Goal: Task Accomplishment & Management: Manage account settings

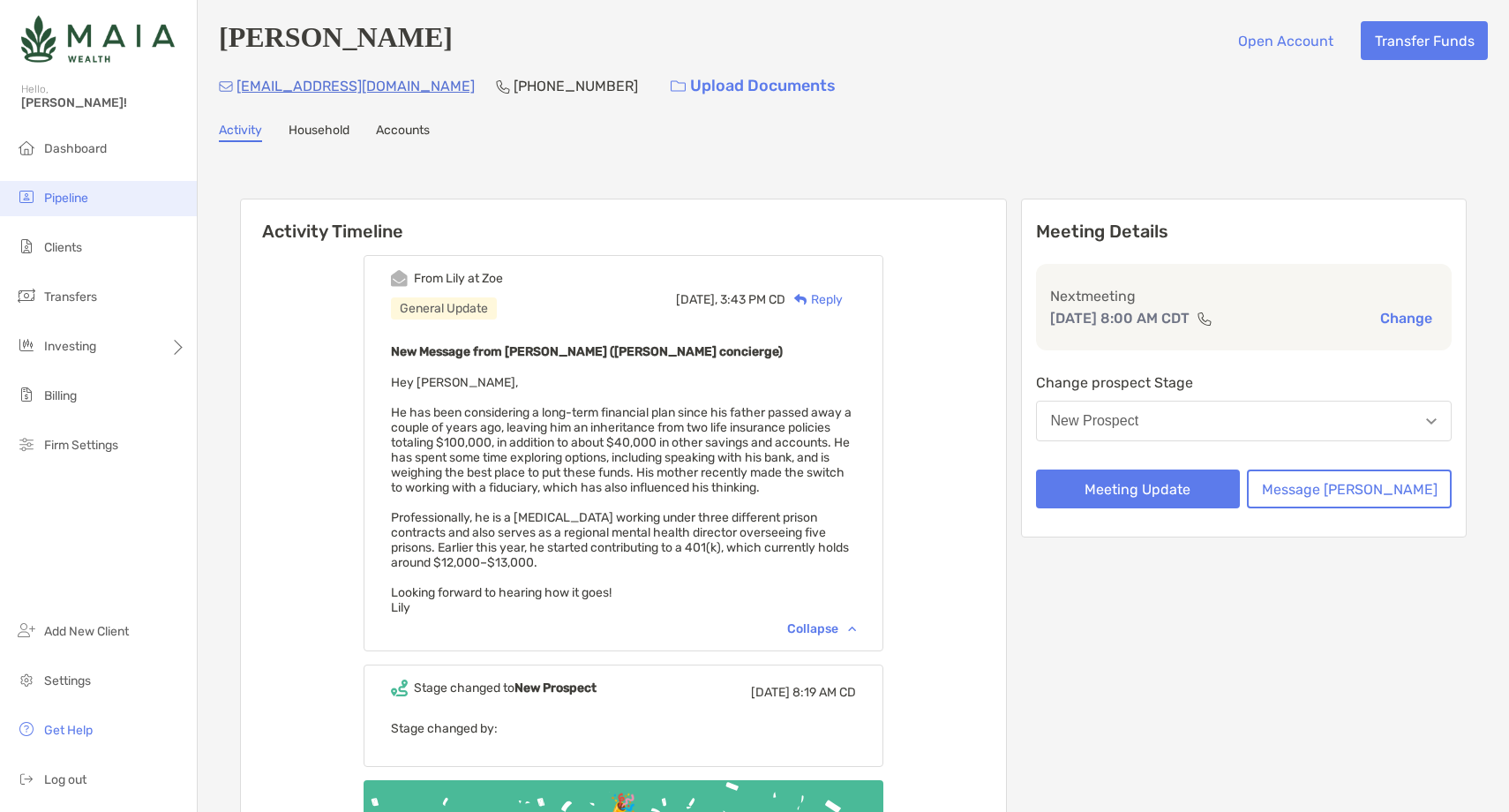
click at [130, 201] on li "Pipeline" at bounding box center [98, 198] width 197 height 35
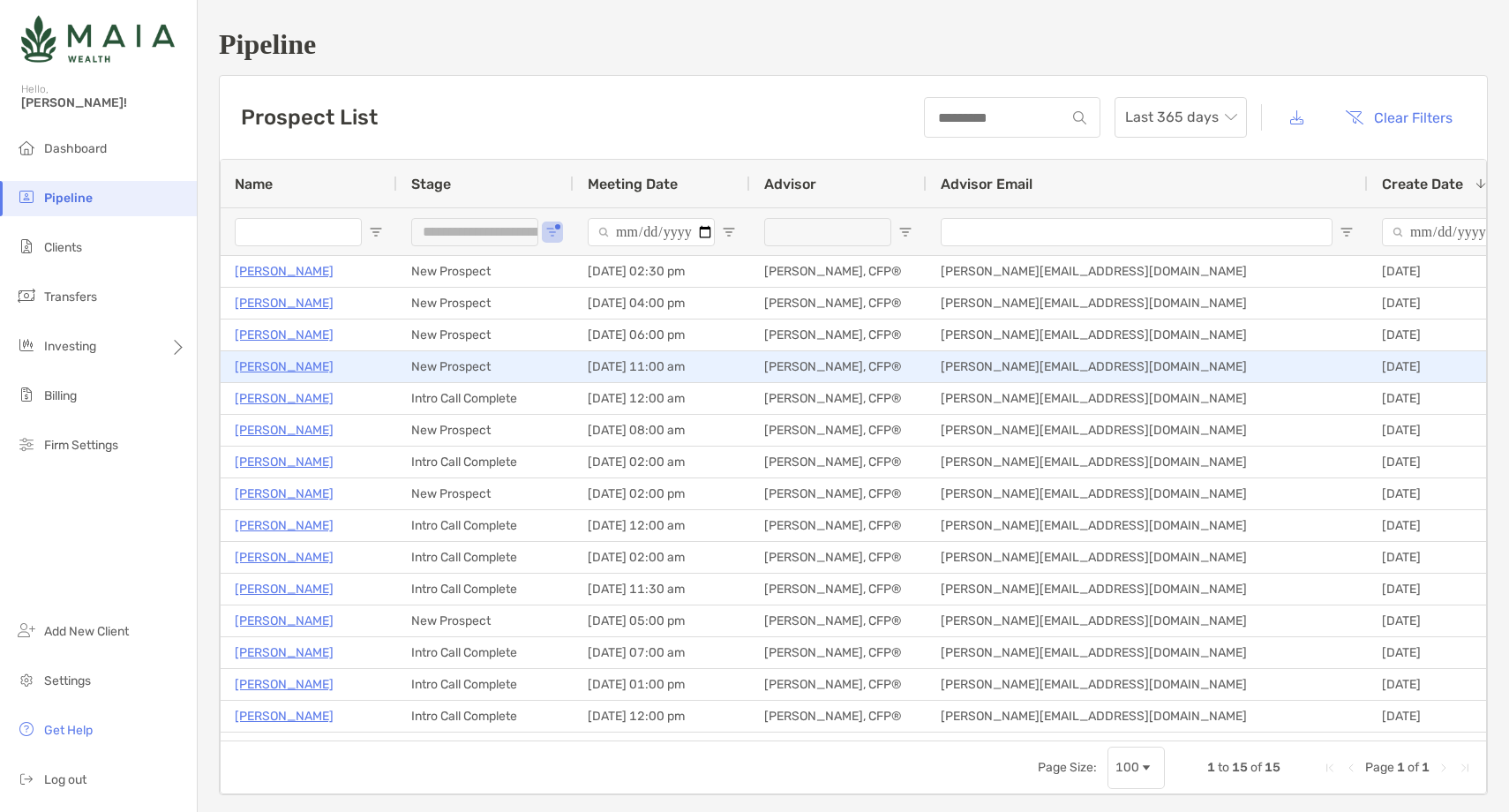
click at [264, 370] on p "Amit Roy" at bounding box center [284, 366] width 99 height 22
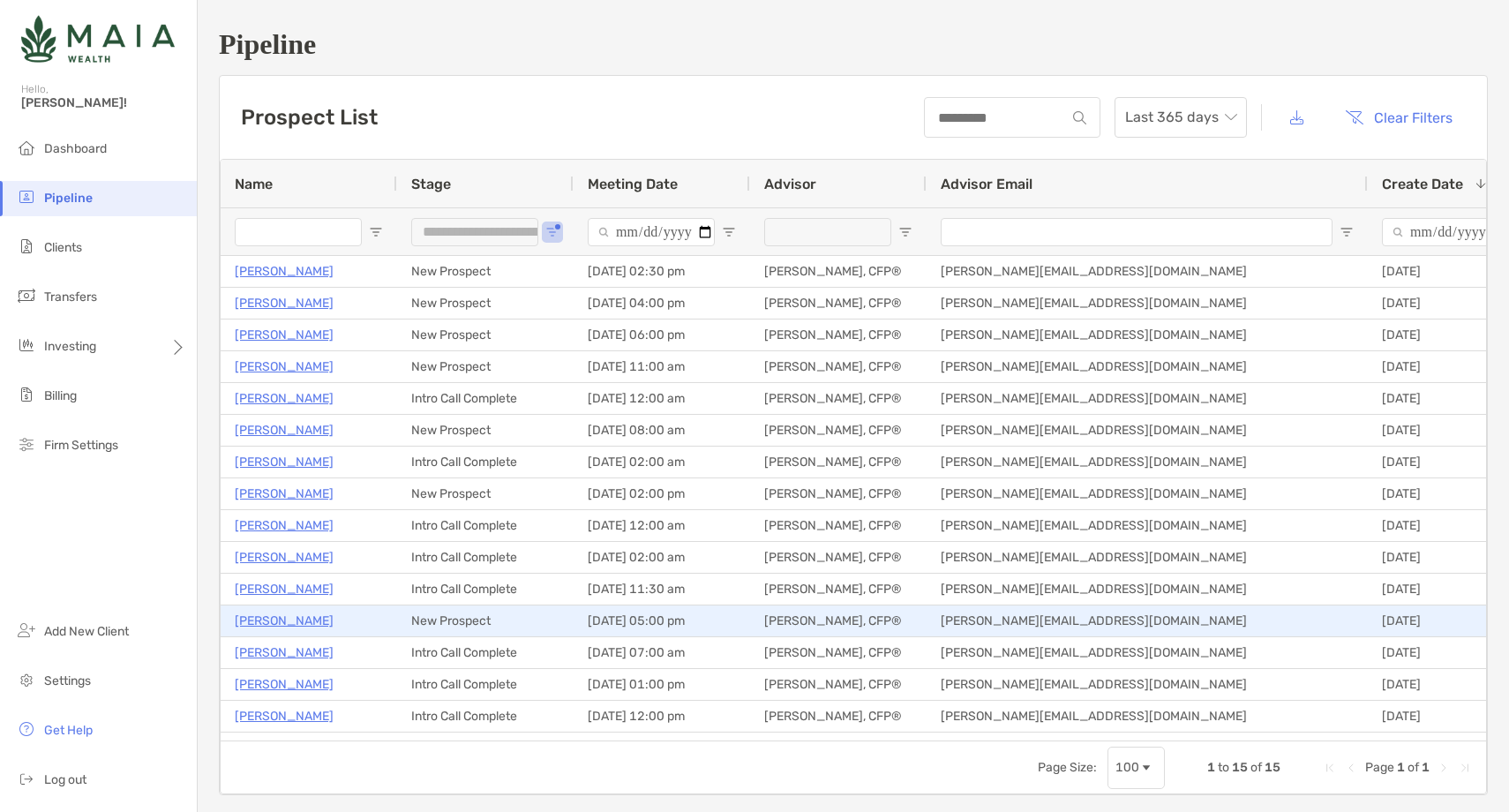
click at [296, 619] on p "Sanchita Ubale" at bounding box center [284, 620] width 99 height 22
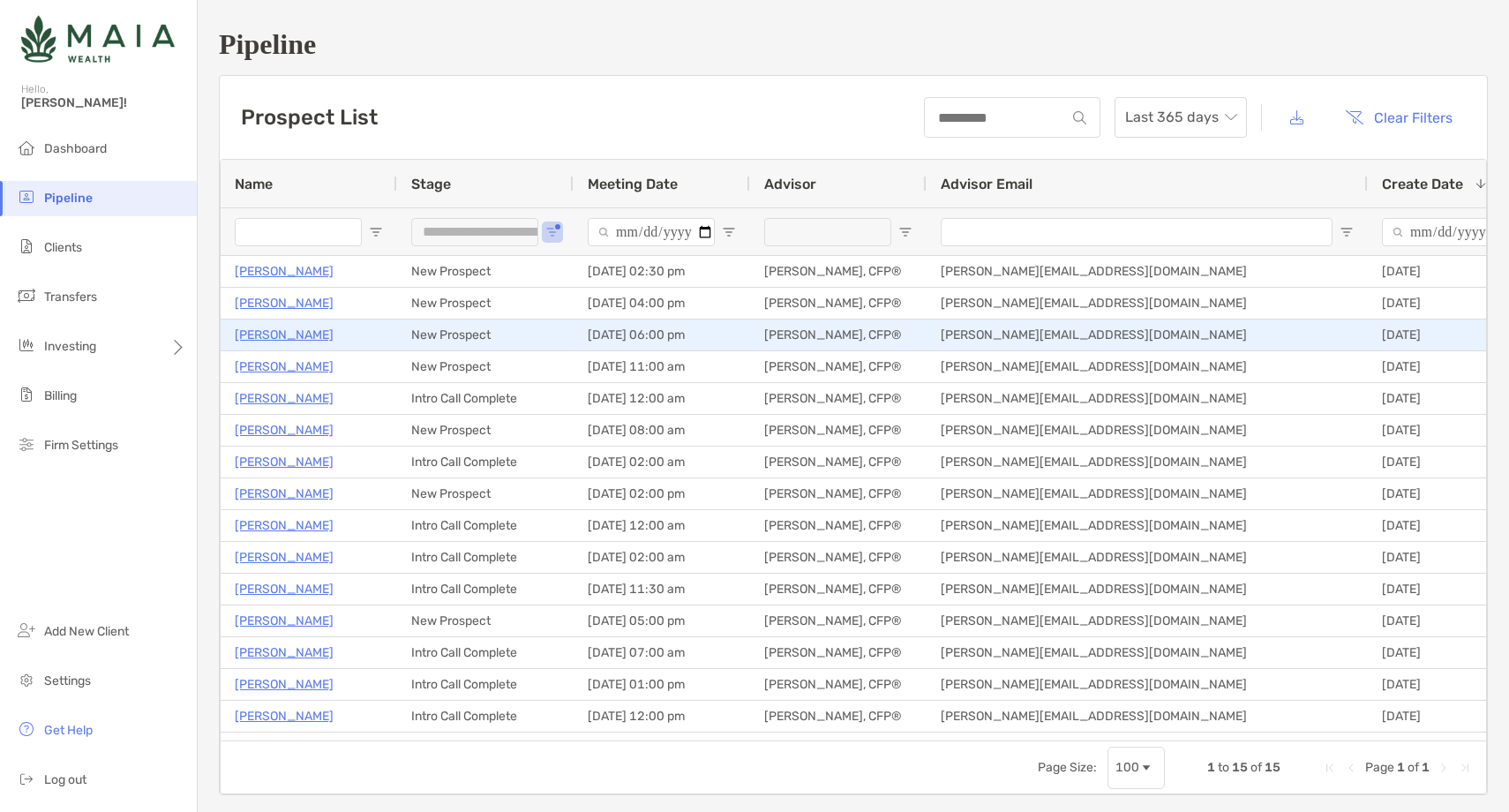
click at [303, 336] on p "Daniel Leonard" at bounding box center [284, 334] width 99 height 22
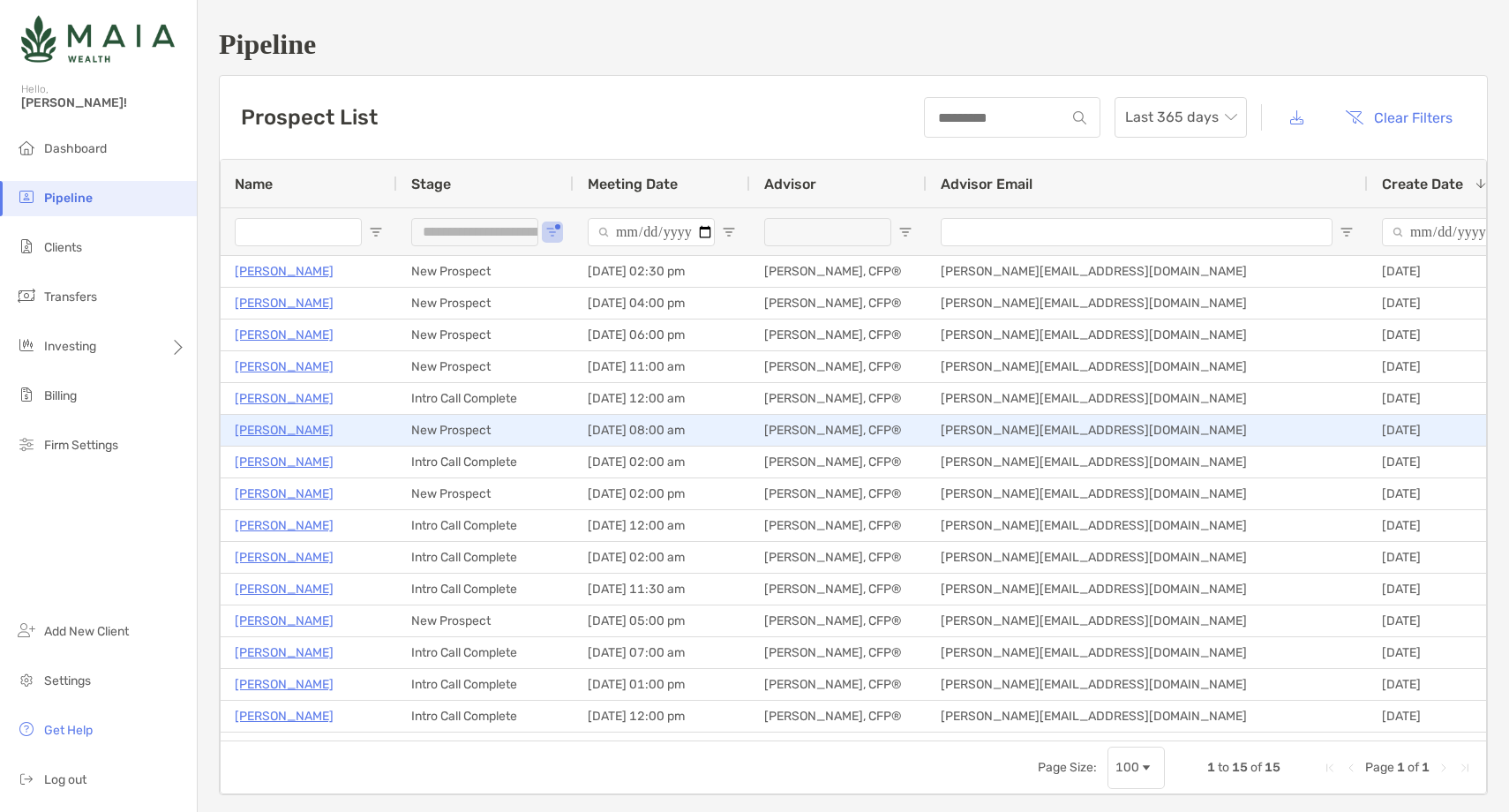
click at [264, 430] on p "Matt Woster" at bounding box center [284, 429] width 99 height 22
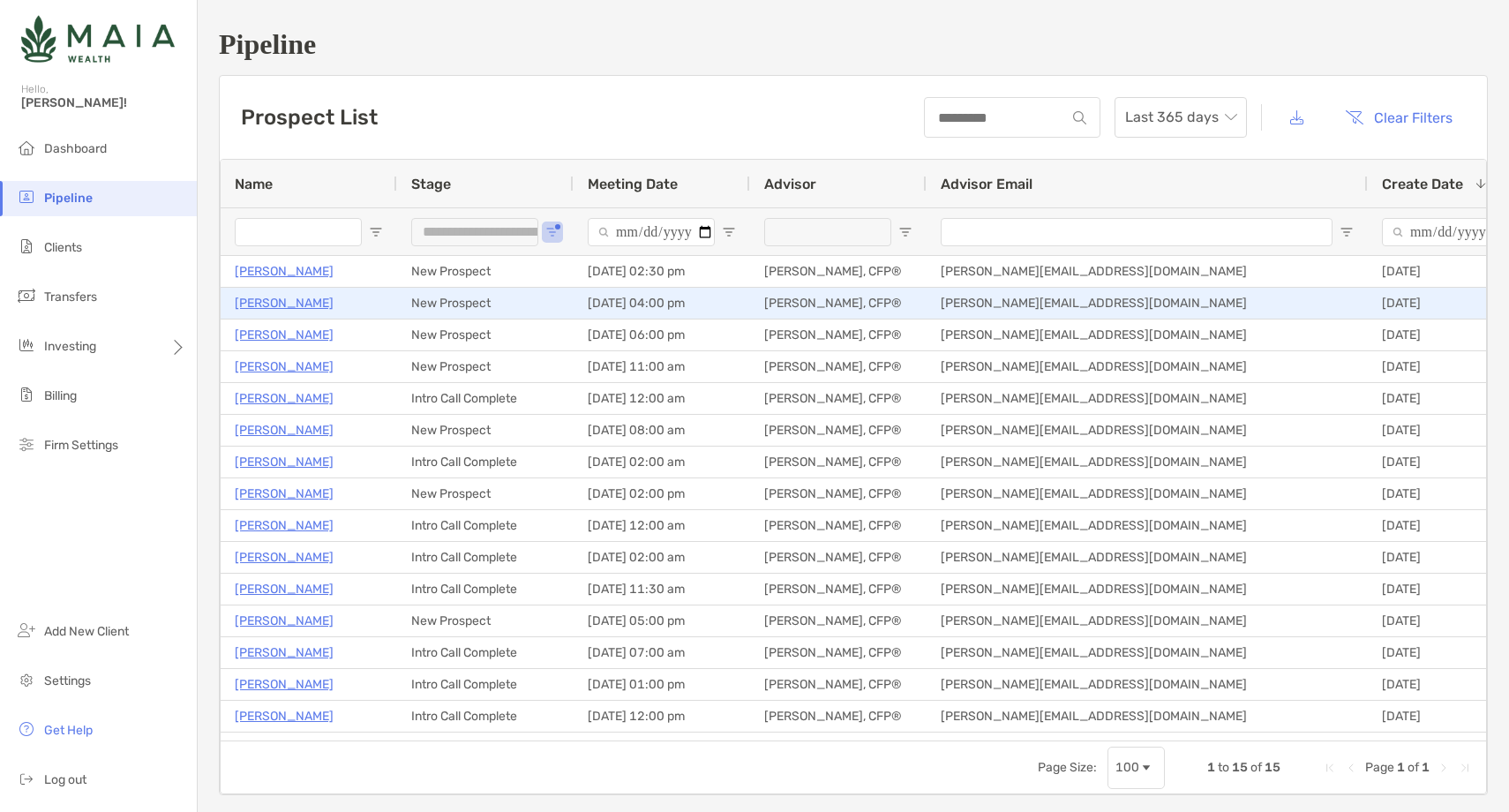
click at [282, 307] on p "Amrish Patel" at bounding box center [284, 303] width 99 height 22
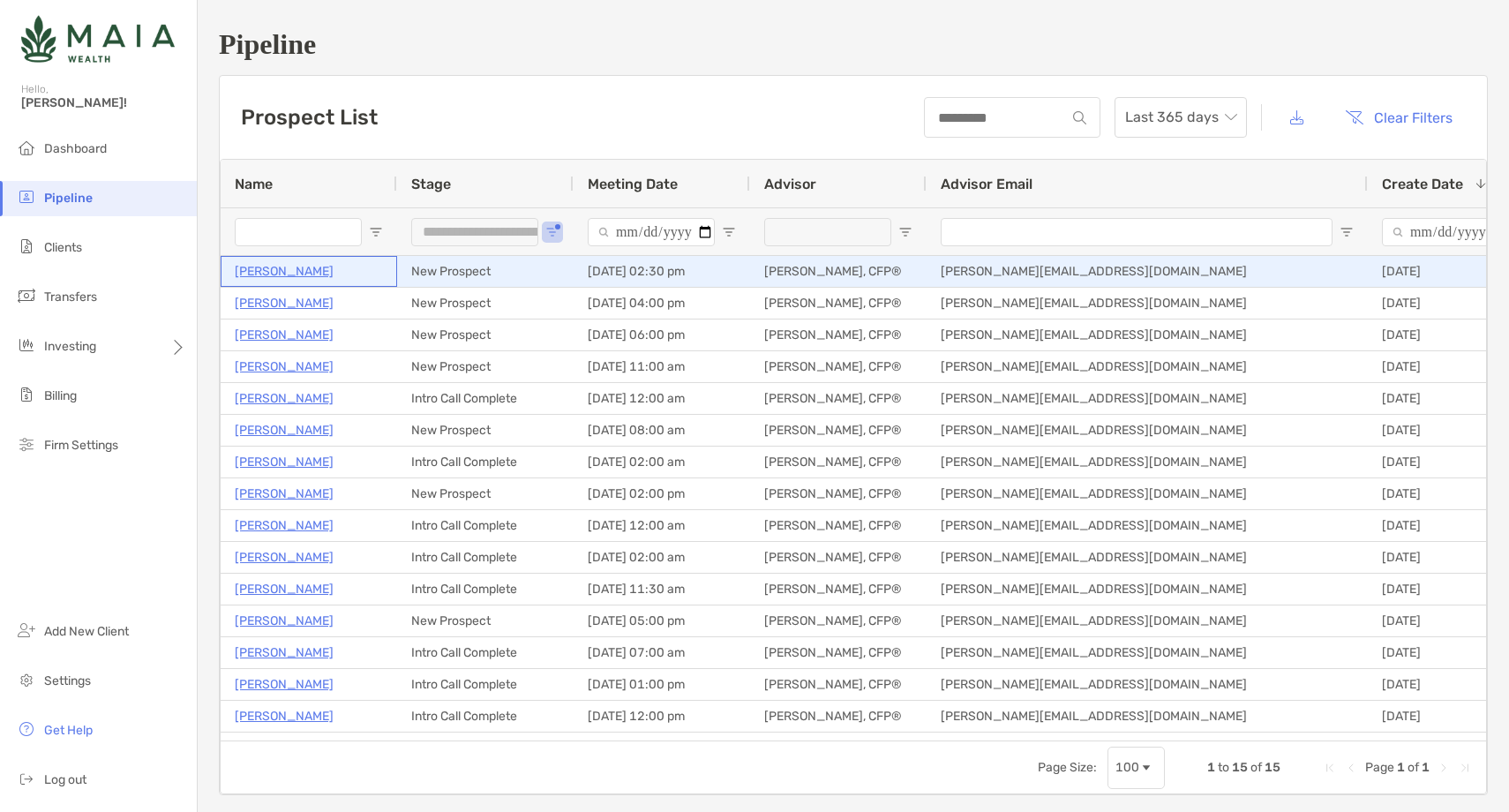
click at [282, 269] on p "Ivan Bourge" at bounding box center [284, 271] width 99 height 22
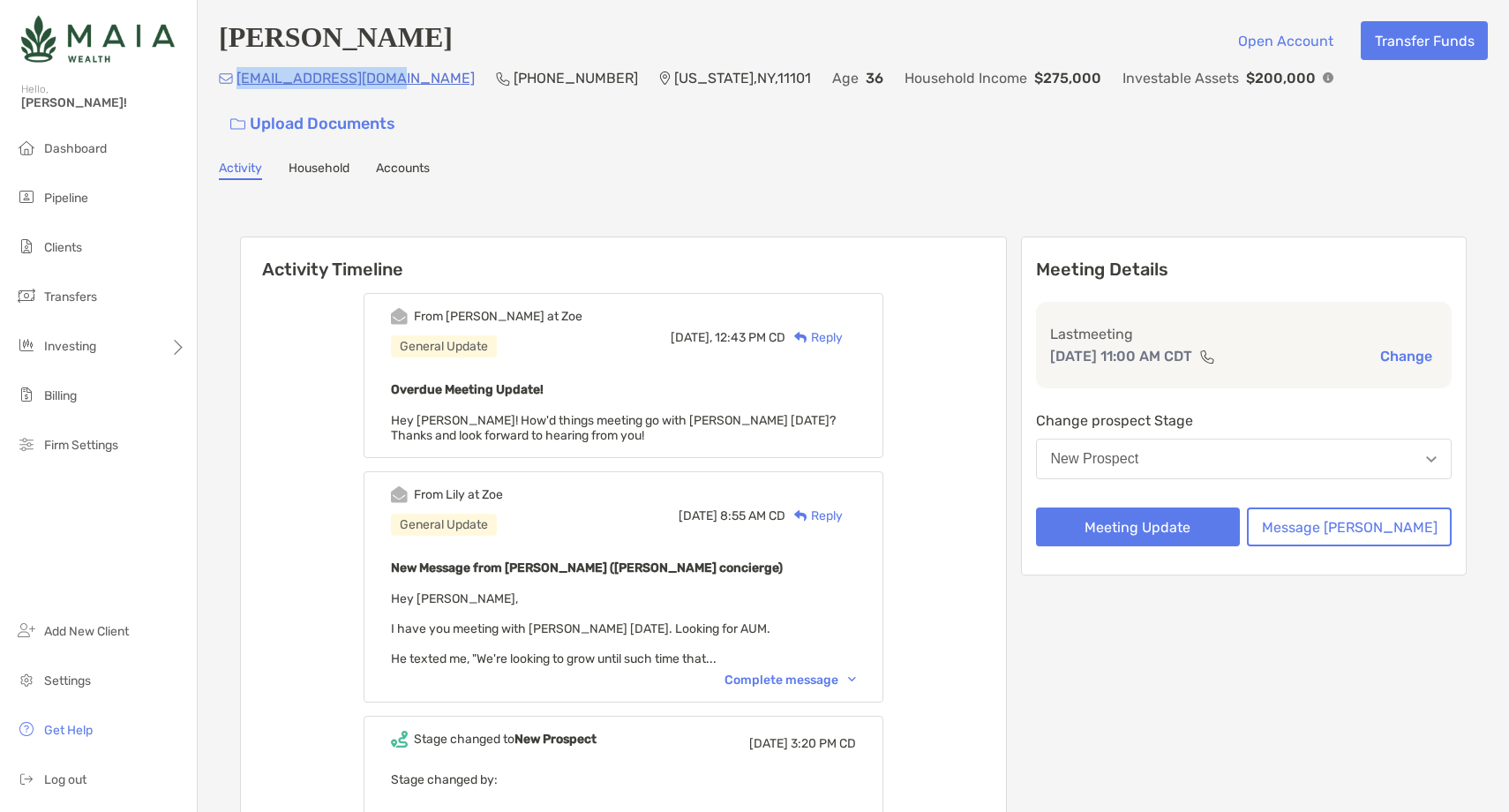
drag, startPoint x: 400, startPoint y: 89, endPoint x: 237, endPoint y: 91, distance: 163.0
click at [237, 91] on div "aroy160989@gmail.com (347) 259-6771 New York , NY , 11101 Age 36 Household Inco…" at bounding box center [853, 105] width 1269 height 75
copy p "aroy160989@gmail.com"
click at [513, 89] on p "(347) 259-6771" at bounding box center [575, 77] width 124 height 22
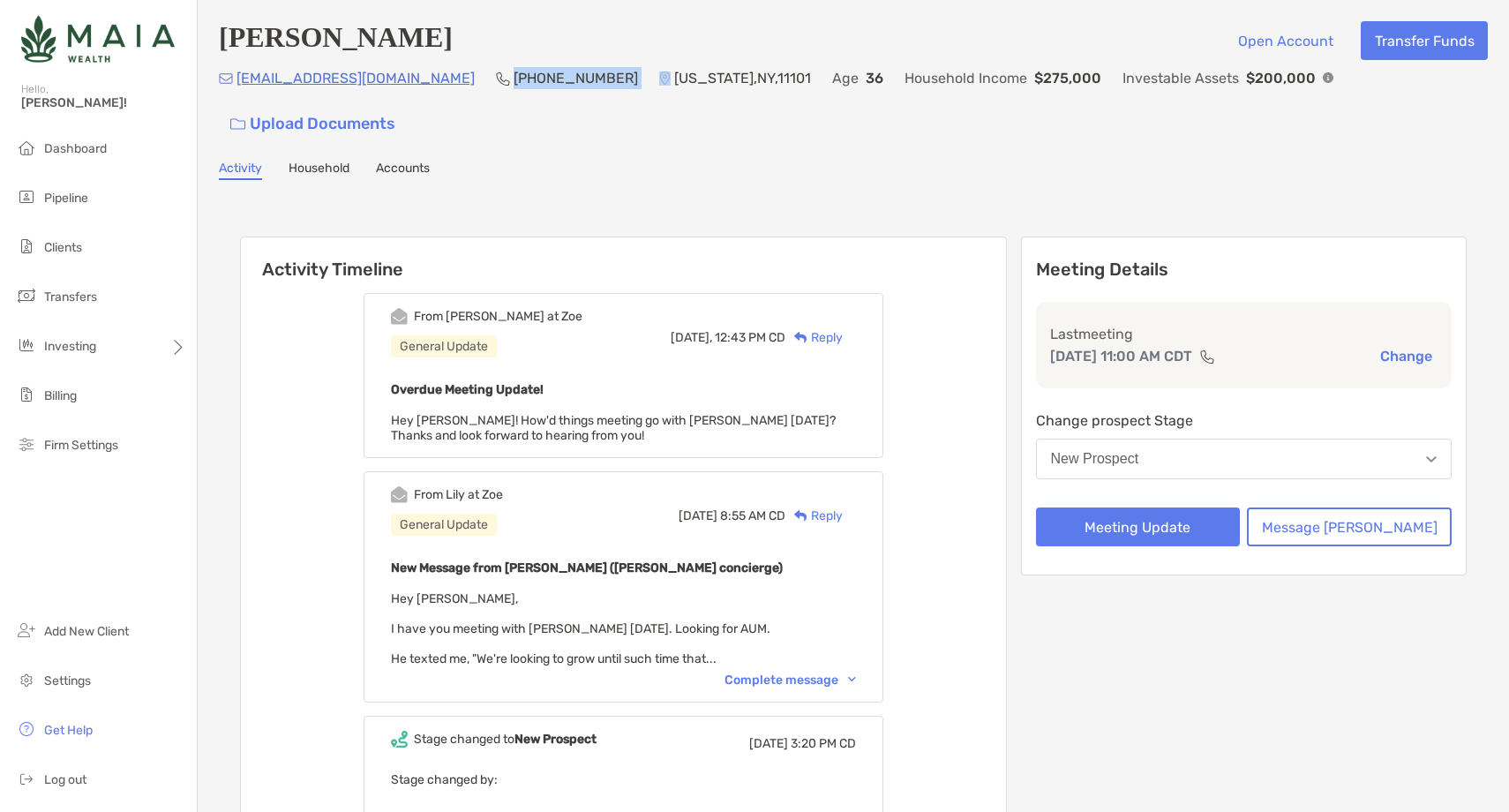
click at [513, 89] on p "[PHONE_NUMBER]" at bounding box center [575, 77] width 124 height 22
copy p "[PHONE_NUMBER]"
click at [1232, 439] on button "New Prospect" at bounding box center [1244, 458] width 417 height 41
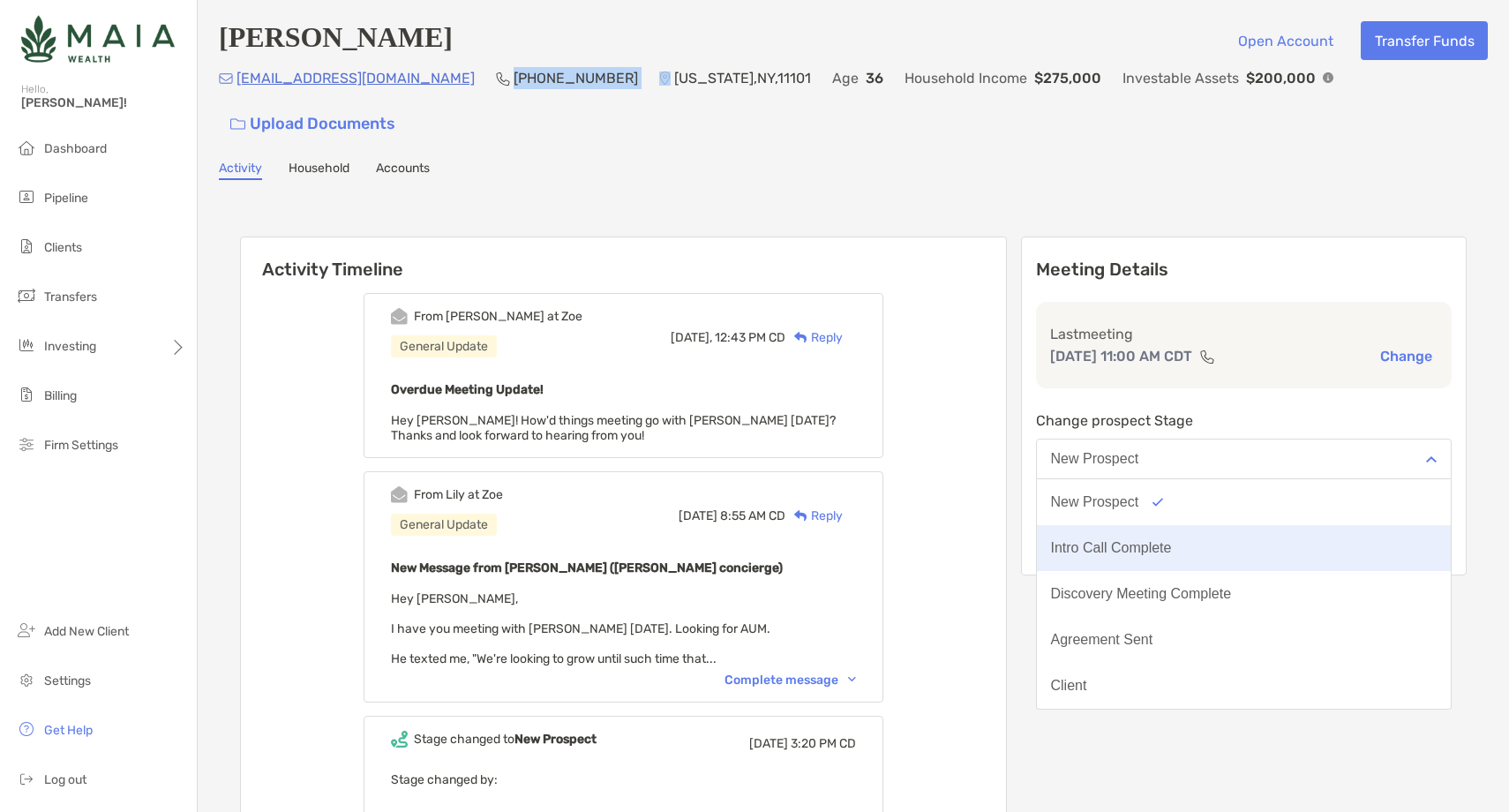
click at [1171, 540] on div "Intro Call Complete" at bounding box center [1111, 548] width 121 height 16
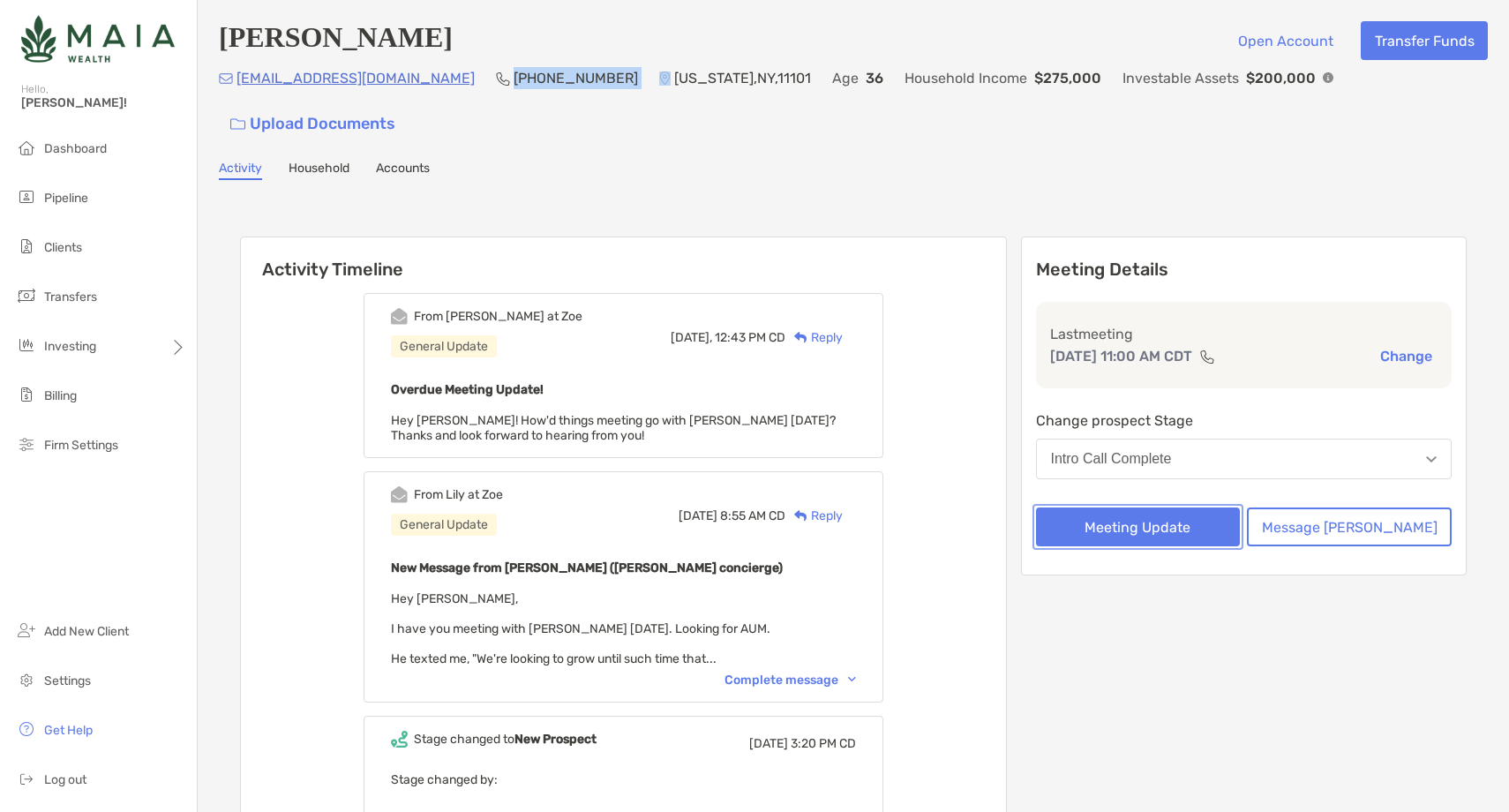
click at [1162, 507] on button "Meeting Update" at bounding box center [1137, 526] width 205 height 39
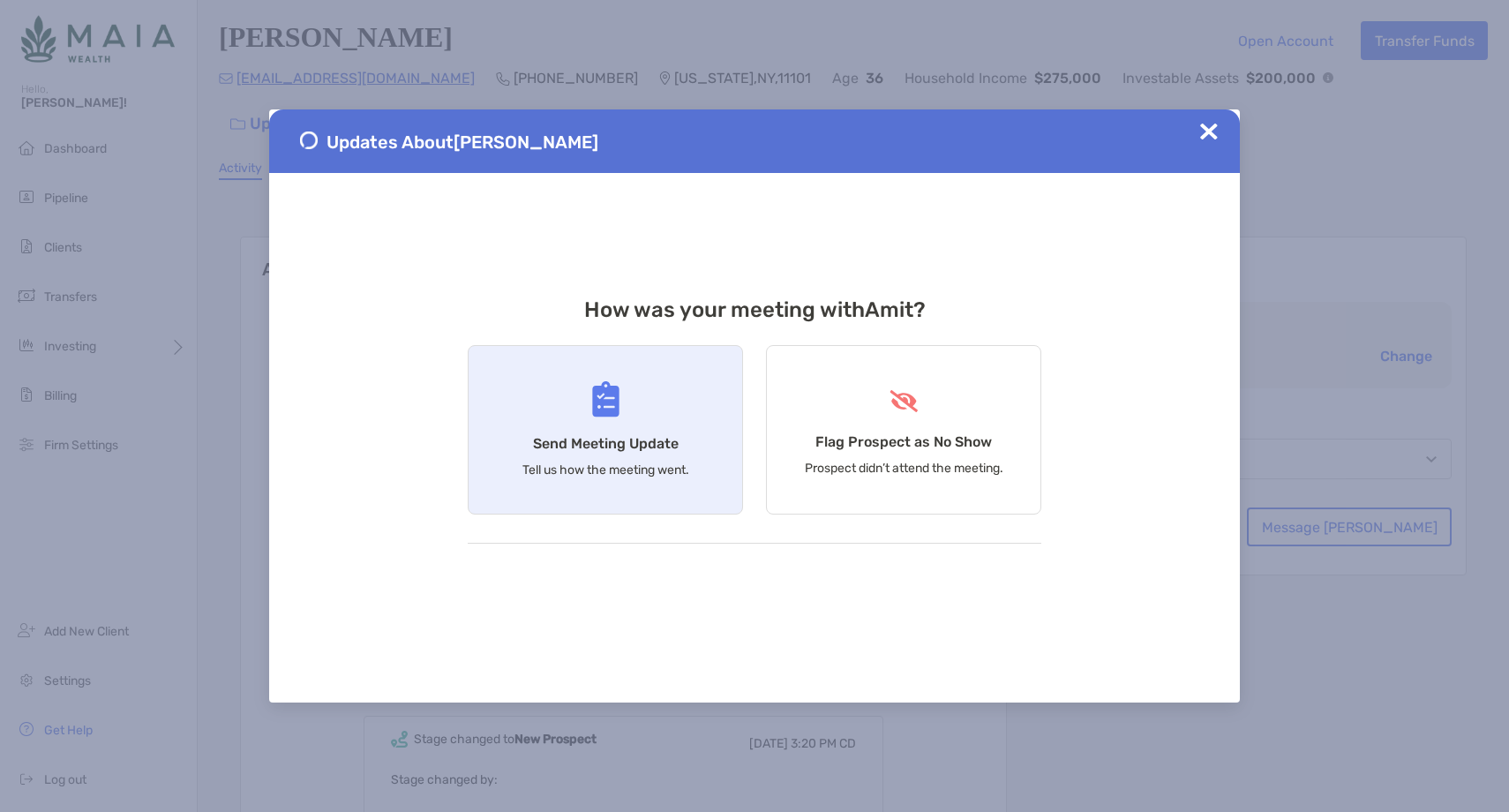
click at [631, 492] on div "Send Meeting Update Tell us how the meeting went." at bounding box center [605, 430] width 275 height 170
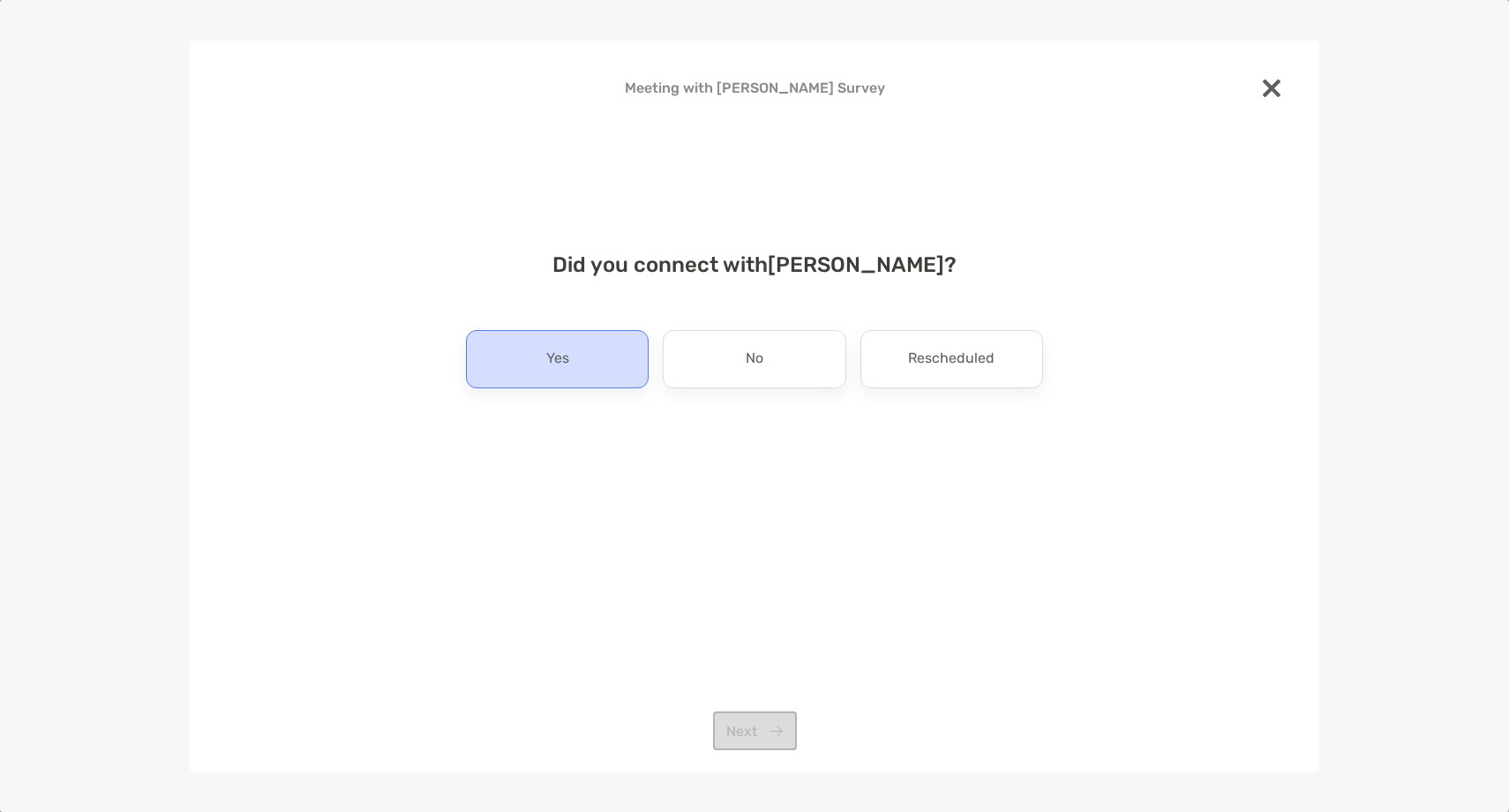
click at [540, 359] on div "Yes" at bounding box center [557, 359] width 183 height 58
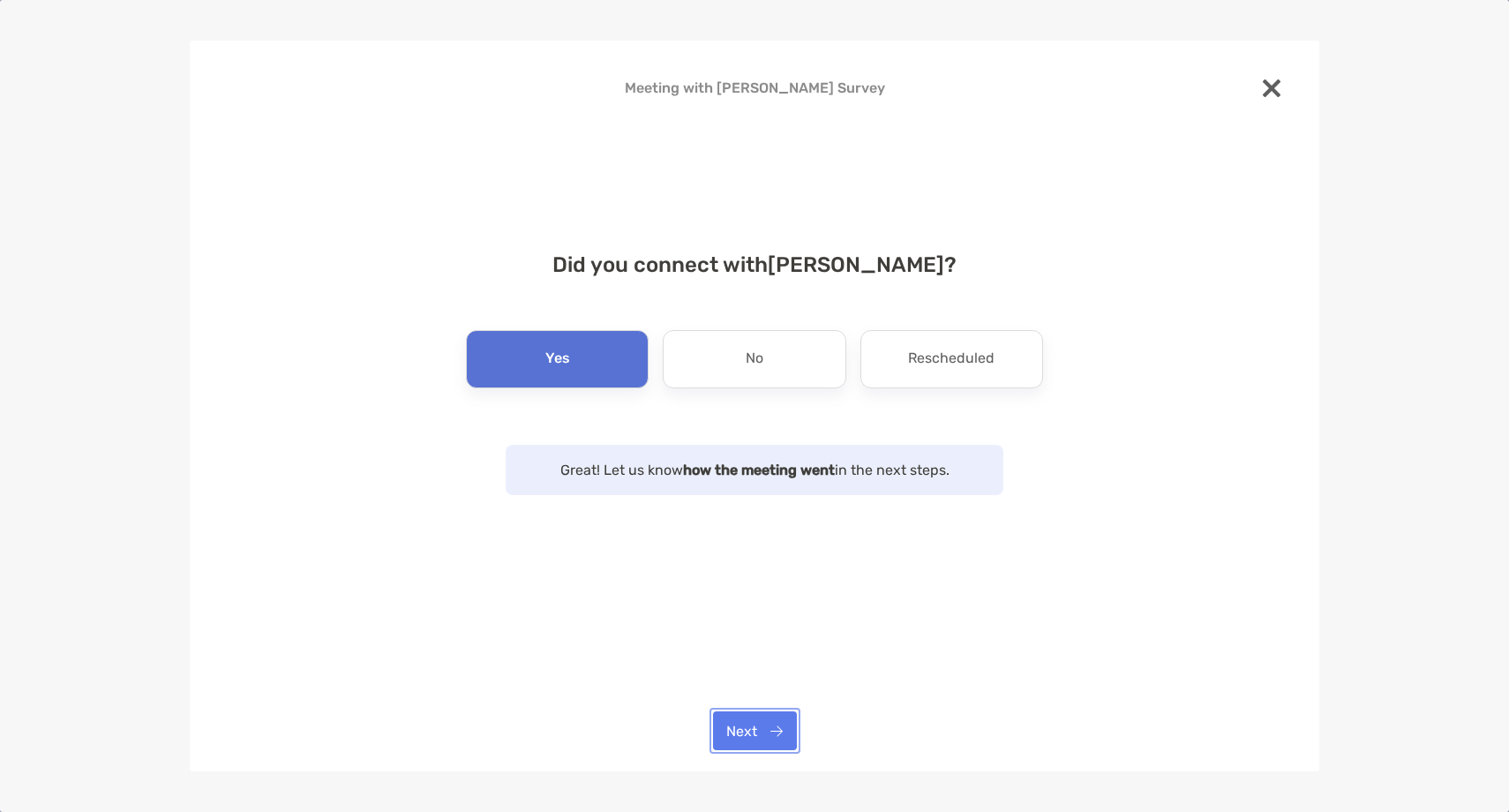
click at [768, 742] on button "Next" at bounding box center [754, 730] width 84 height 39
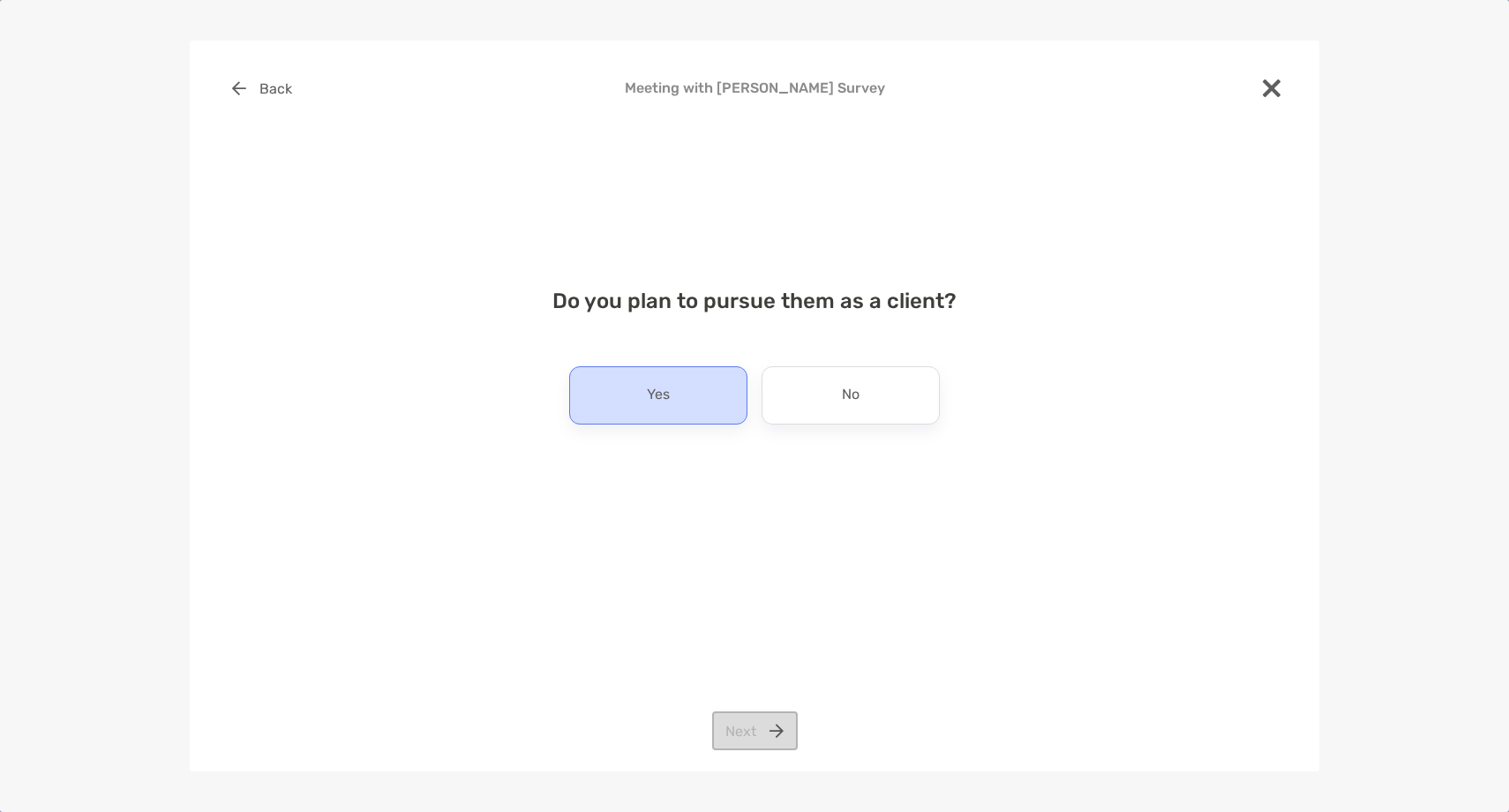
click at [645, 406] on div "Yes" at bounding box center [657, 395] width 178 height 58
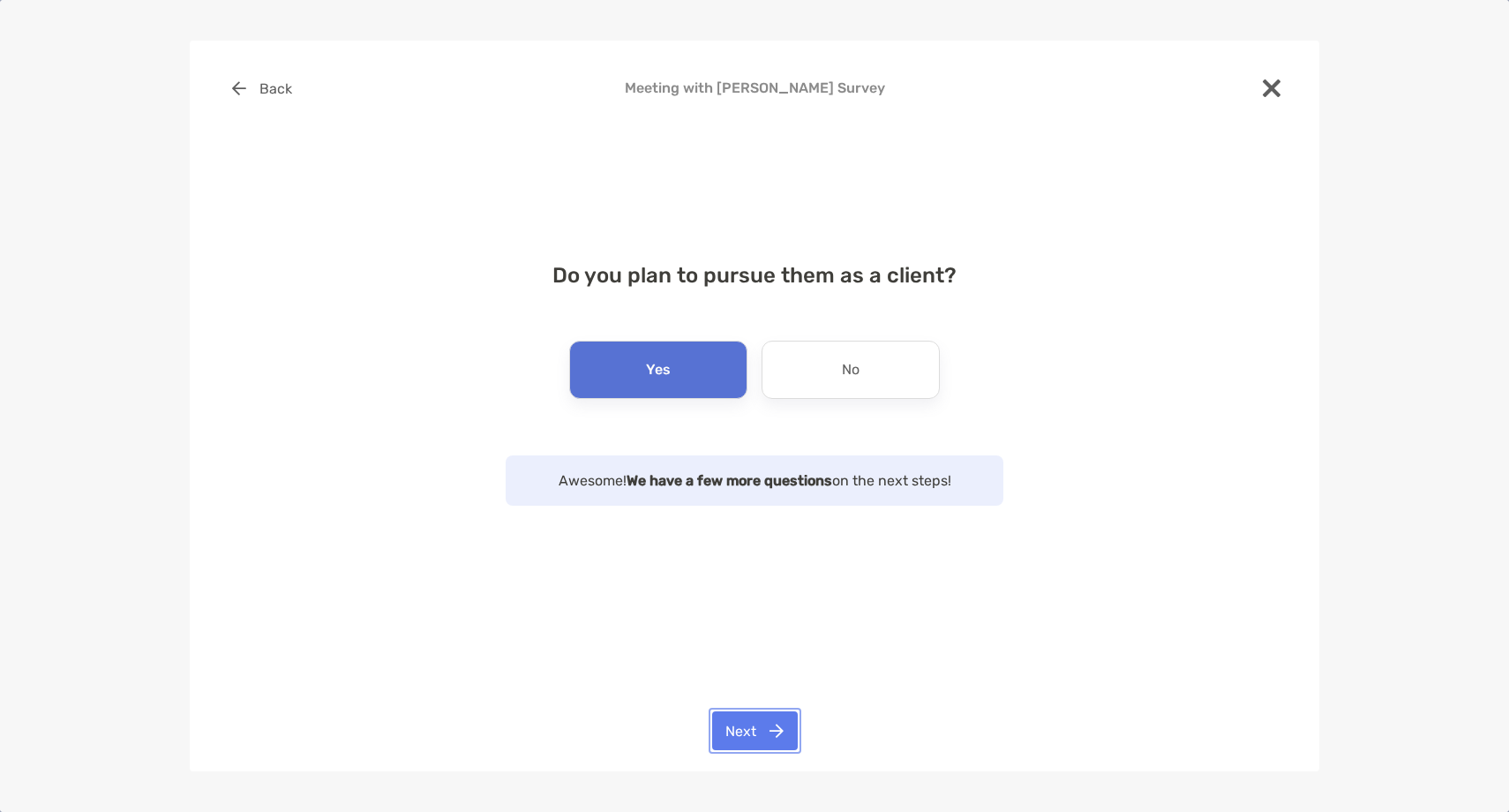
click at [750, 720] on button "Next" at bounding box center [754, 730] width 86 height 39
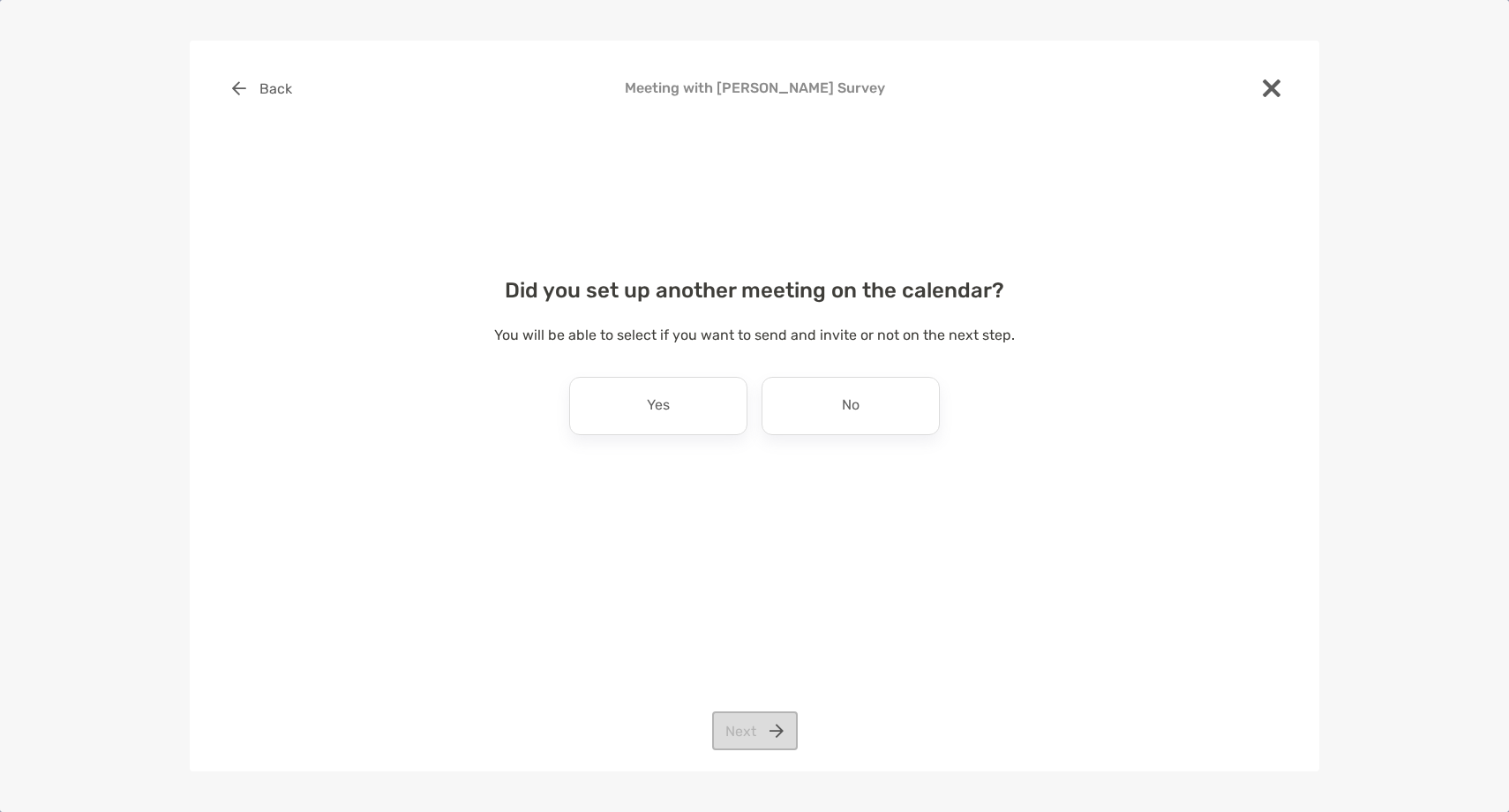
click at [647, 438] on div "Did you set up another meeting on the calendar? You will be able to select if y…" at bounding box center [754, 373] width 1073 height 235
click at [648, 431] on div "Yes" at bounding box center [657, 406] width 178 height 58
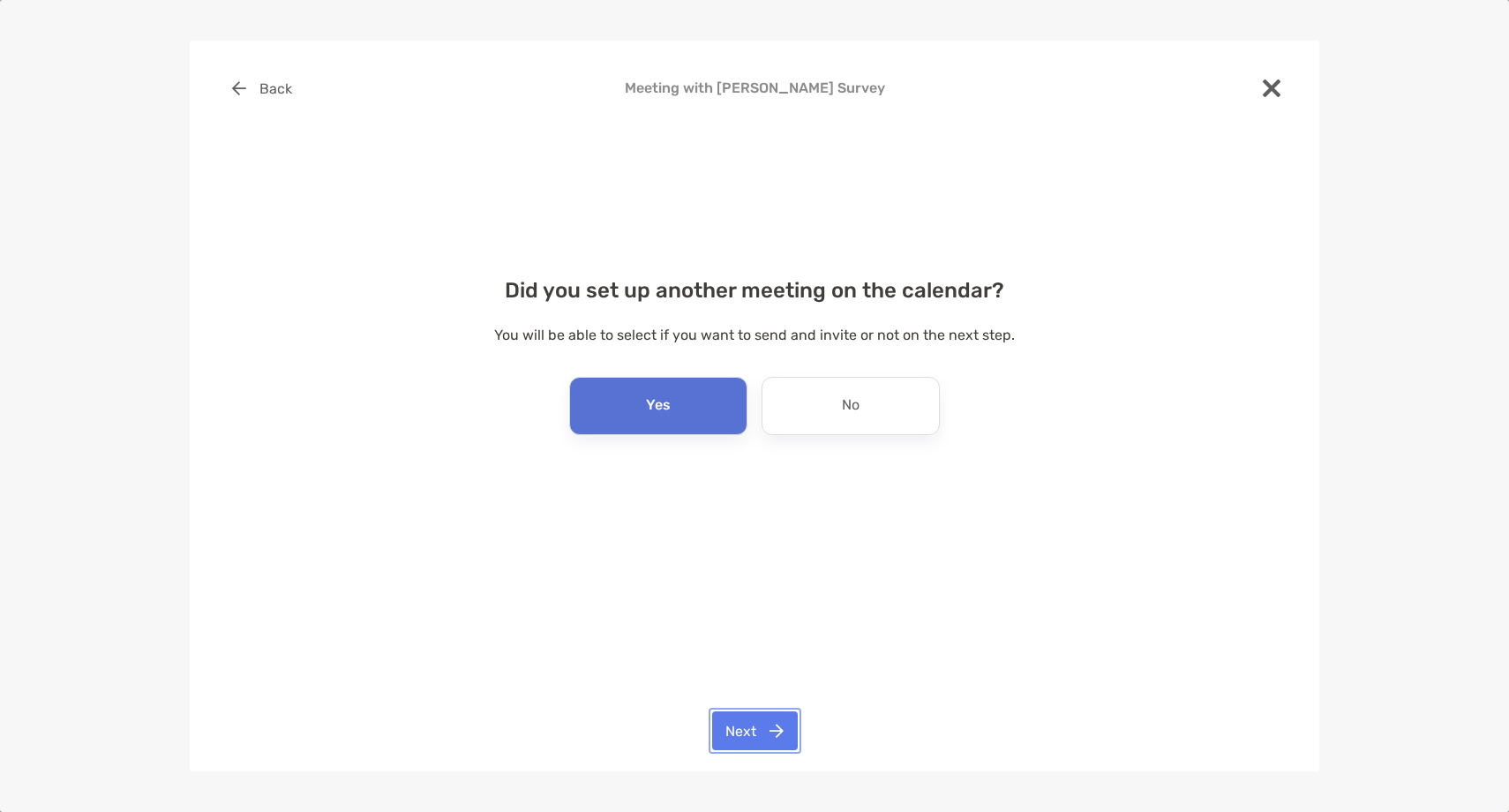
click at [747, 725] on button "Next" at bounding box center [754, 730] width 86 height 39
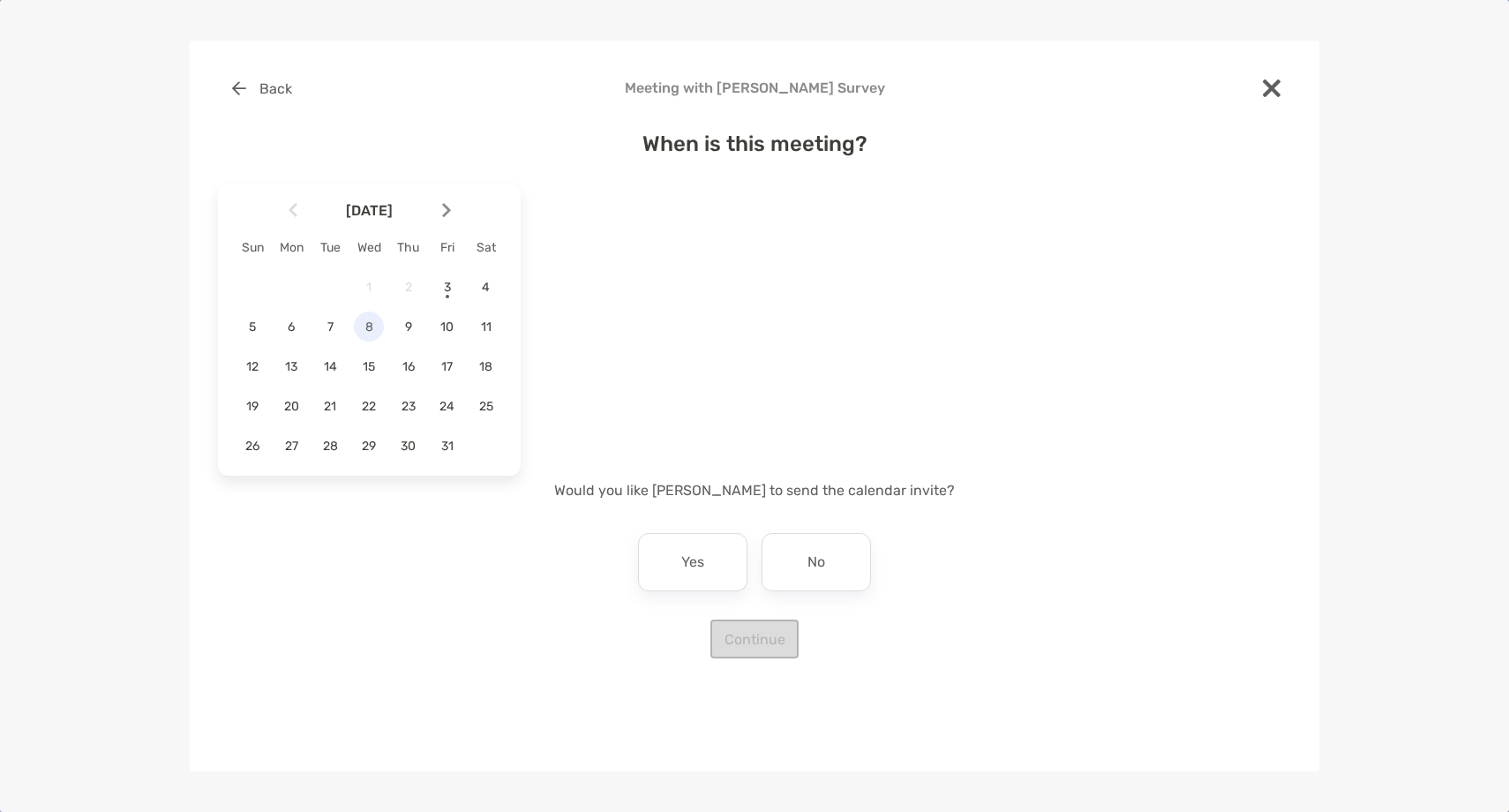
click at [373, 334] on span "8" at bounding box center [369, 327] width 30 height 15
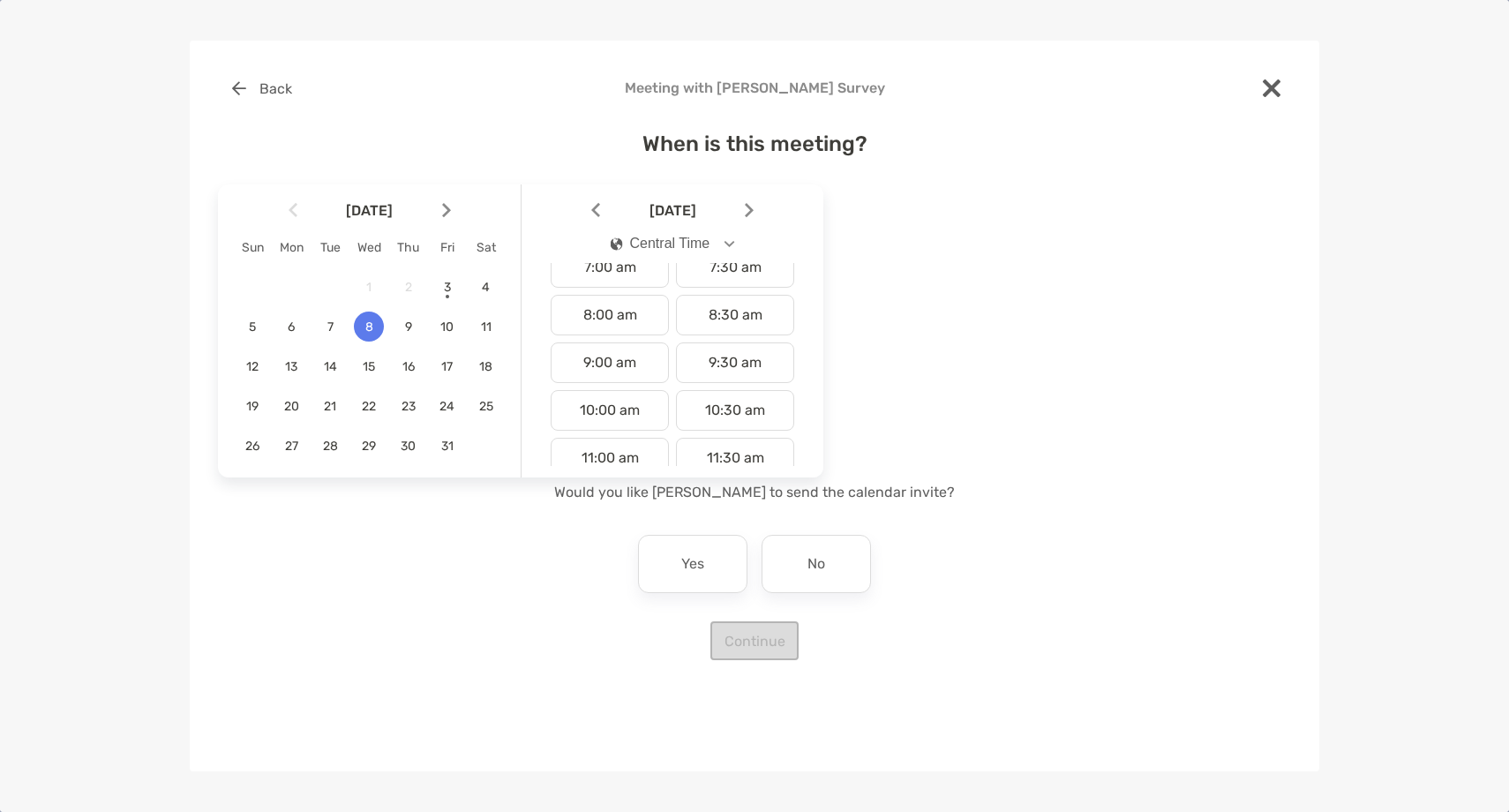
scroll to position [378, 0]
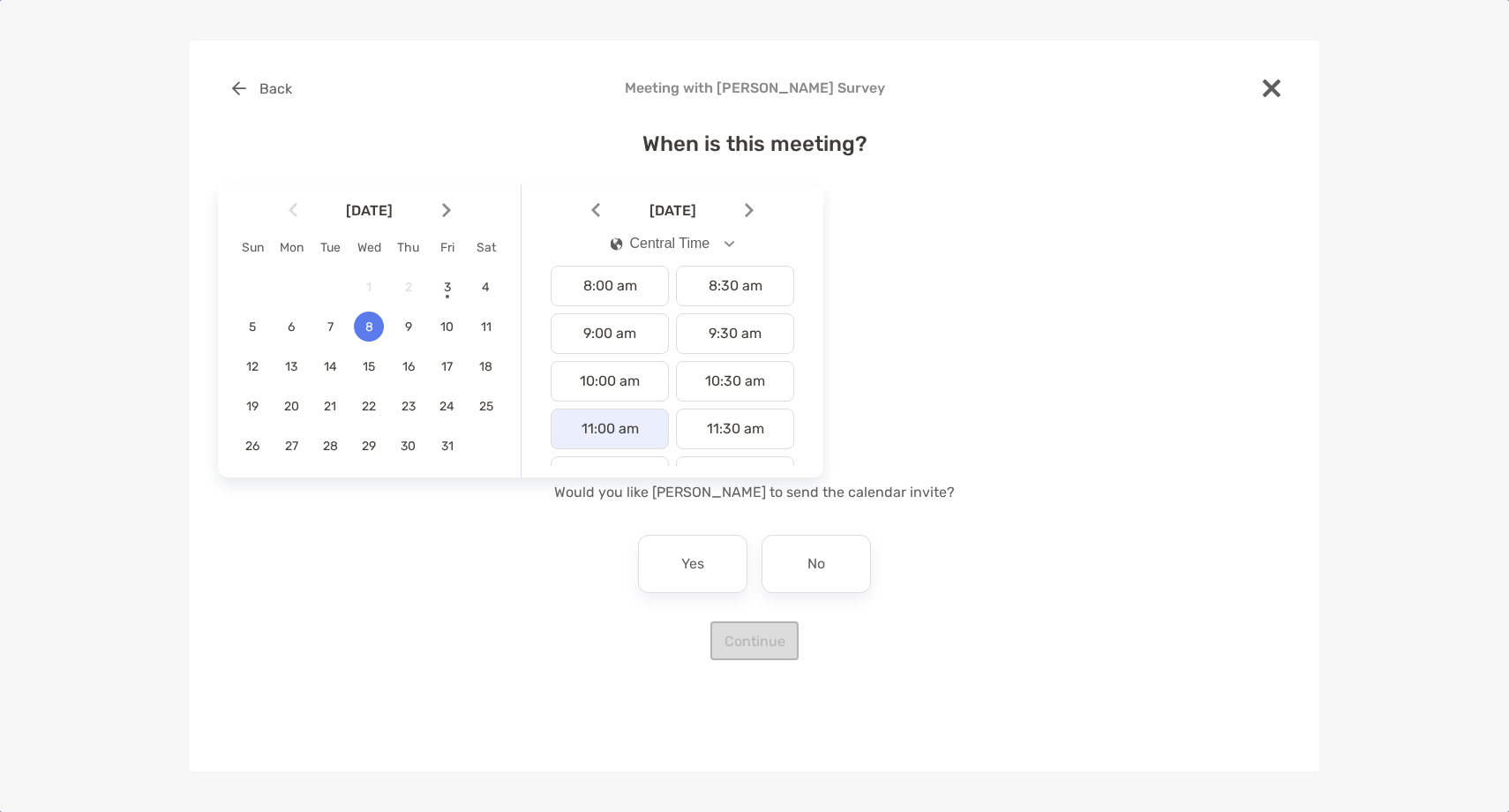
click at [642, 425] on div "11:00 am" at bounding box center [609, 428] width 118 height 41
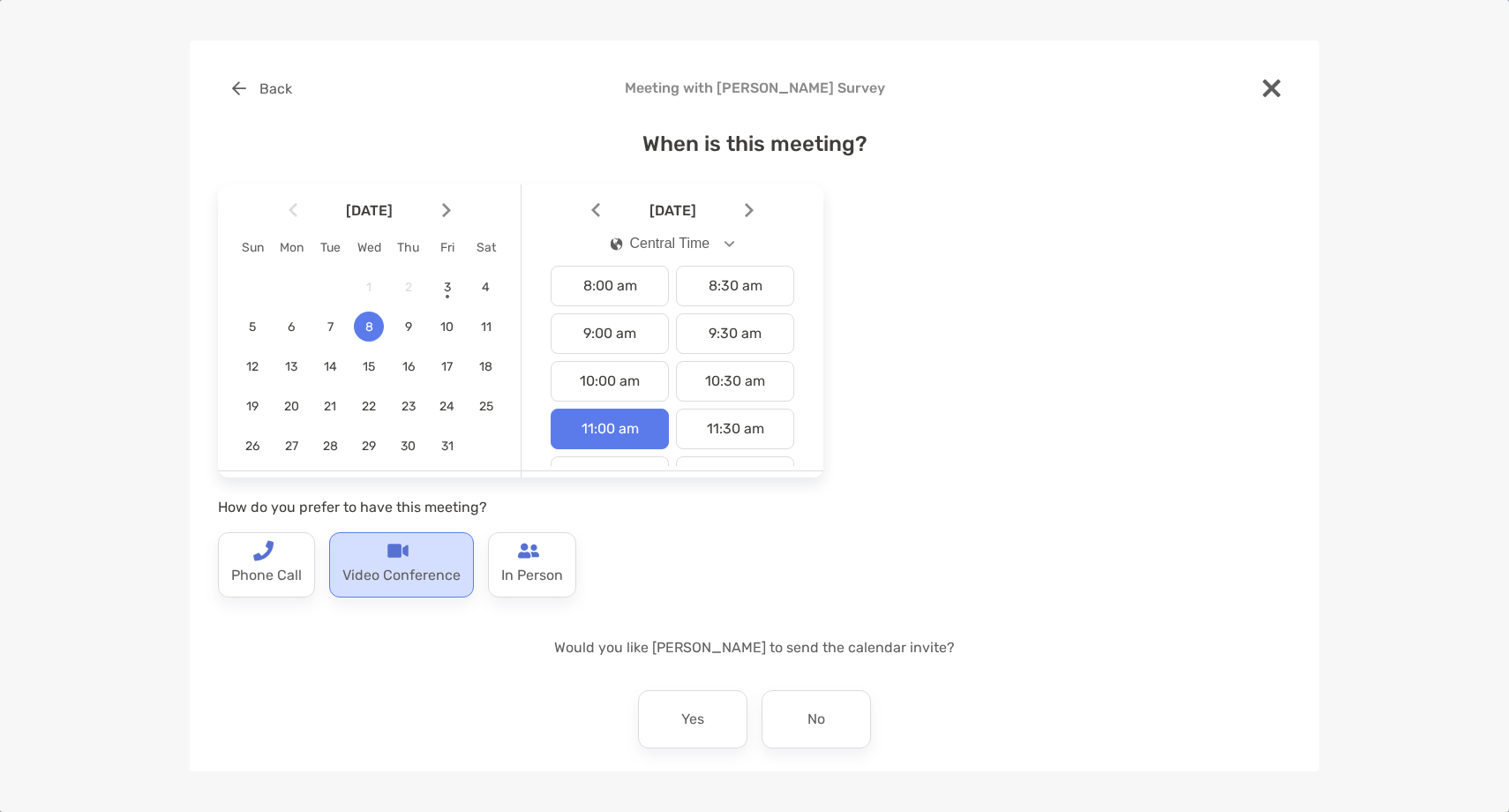
click at [378, 577] on p "Video Conference" at bounding box center [401, 575] width 118 height 28
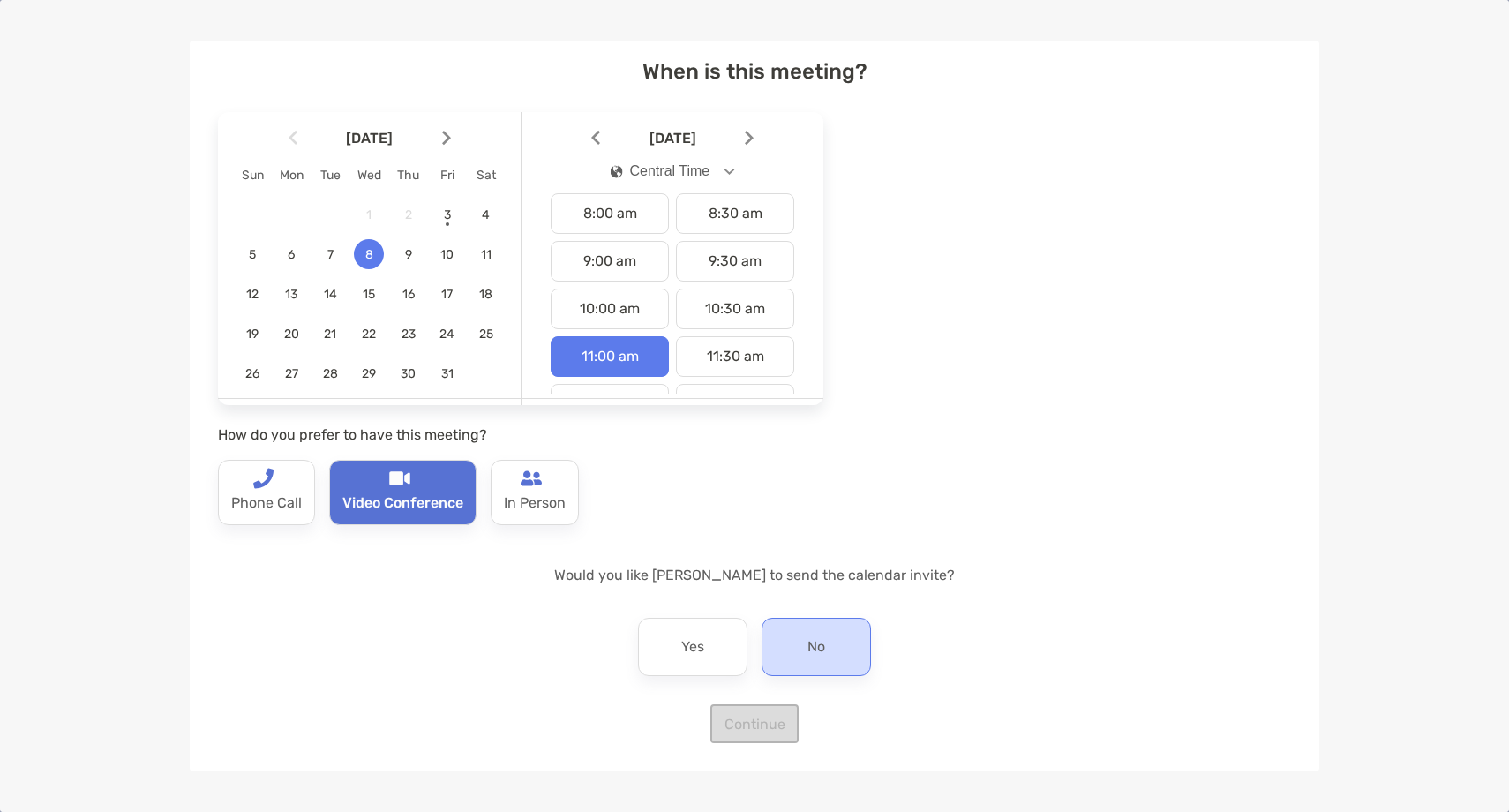
click at [840, 654] on div "No" at bounding box center [816, 647] width 109 height 58
click at [773, 735] on button "Continue" at bounding box center [754, 723] width 89 height 39
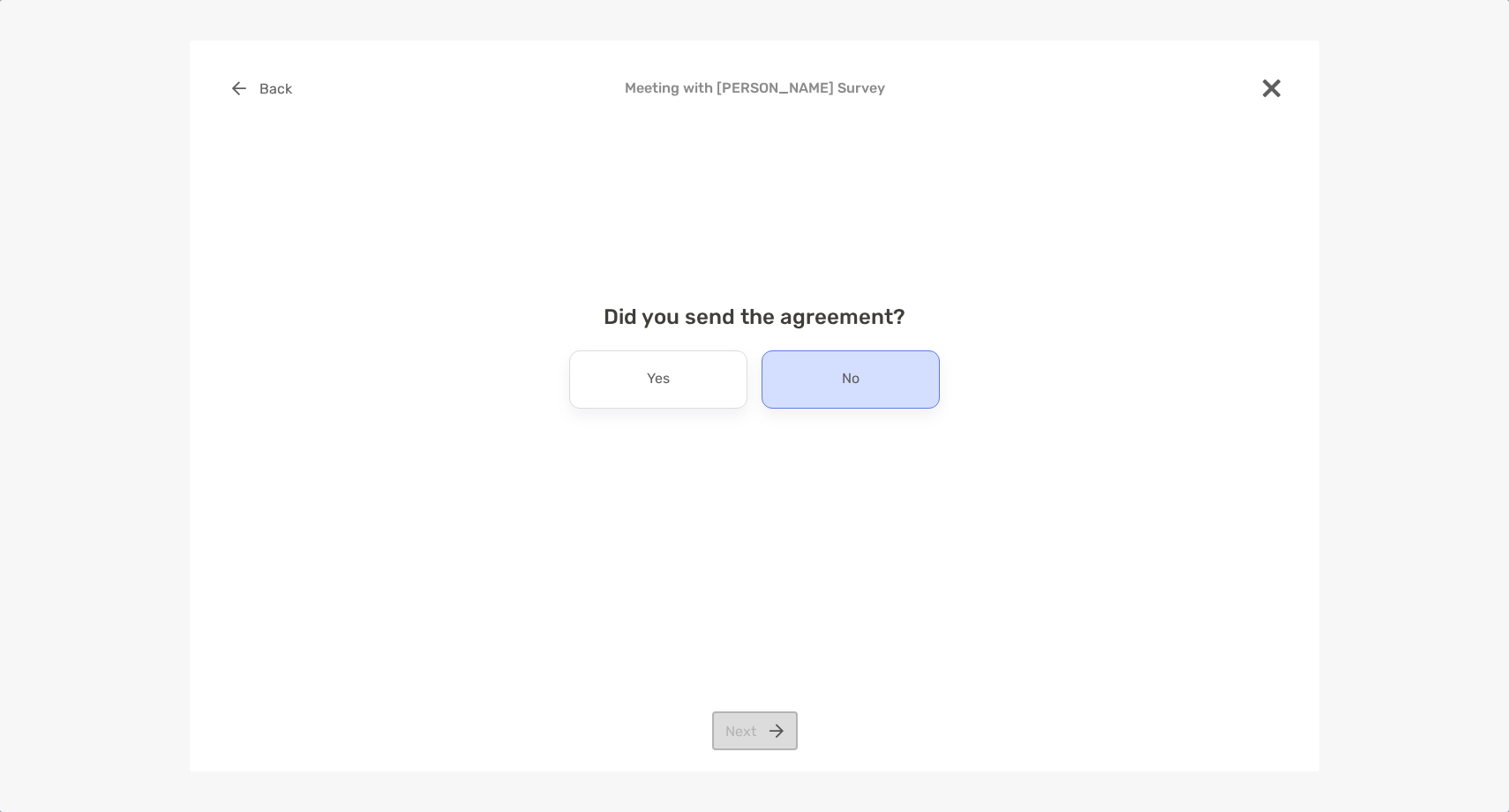
click at [836, 387] on div "No" at bounding box center [850, 379] width 178 height 58
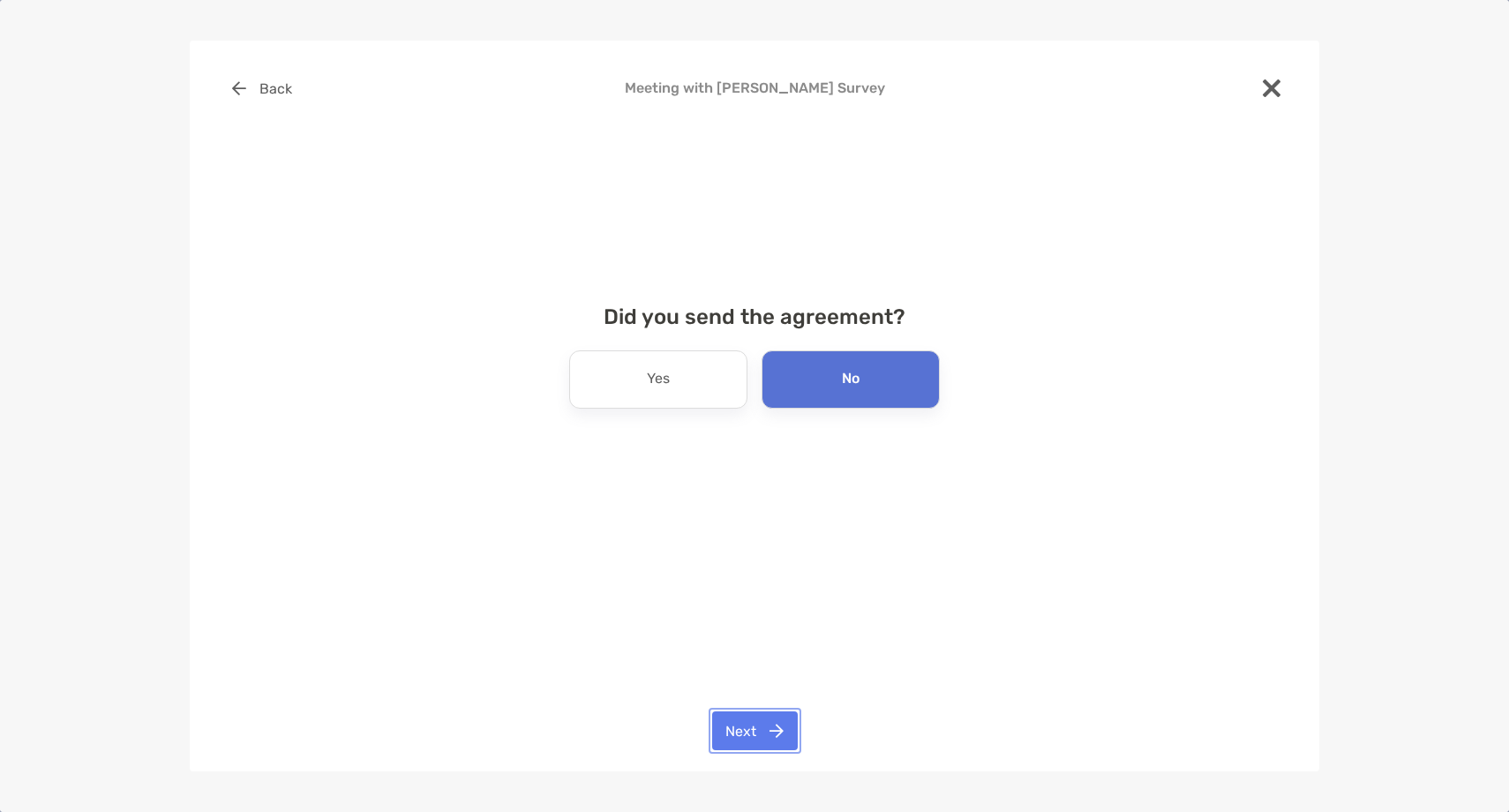
click at [755, 728] on button "Next" at bounding box center [754, 730] width 86 height 39
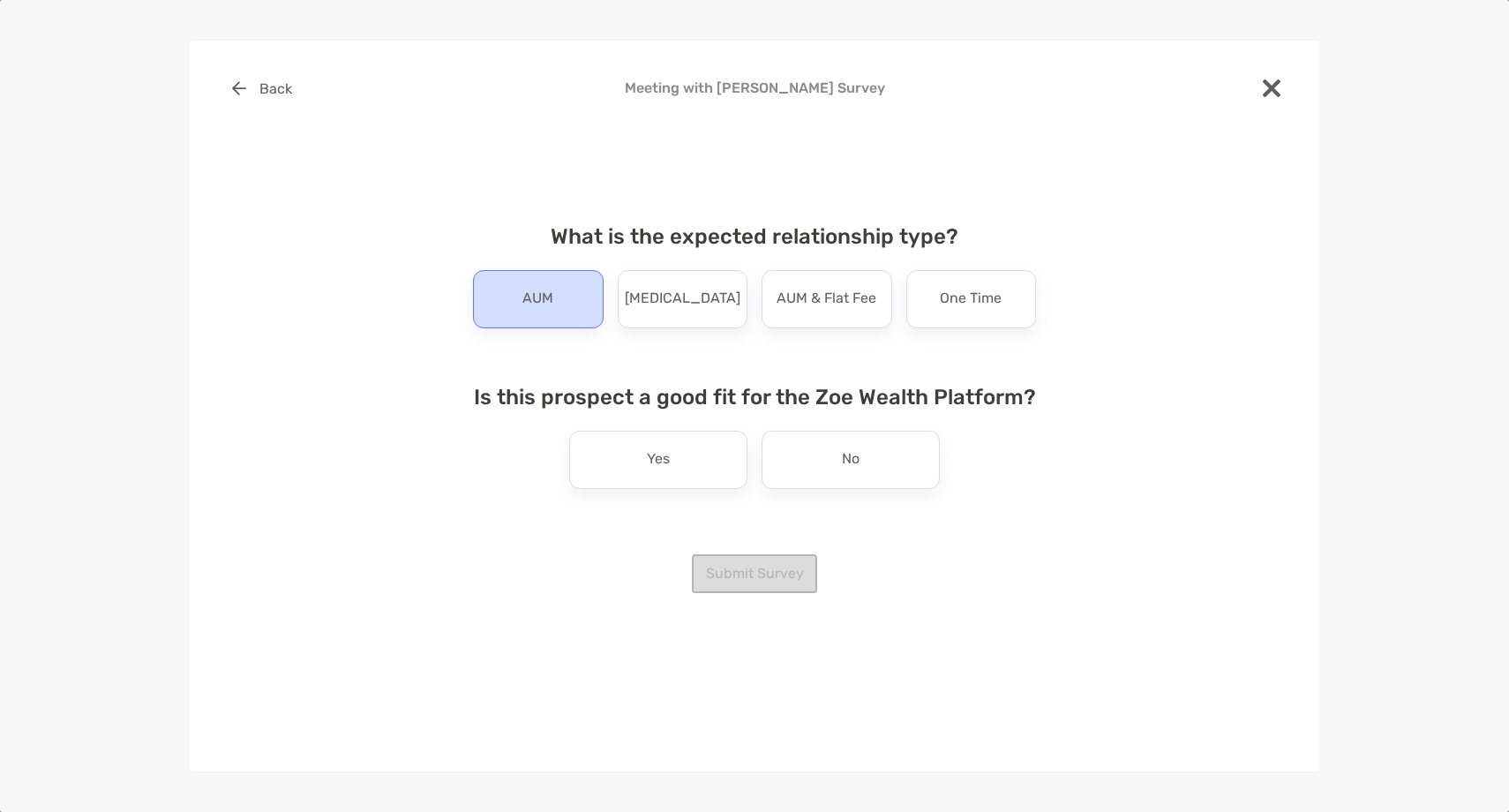
click at [538, 302] on p "AUM" at bounding box center [538, 299] width 31 height 28
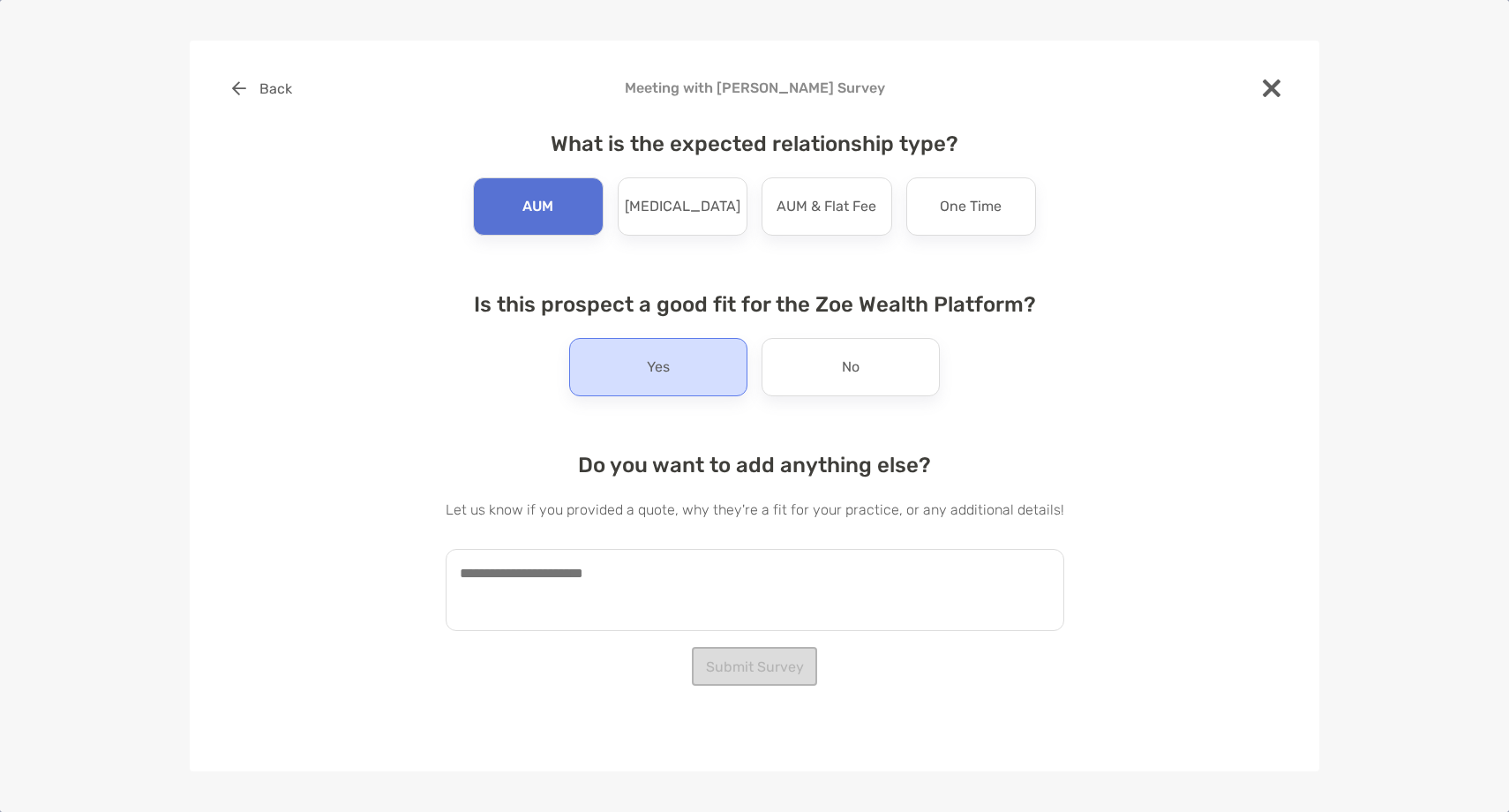
click at [605, 371] on div "Yes" at bounding box center [657, 367] width 178 height 58
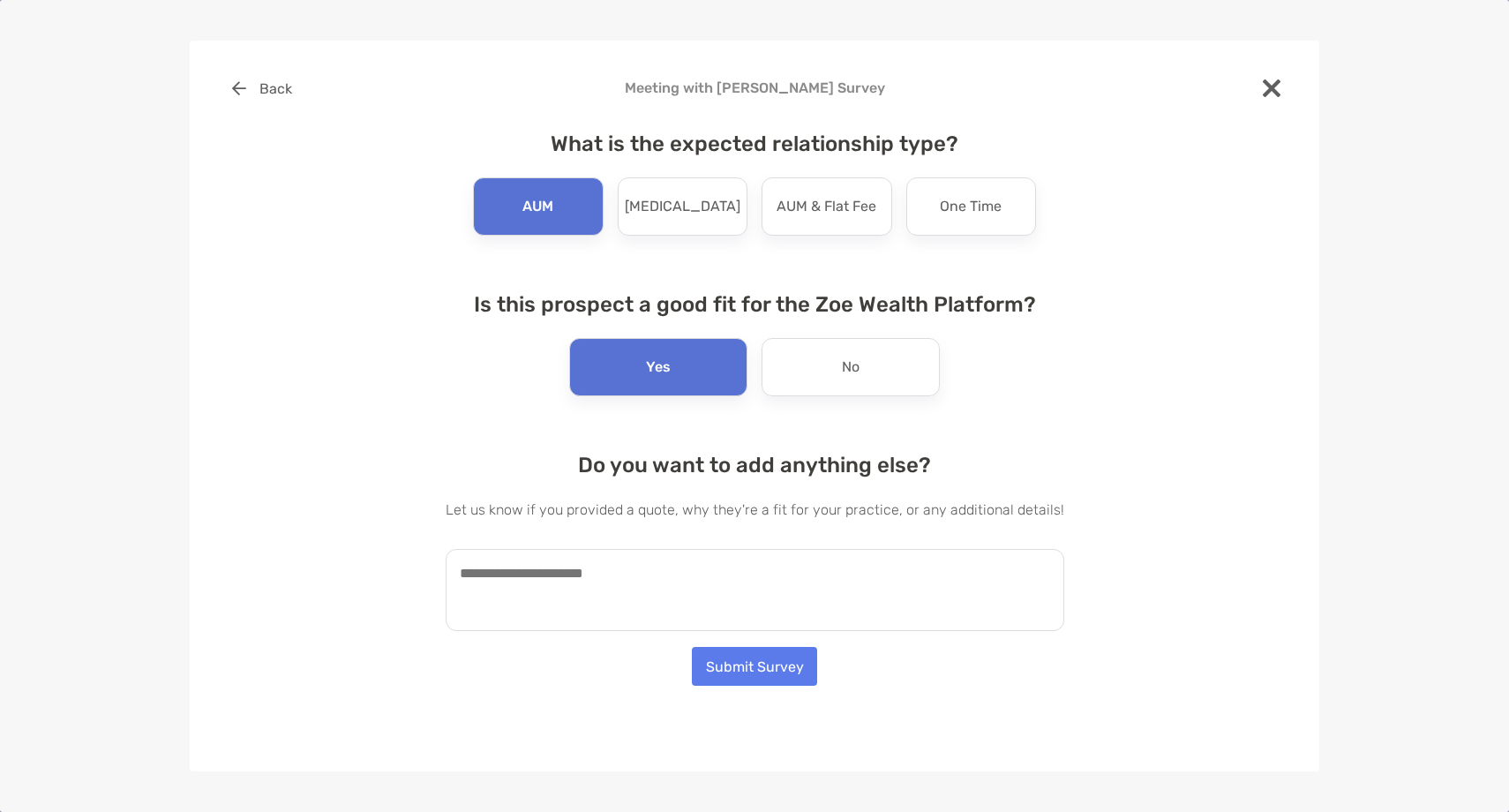
click at [616, 615] on textarea at bounding box center [754, 589] width 619 height 82
paste textarea "**********"
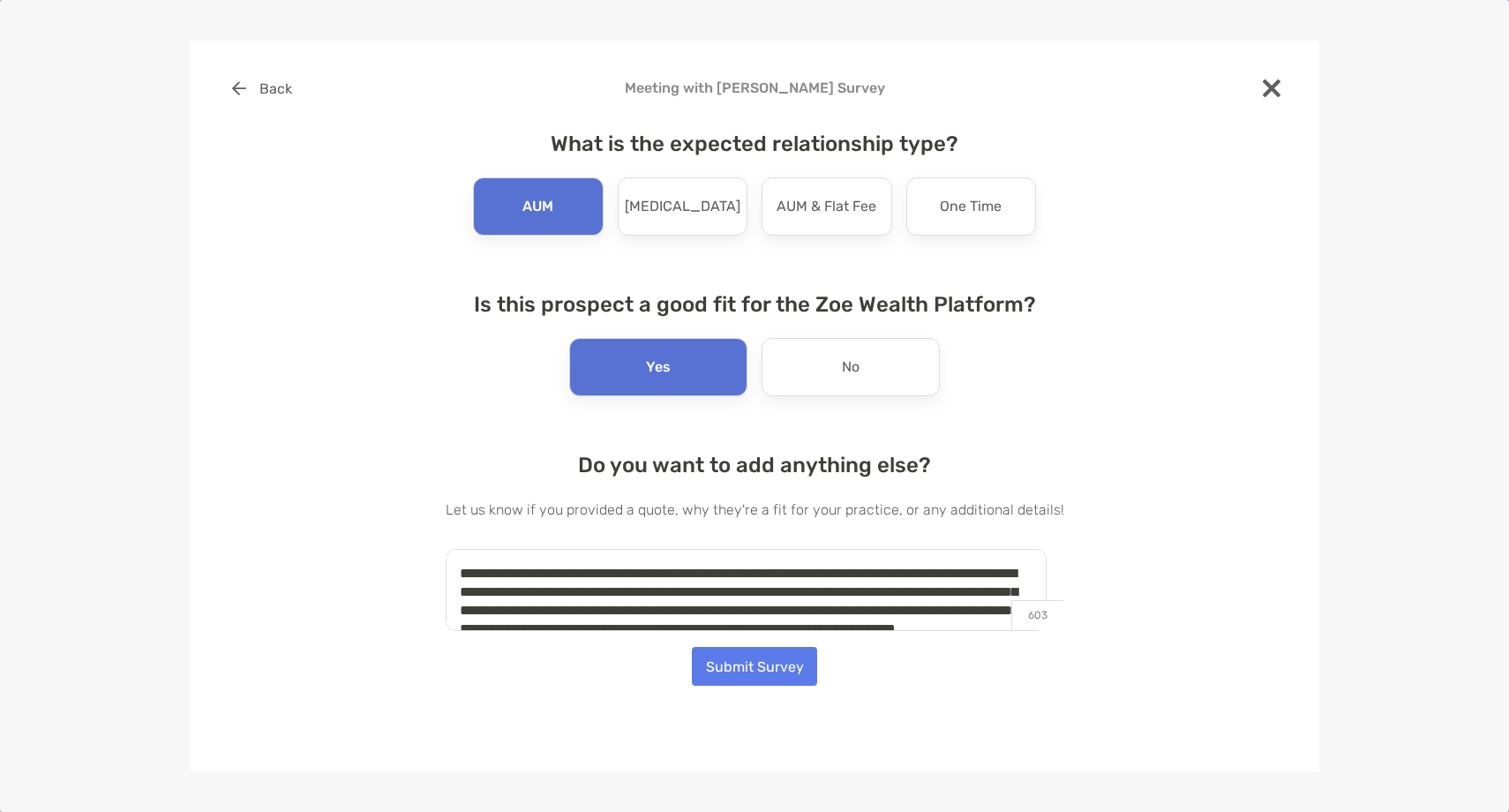
scroll to position [25, 0]
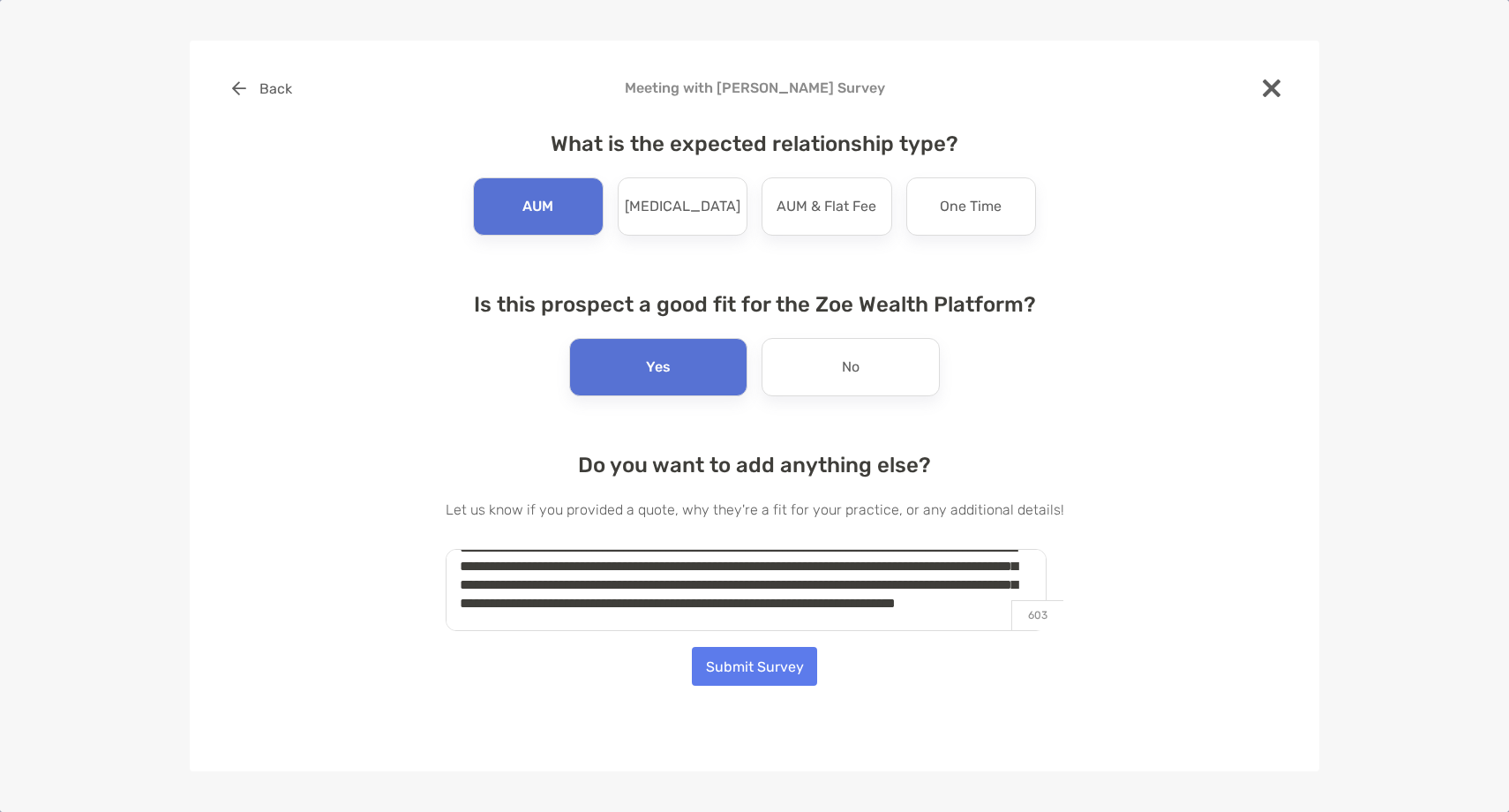
type textarea "**********"
click at [758, 668] on button "Submit Survey" at bounding box center [754, 666] width 125 height 39
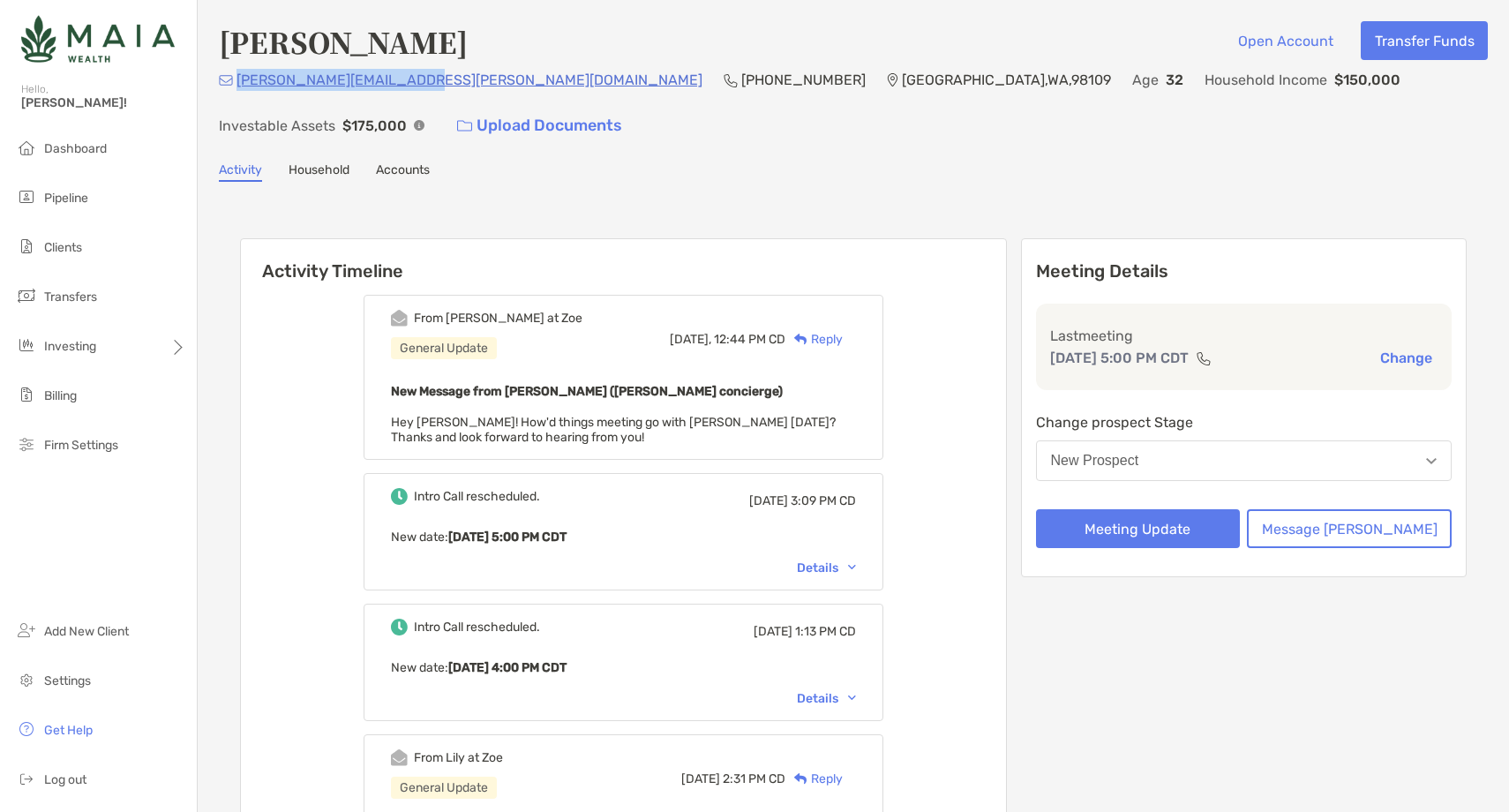
drag, startPoint x: 415, startPoint y: 89, endPoint x: 237, endPoint y: 95, distance: 178.1
click at [237, 95] on div "sanchita.ubale@gmail.com (917) 283-1854 Seattle , WA , 98109 Age 32 Household I…" at bounding box center [853, 107] width 1269 height 75
copy p "sanchita.ubale@gmail.com"
click at [741, 84] on p "(917) 283-1854" at bounding box center [804, 79] width 124 height 22
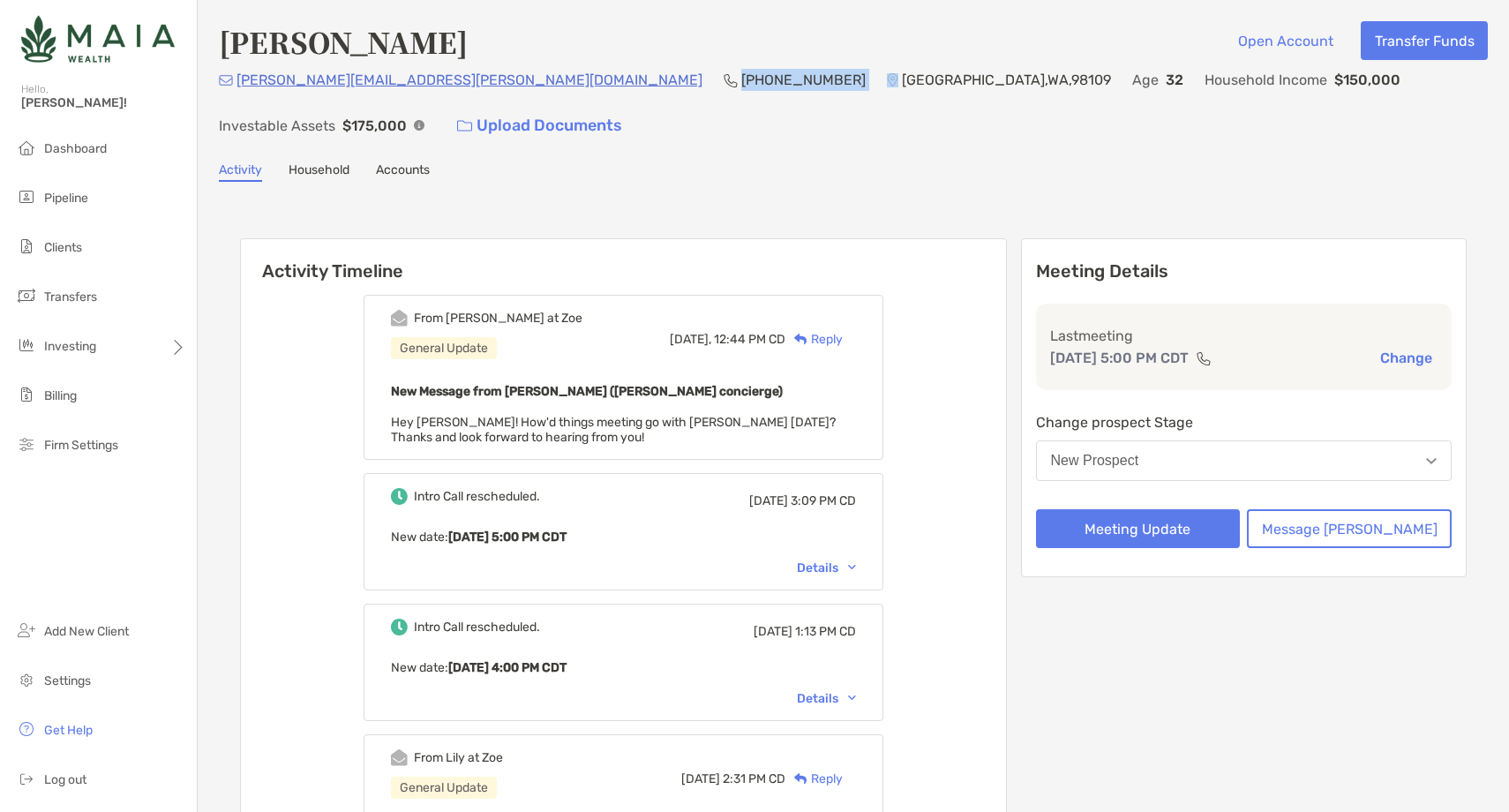
click at [741, 84] on p "(917) 283-1854" at bounding box center [804, 79] width 124 height 22
copy p "(917) 283-1854"
click at [1186, 440] on button "New Prospect" at bounding box center [1244, 460] width 417 height 41
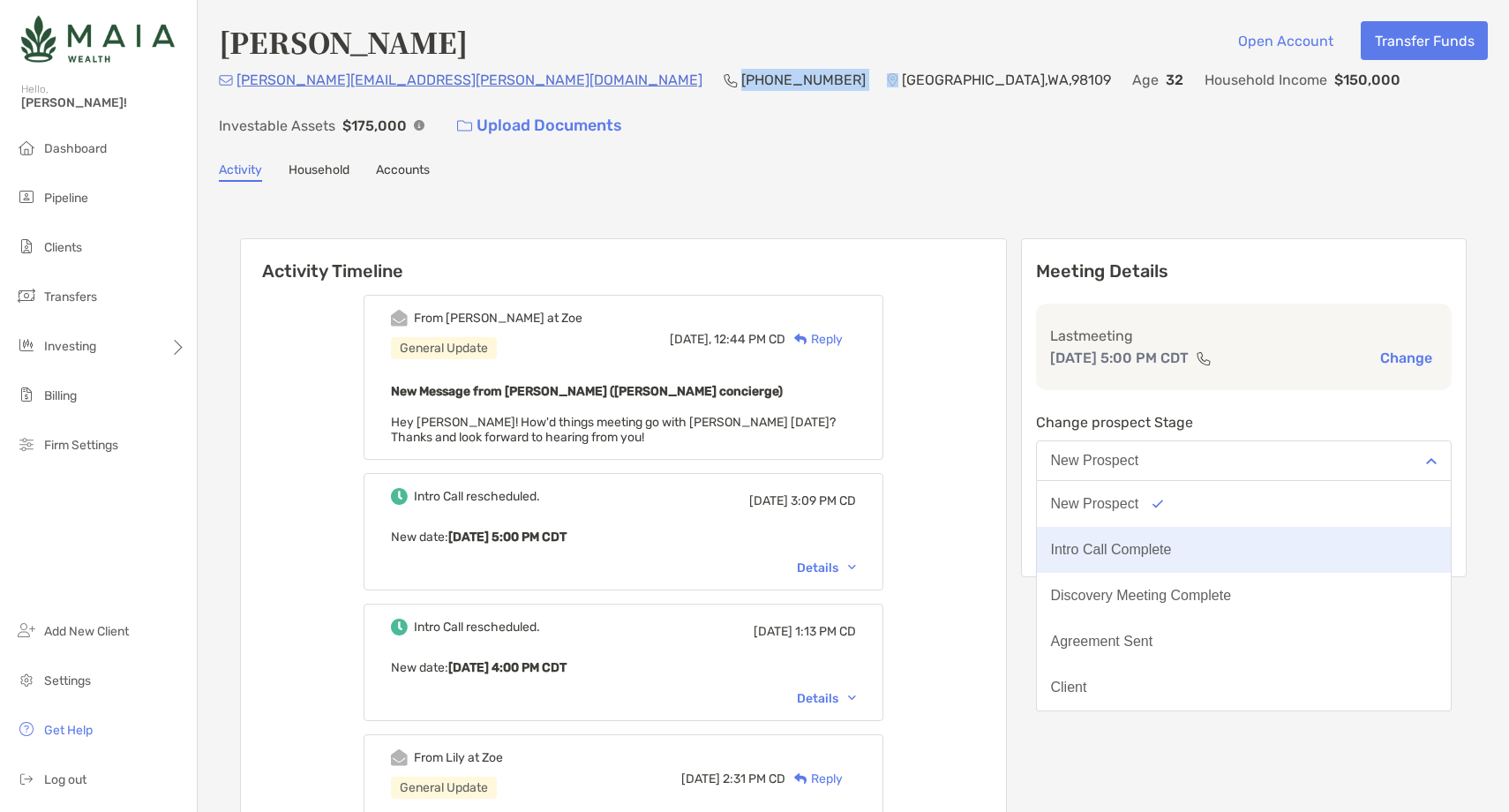
click at [1183, 527] on button "Intro Call Complete" at bounding box center [1244, 550] width 415 height 46
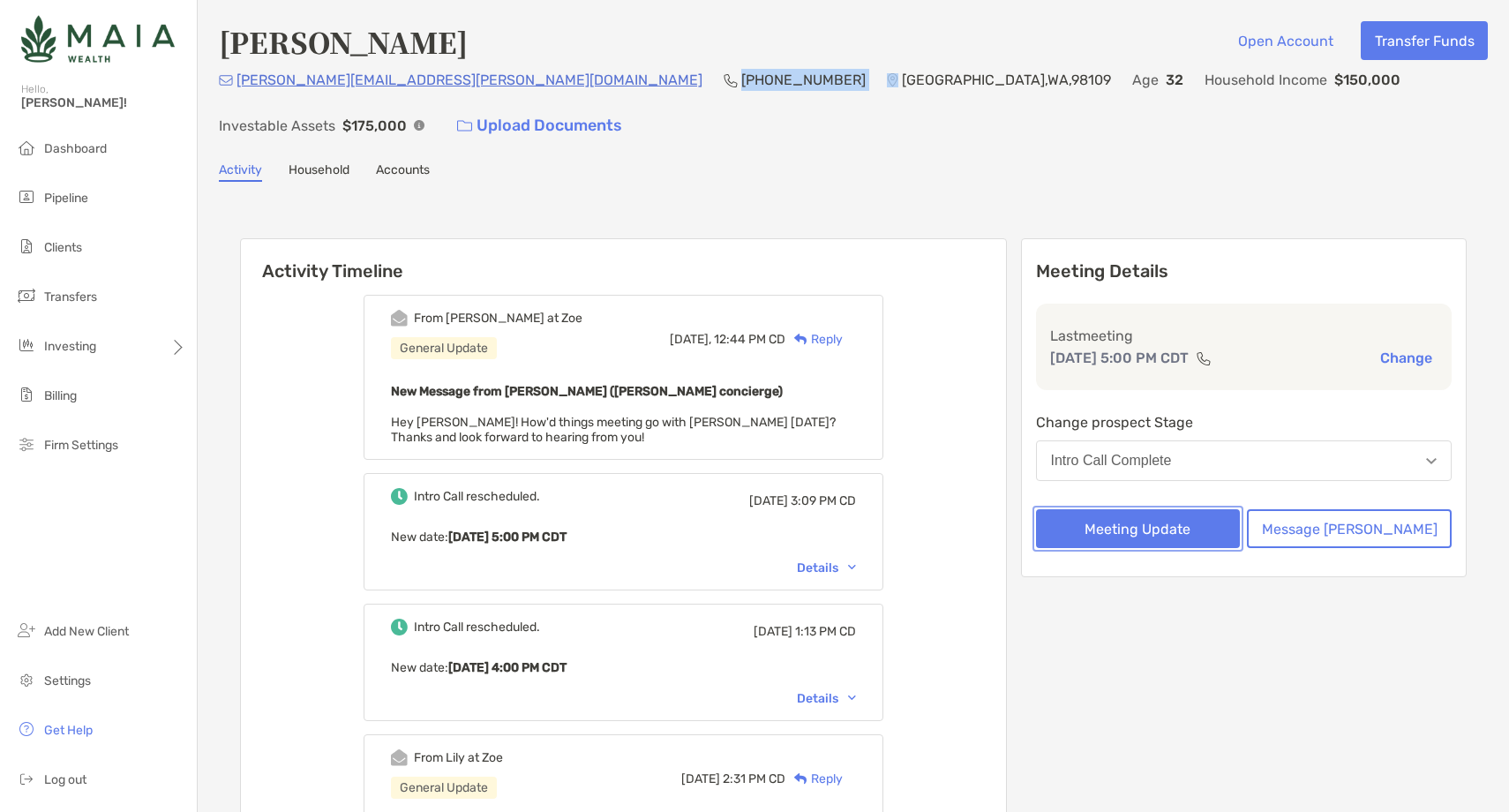
click at [1159, 509] on button "Meeting Update" at bounding box center [1137, 528] width 205 height 39
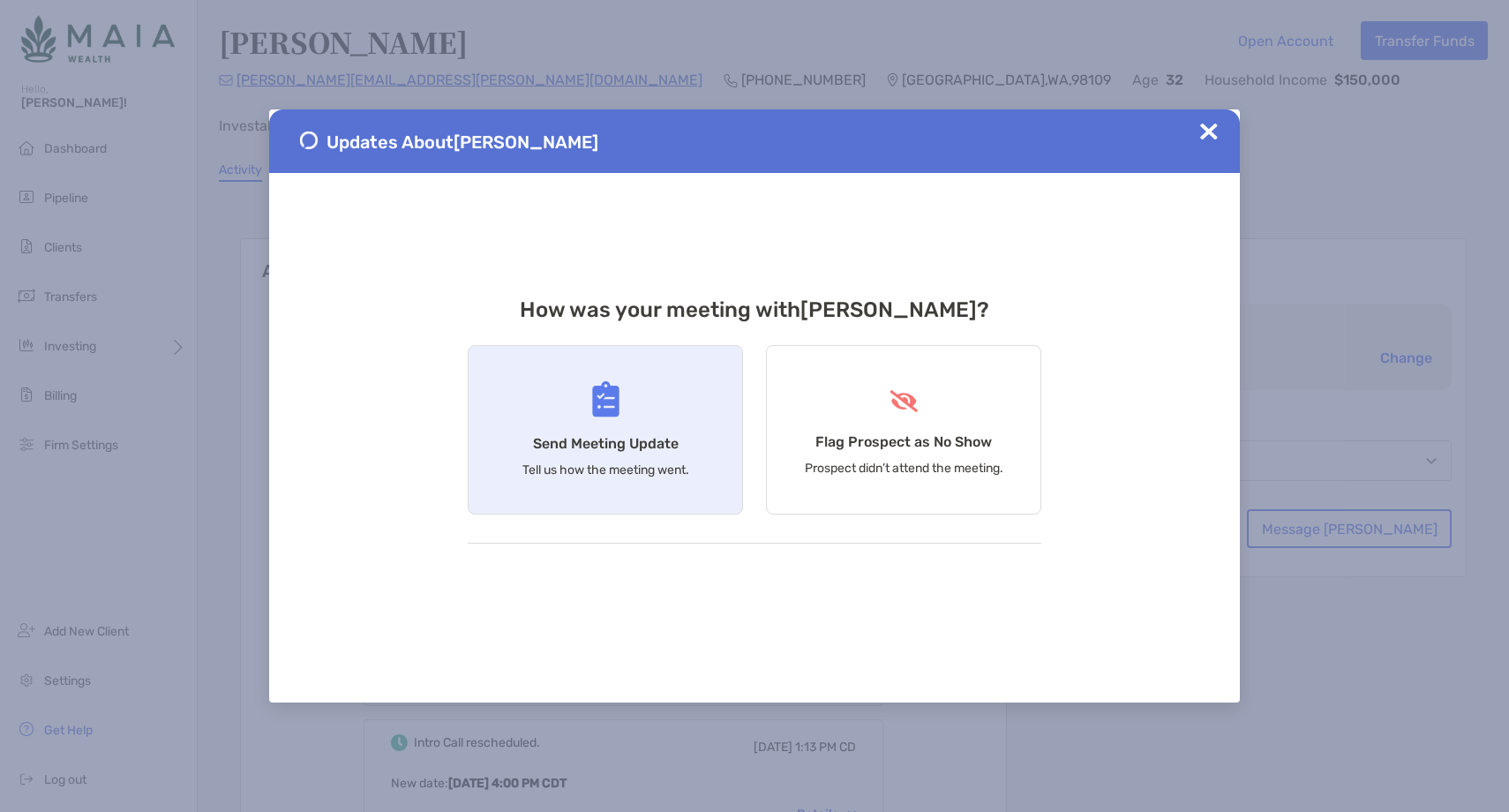
click at [664, 445] on h4 "Send Meeting Update" at bounding box center [605, 443] width 145 height 17
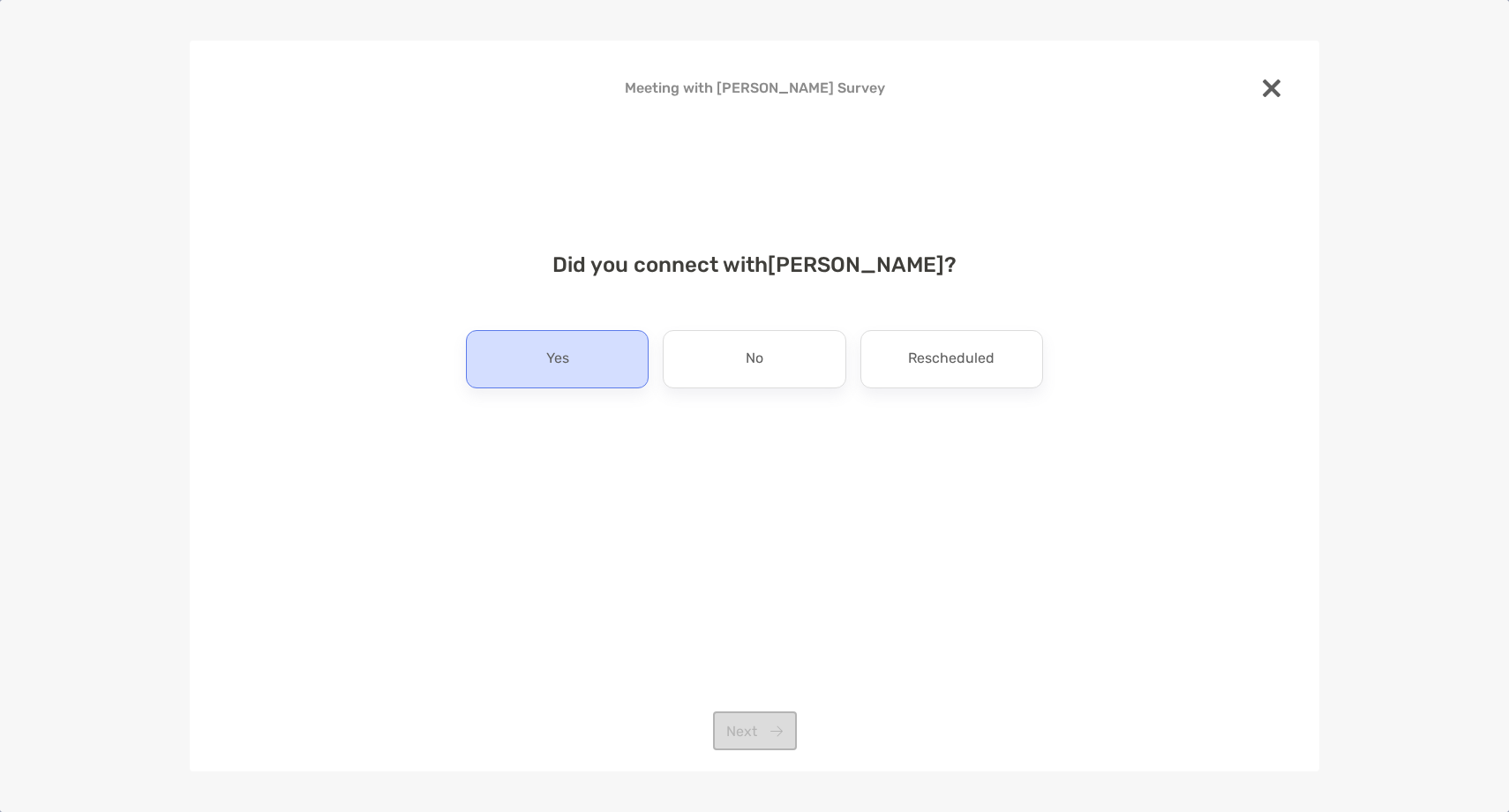
click at [561, 376] on div "Yes" at bounding box center [557, 359] width 183 height 58
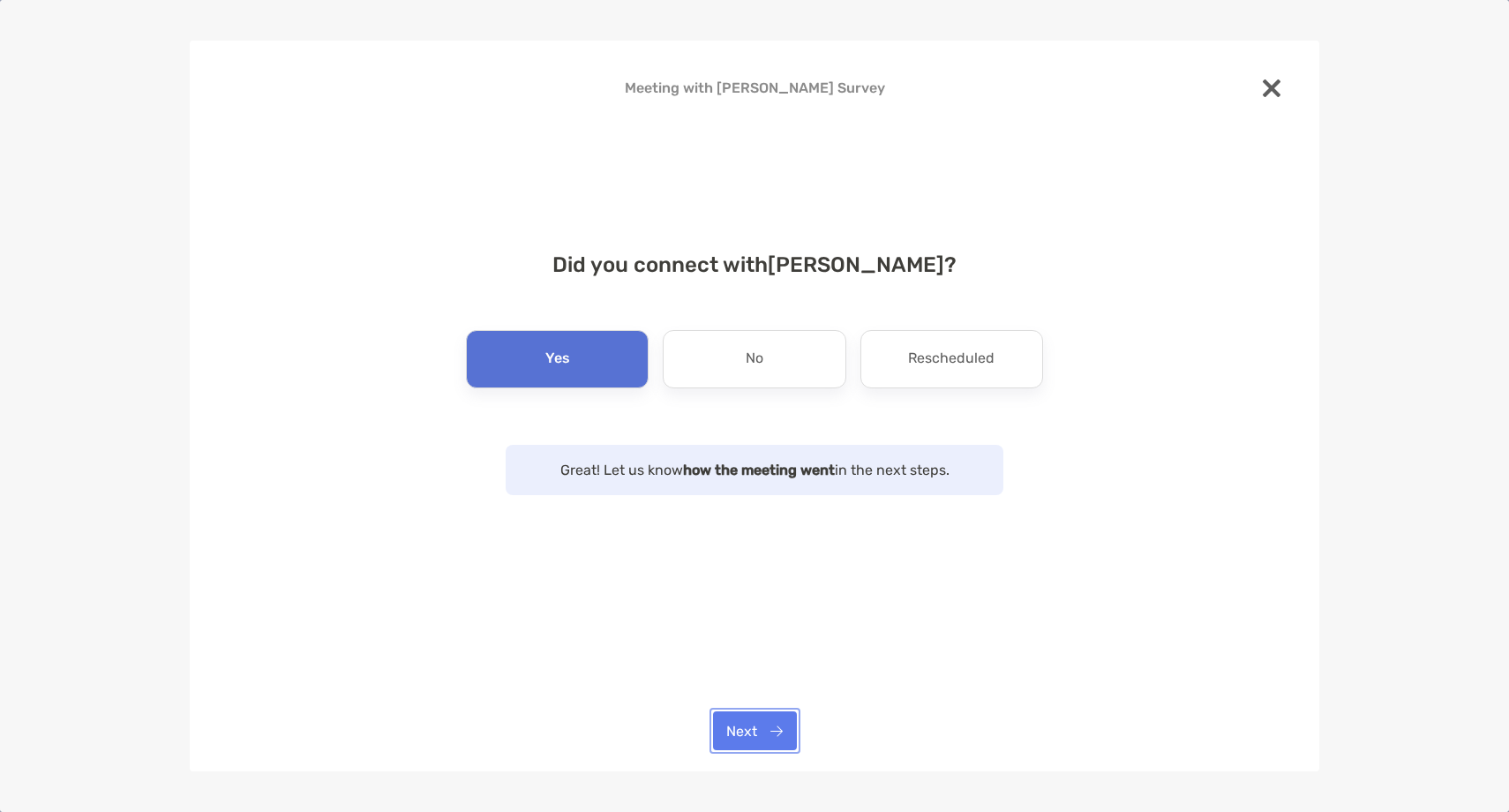
click at [761, 727] on button "Next" at bounding box center [754, 730] width 84 height 39
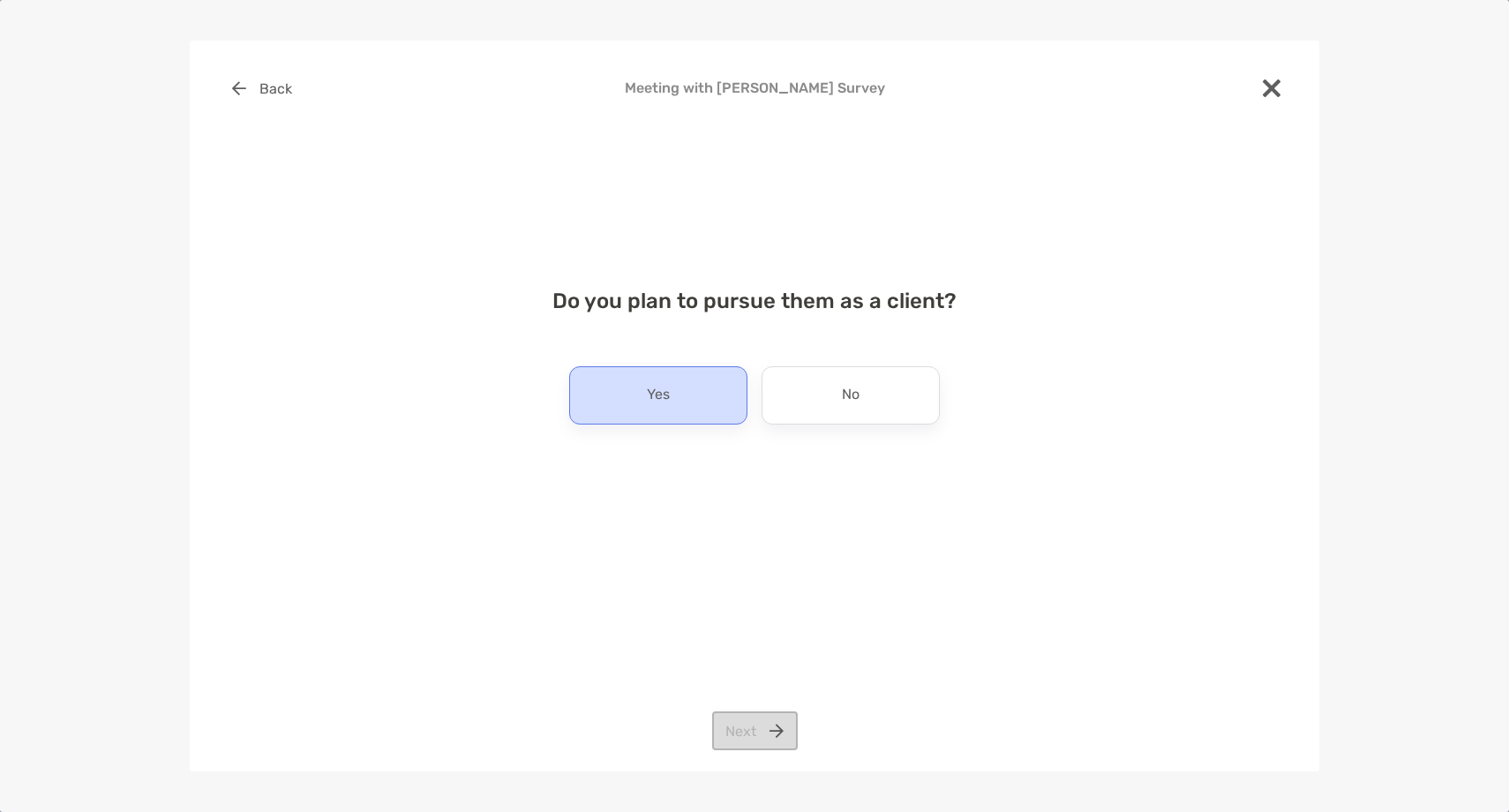
click at [673, 410] on div "Yes" at bounding box center [657, 395] width 178 height 58
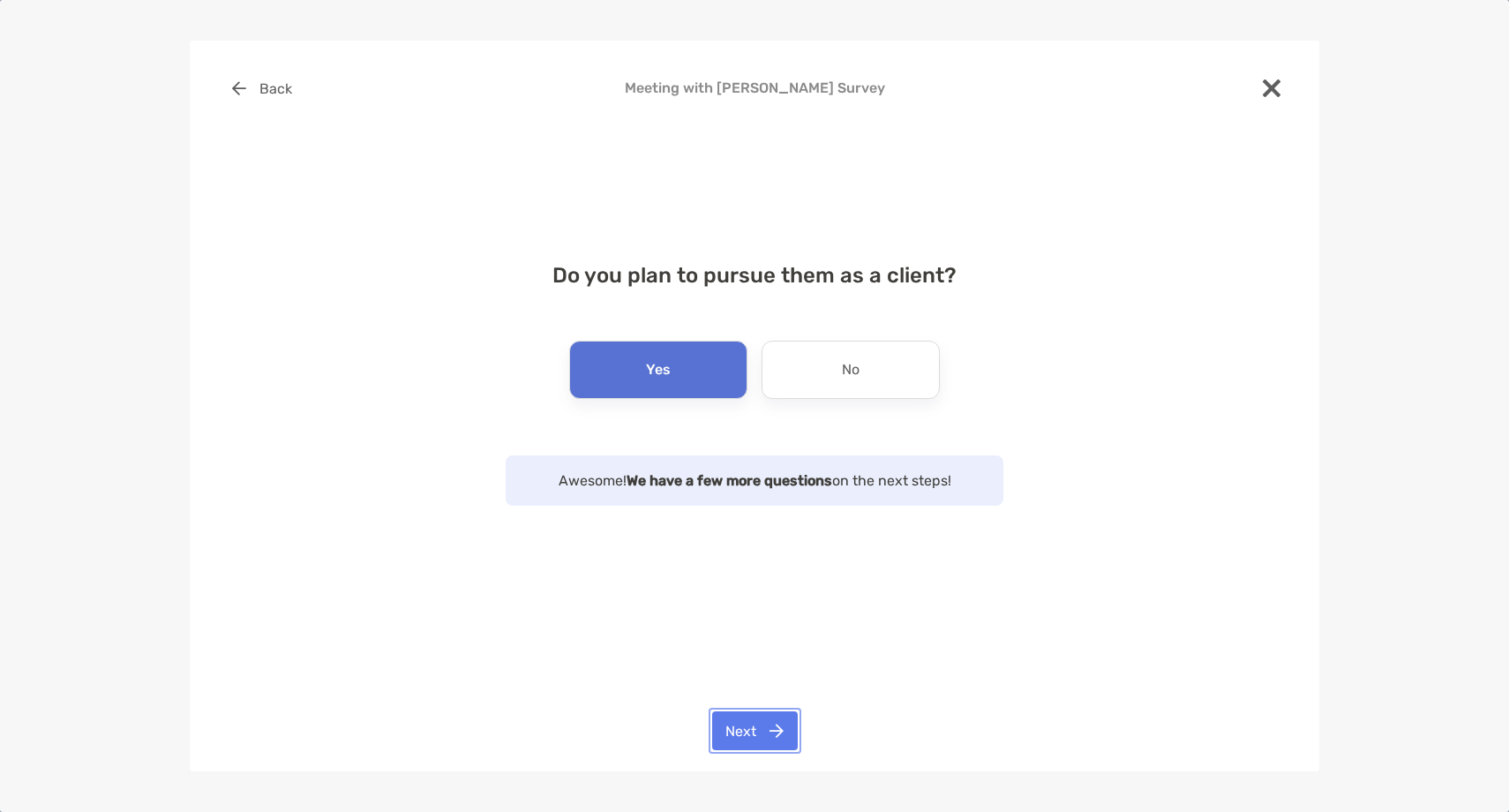
click at [753, 730] on button "Next" at bounding box center [754, 730] width 86 height 39
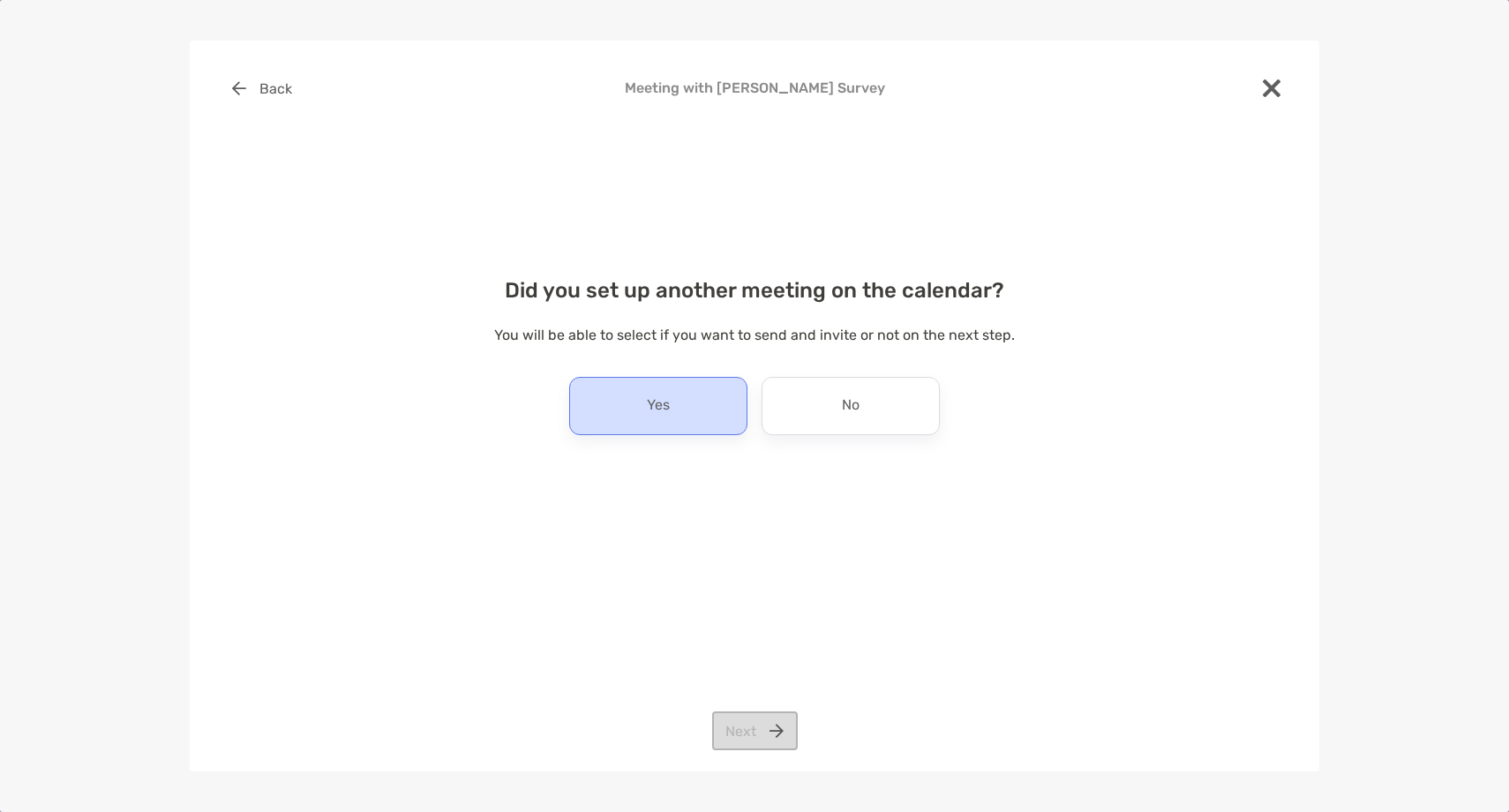
click at [637, 426] on div "Yes" at bounding box center [657, 406] width 178 height 58
click at [738, 726] on button "Next" at bounding box center [754, 730] width 86 height 39
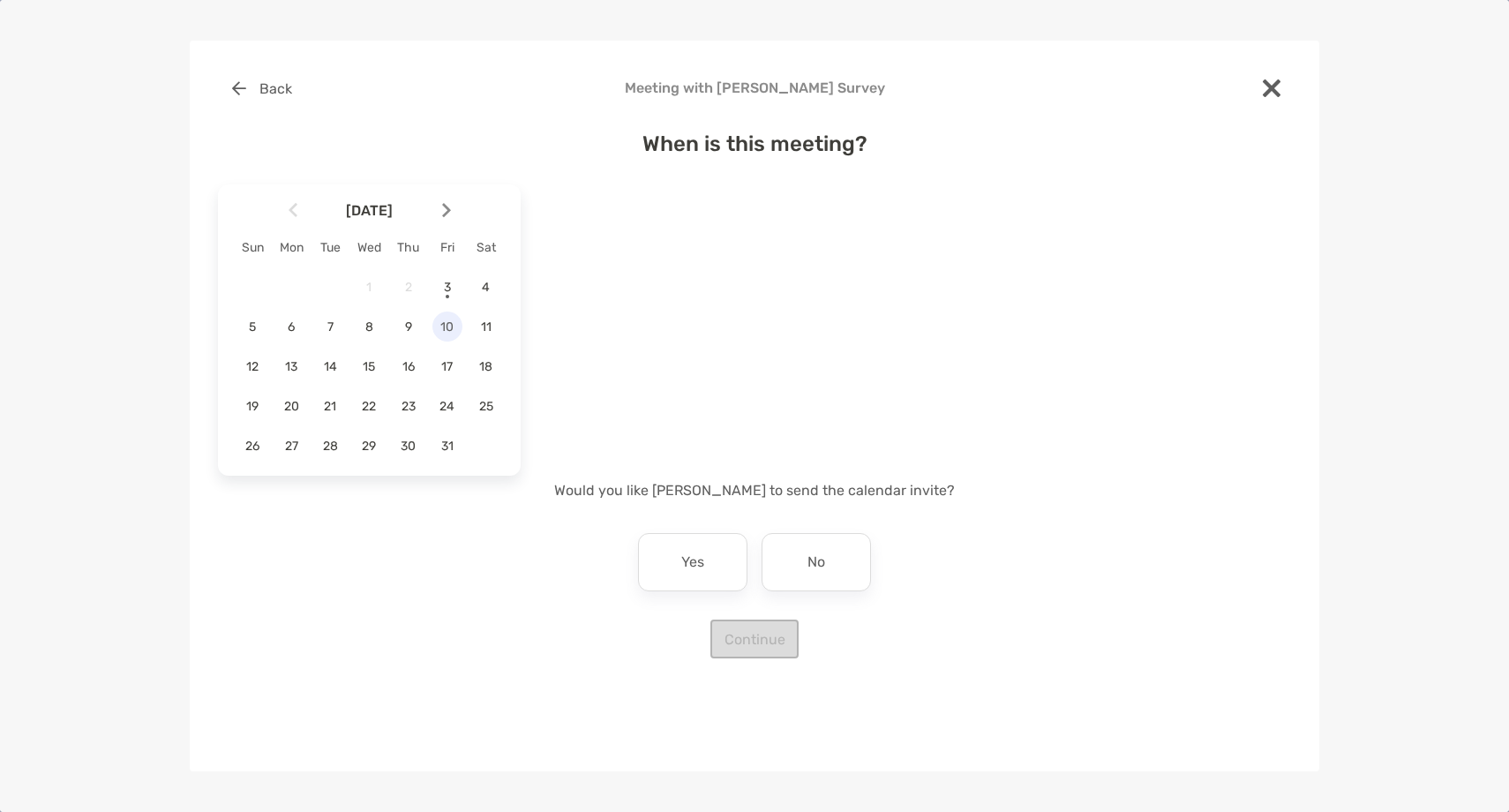
click at [450, 333] on span "10" at bounding box center [447, 327] width 30 height 15
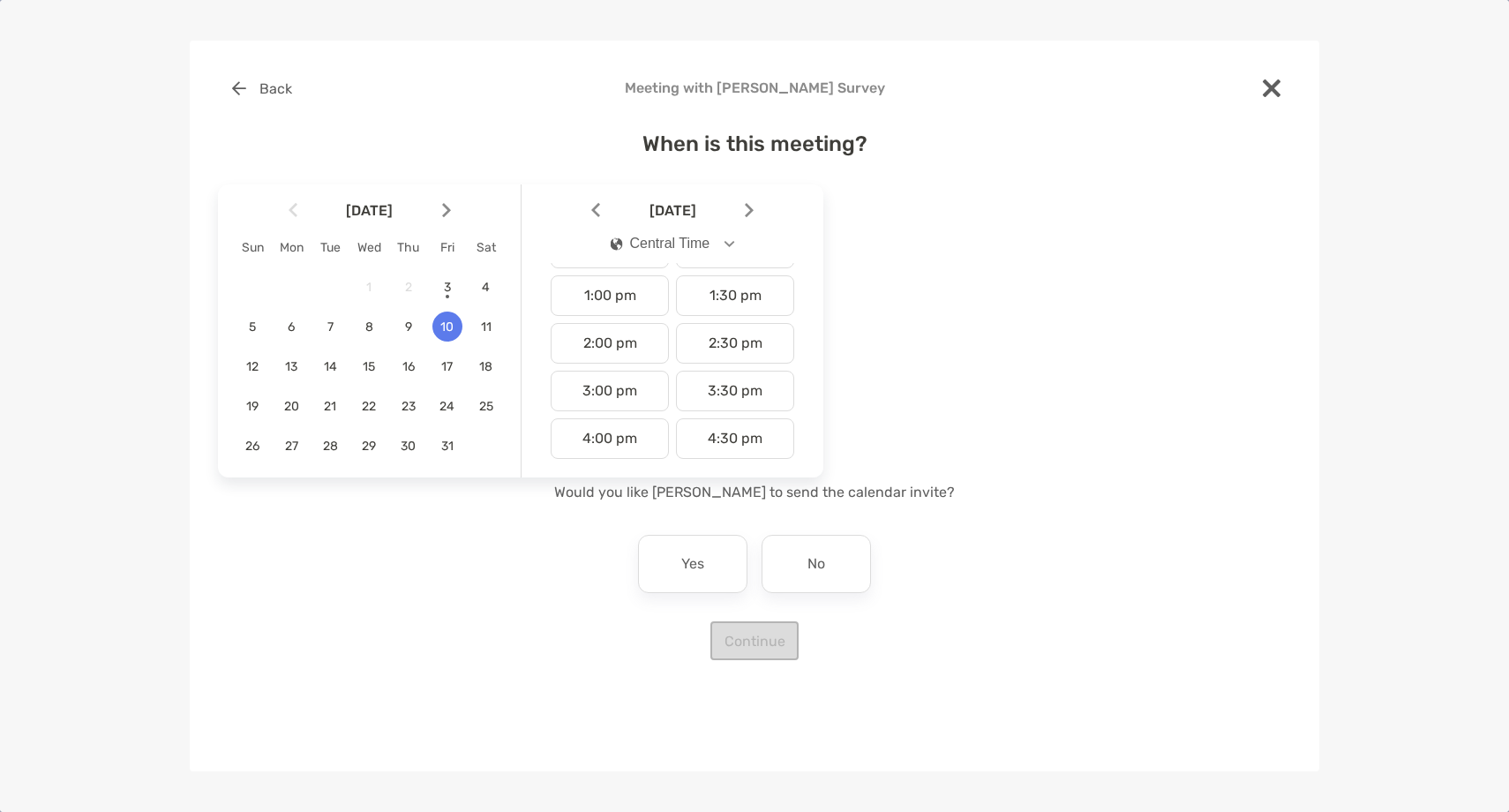
scroll to position [657, 0]
click at [641, 394] on div "4:00 pm" at bounding box center [609, 388] width 118 height 41
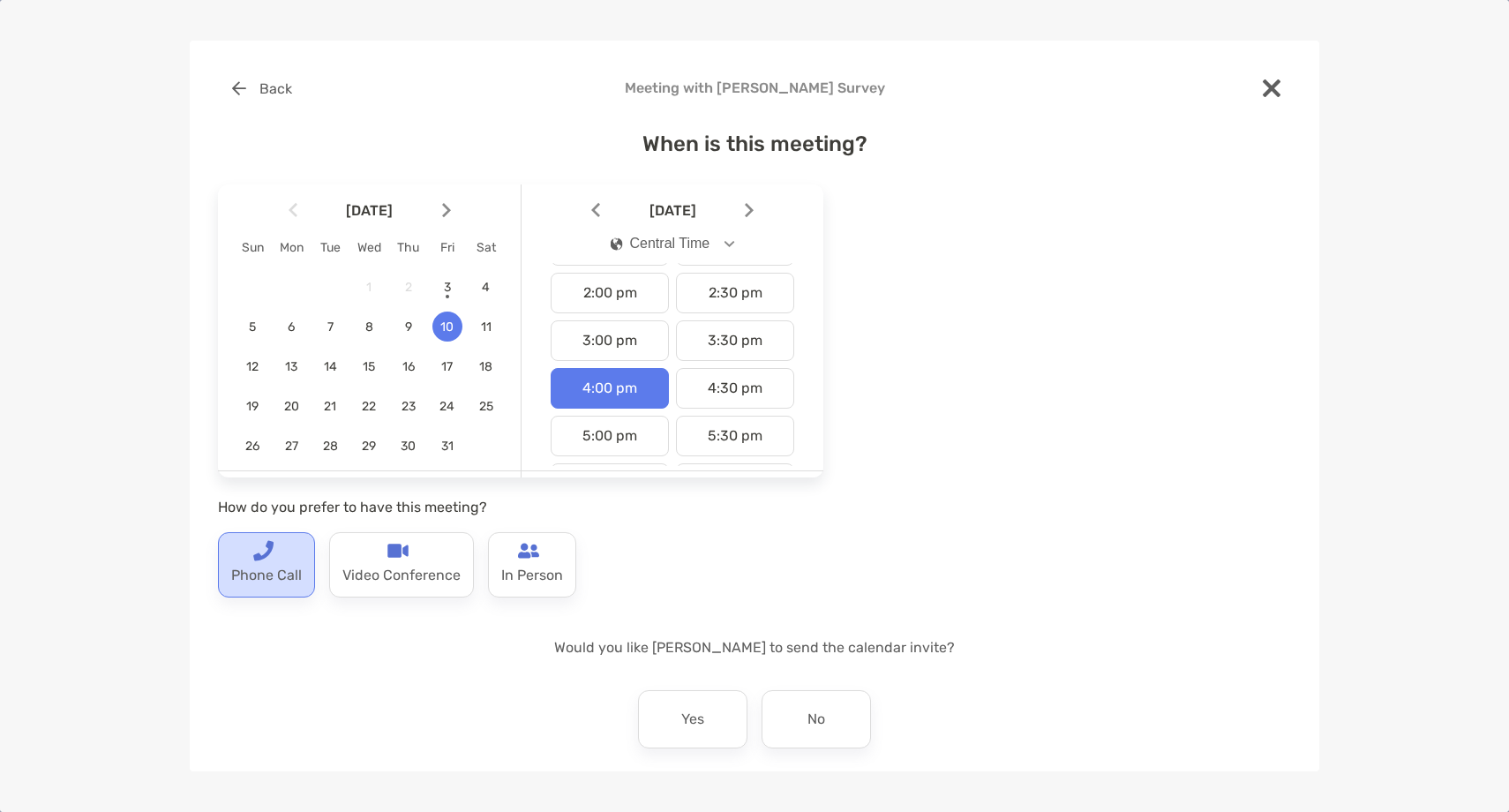
click at [260, 575] on p "Phone Call" at bounding box center [266, 575] width 71 height 28
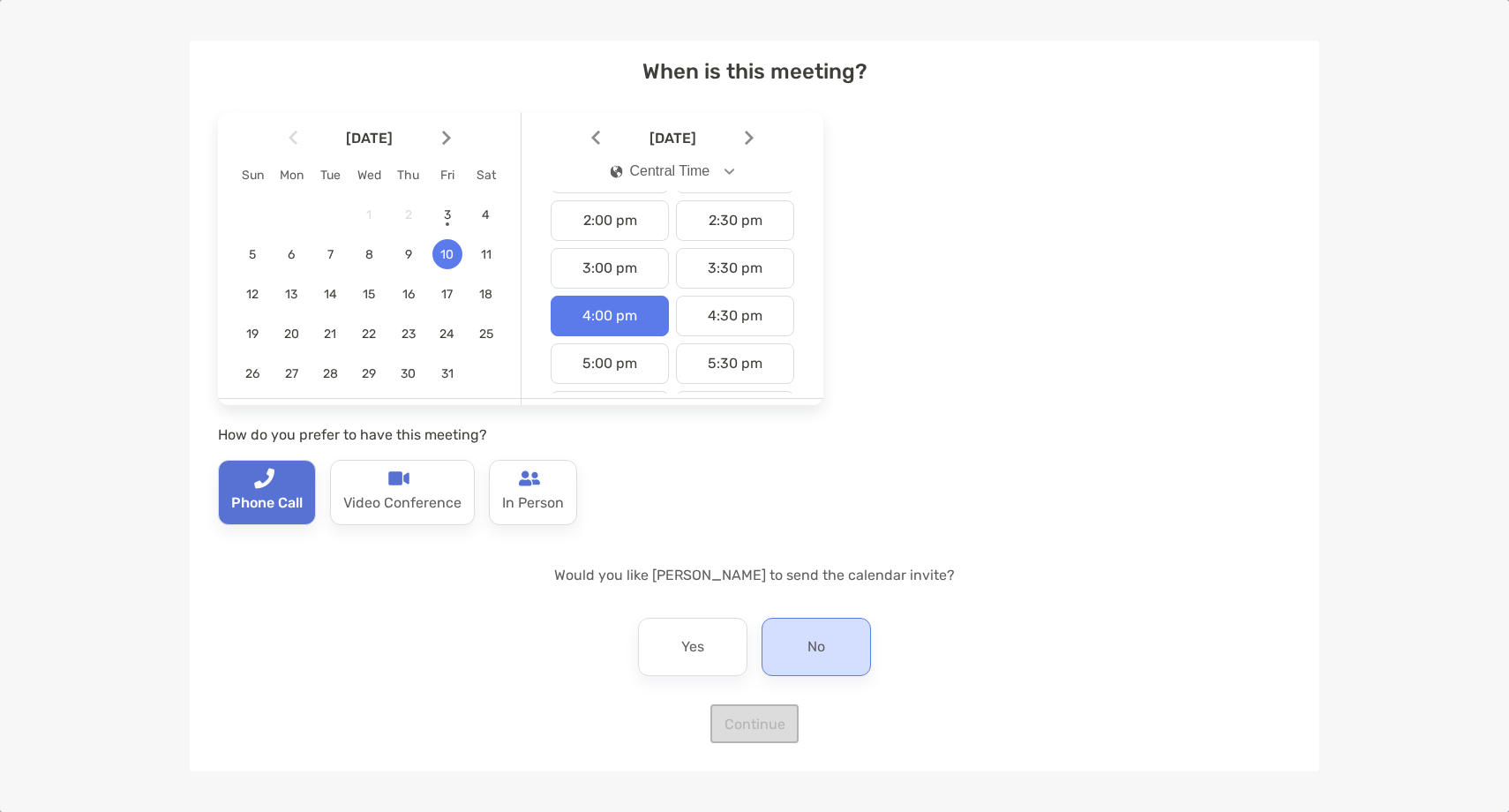
click at [843, 625] on div "No" at bounding box center [816, 647] width 109 height 58
click at [772, 729] on button "Continue" at bounding box center [754, 723] width 89 height 39
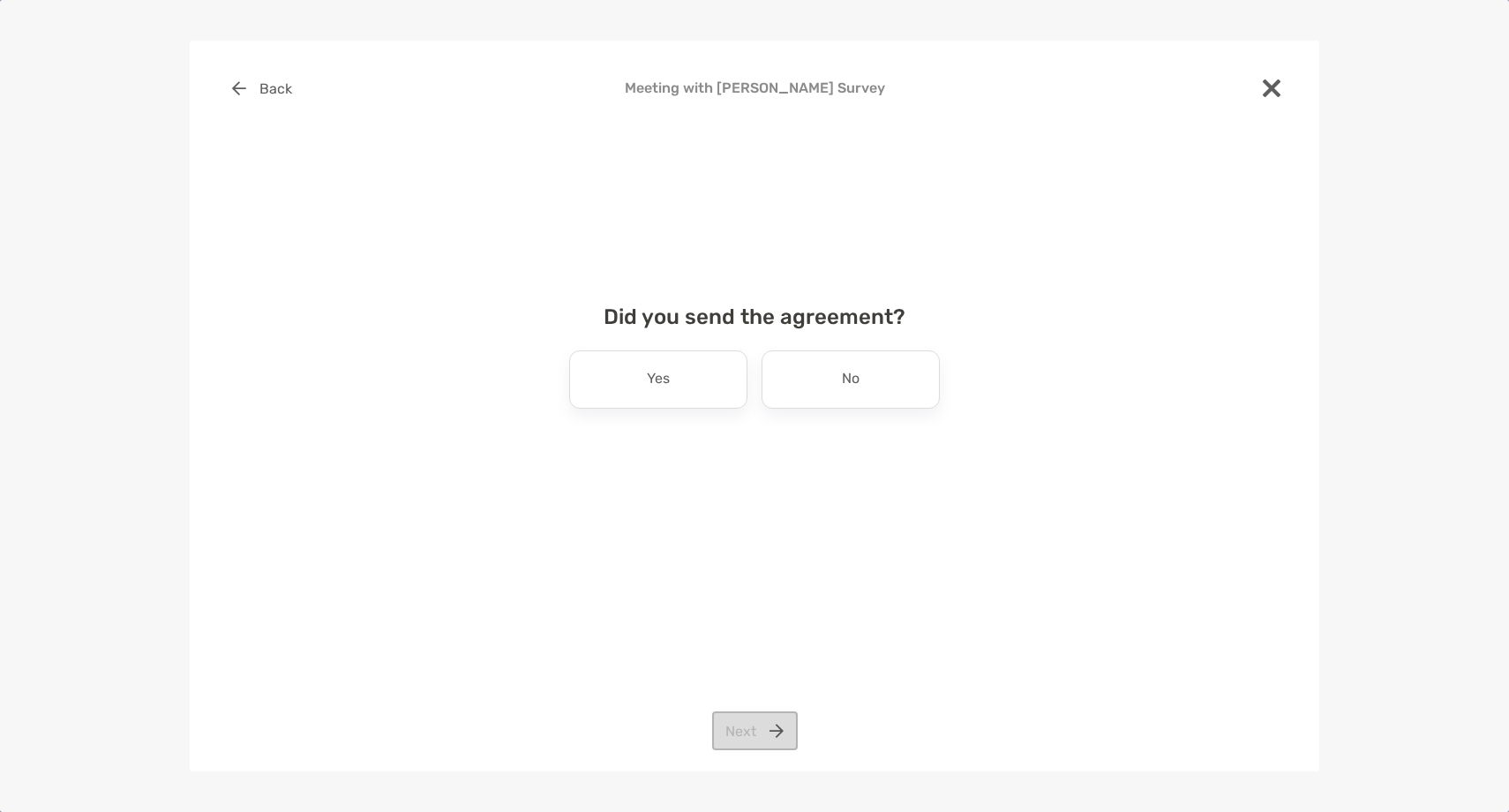
scroll to position [0, 0]
click at [831, 386] on div "No" at bounding box center [850, 379] width 178 height 58
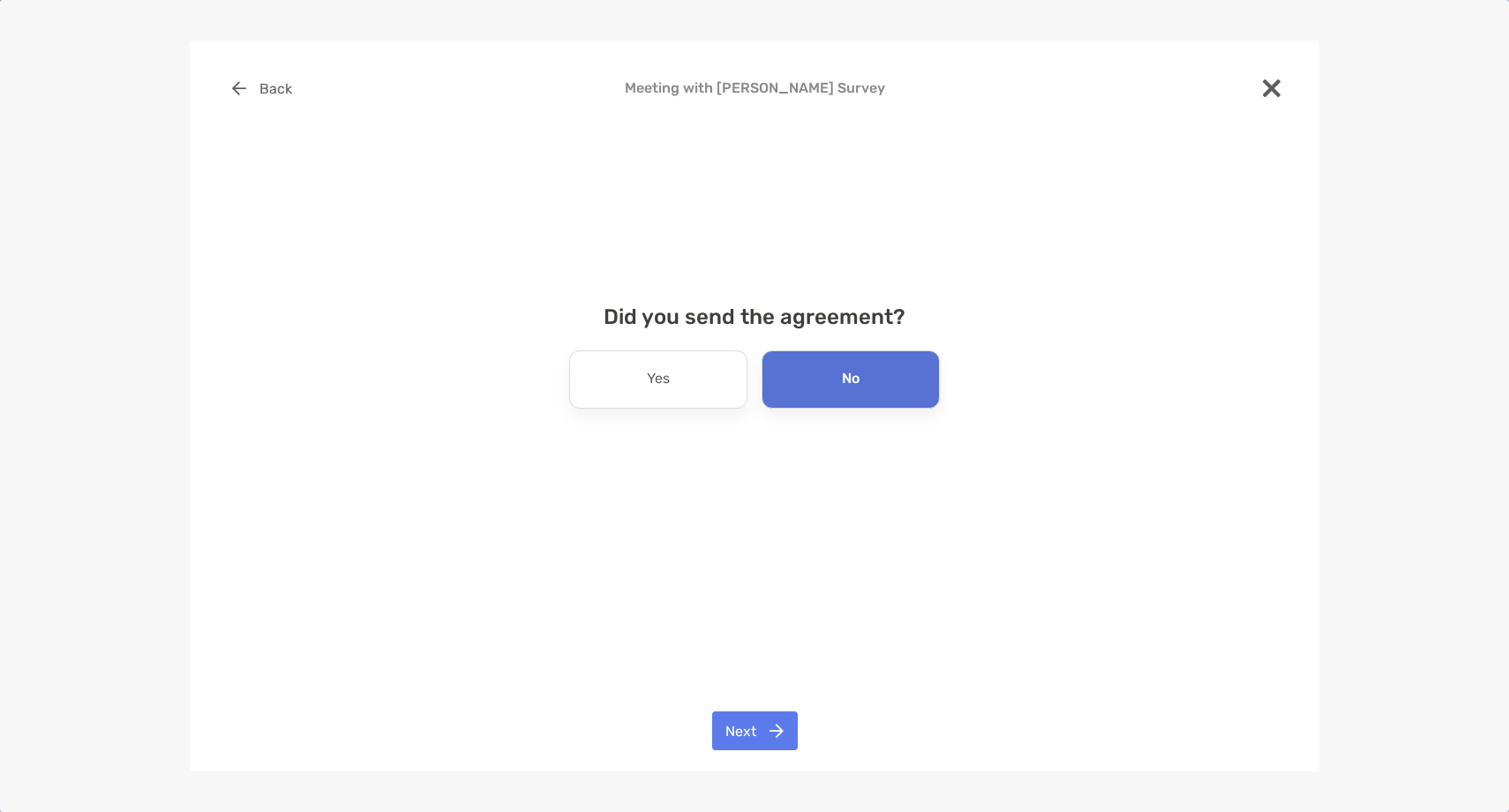
click at [775, 754] on div "Back Meeting with Sanchita Ubale Survey Did you send the agreement? Yes No Next" at bounding box center [754, 406] width 1130 height 731
click at [774, 724] on button "Next" at bounding box center [754, 730] width 86 height 39
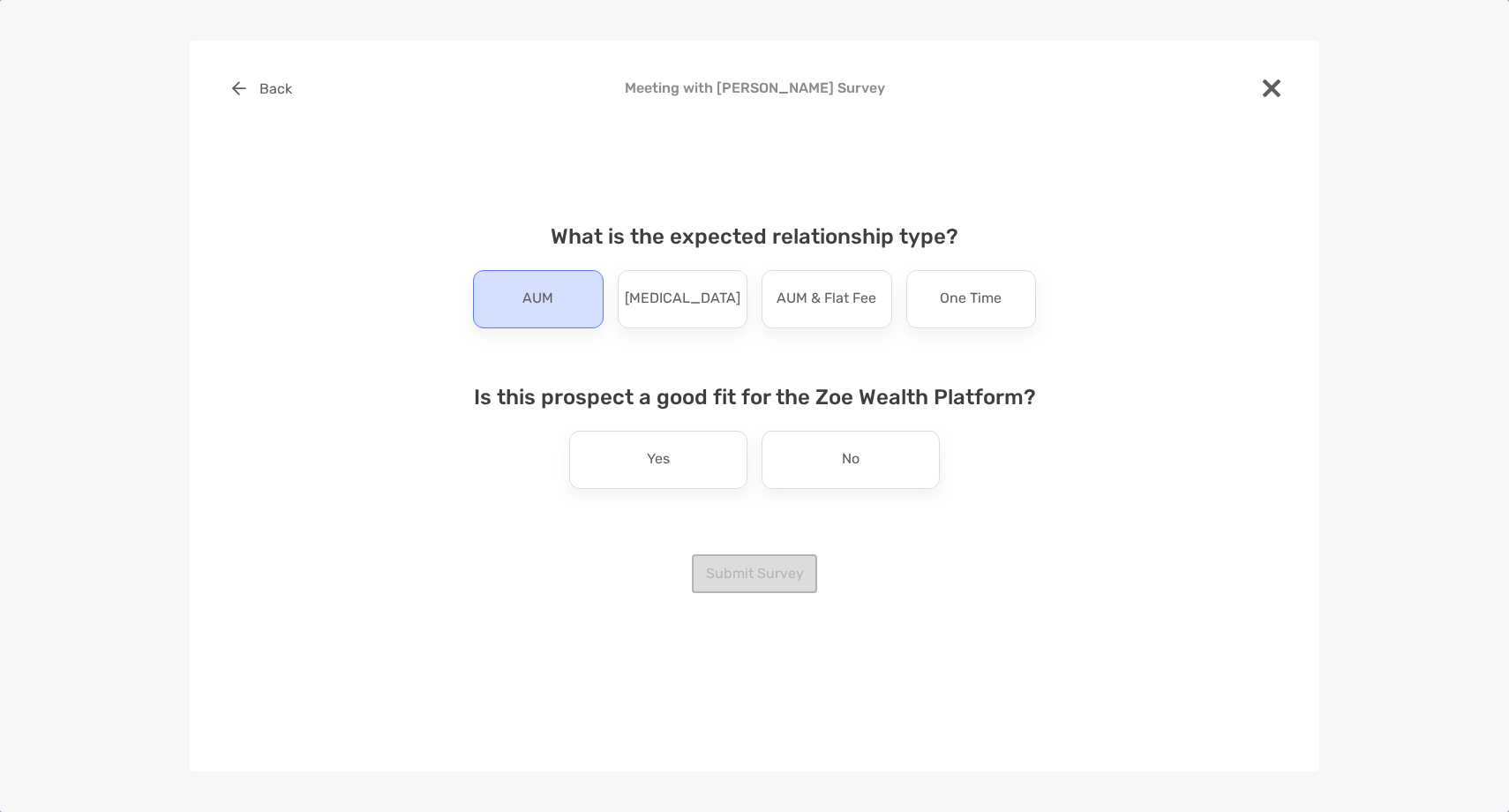
click at [547, 298] on p "AUM" at bounding box center [538, 299] width 31 height 28
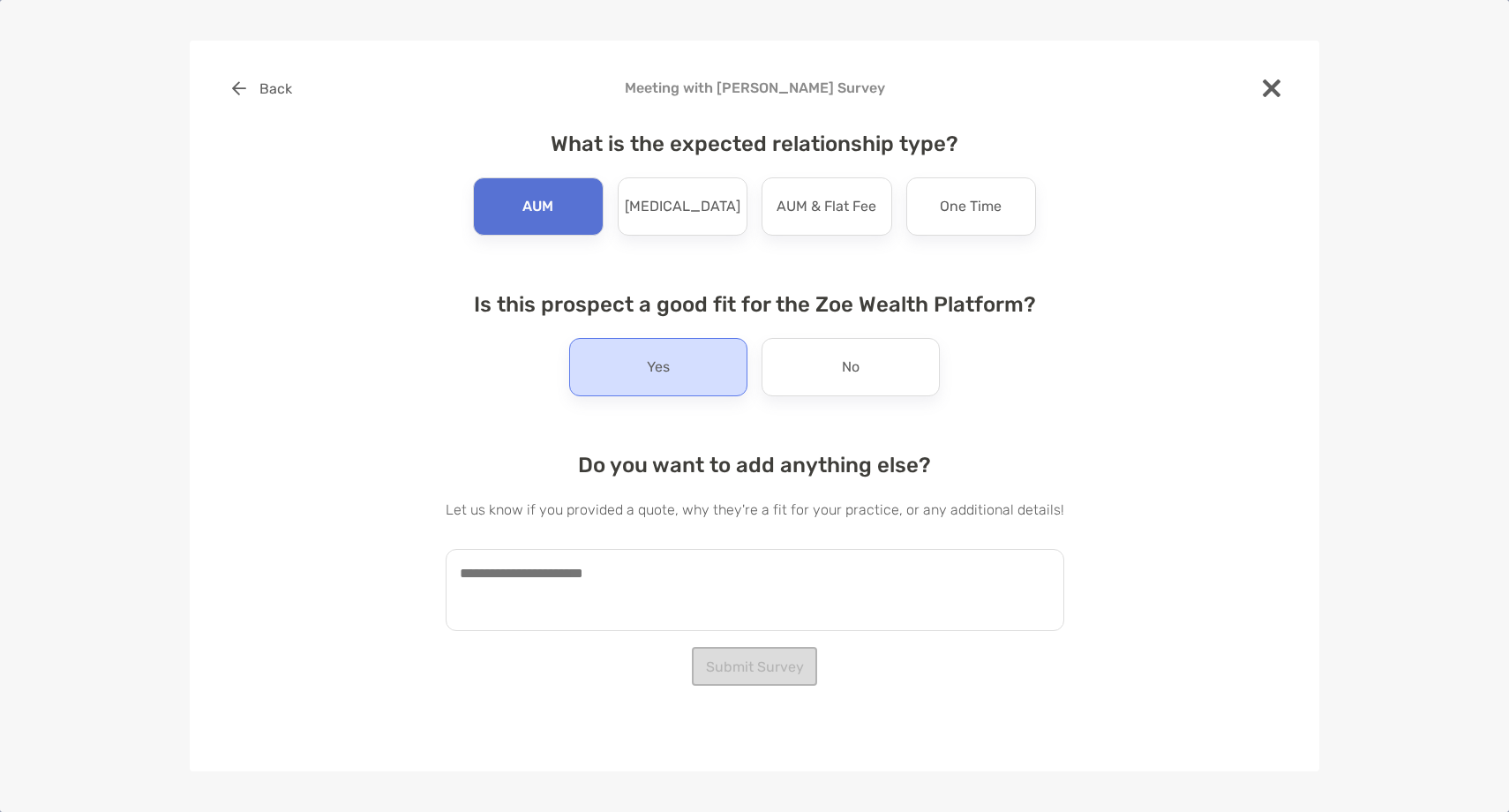
click at [641, 394] on div "Yes" at bounding box center [657, 367] width 178 height 58
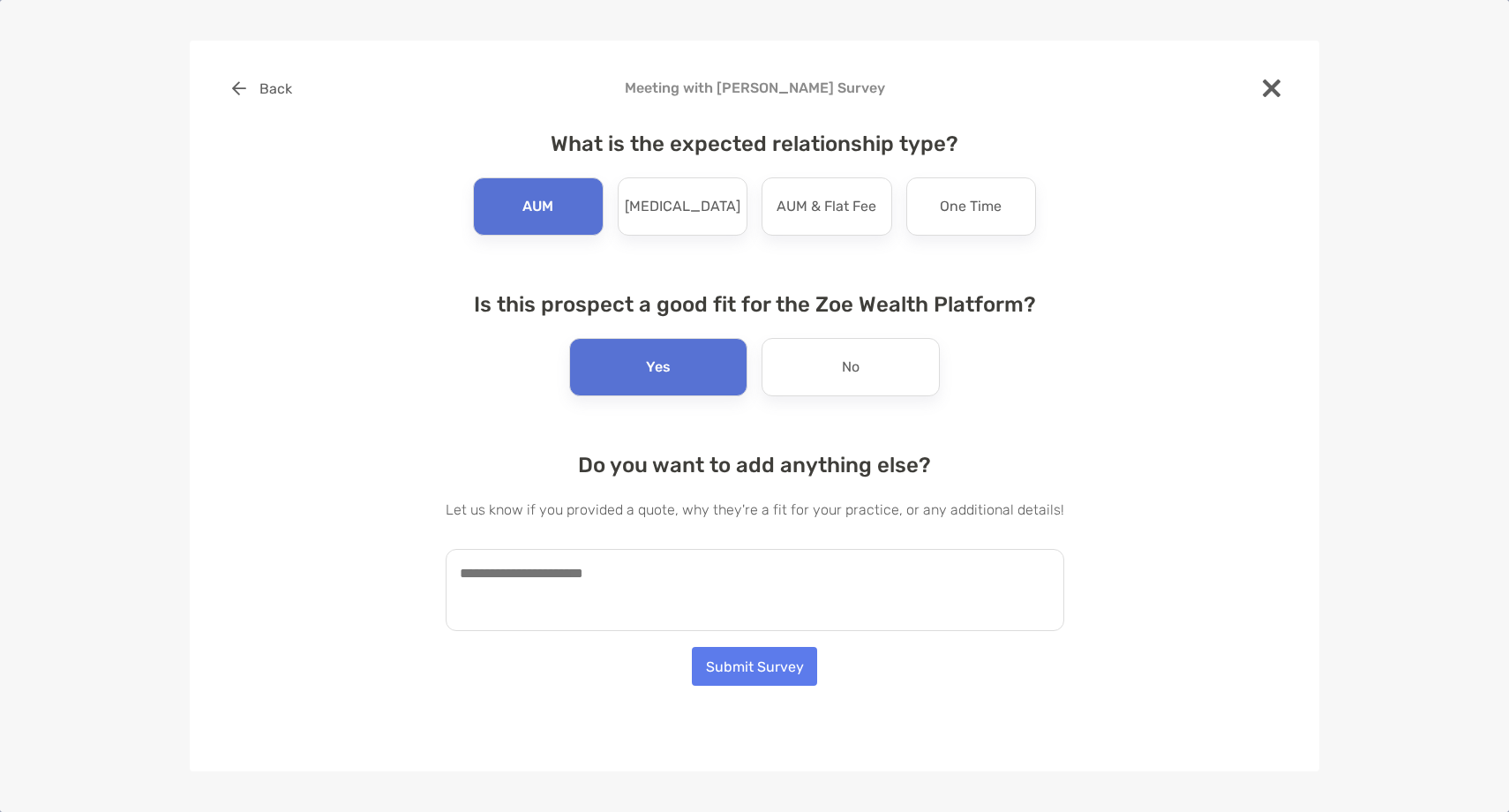
click at [605, 563] on textarea at bounding box center [754, 589] width 619 height 82
paste textarea "**********"
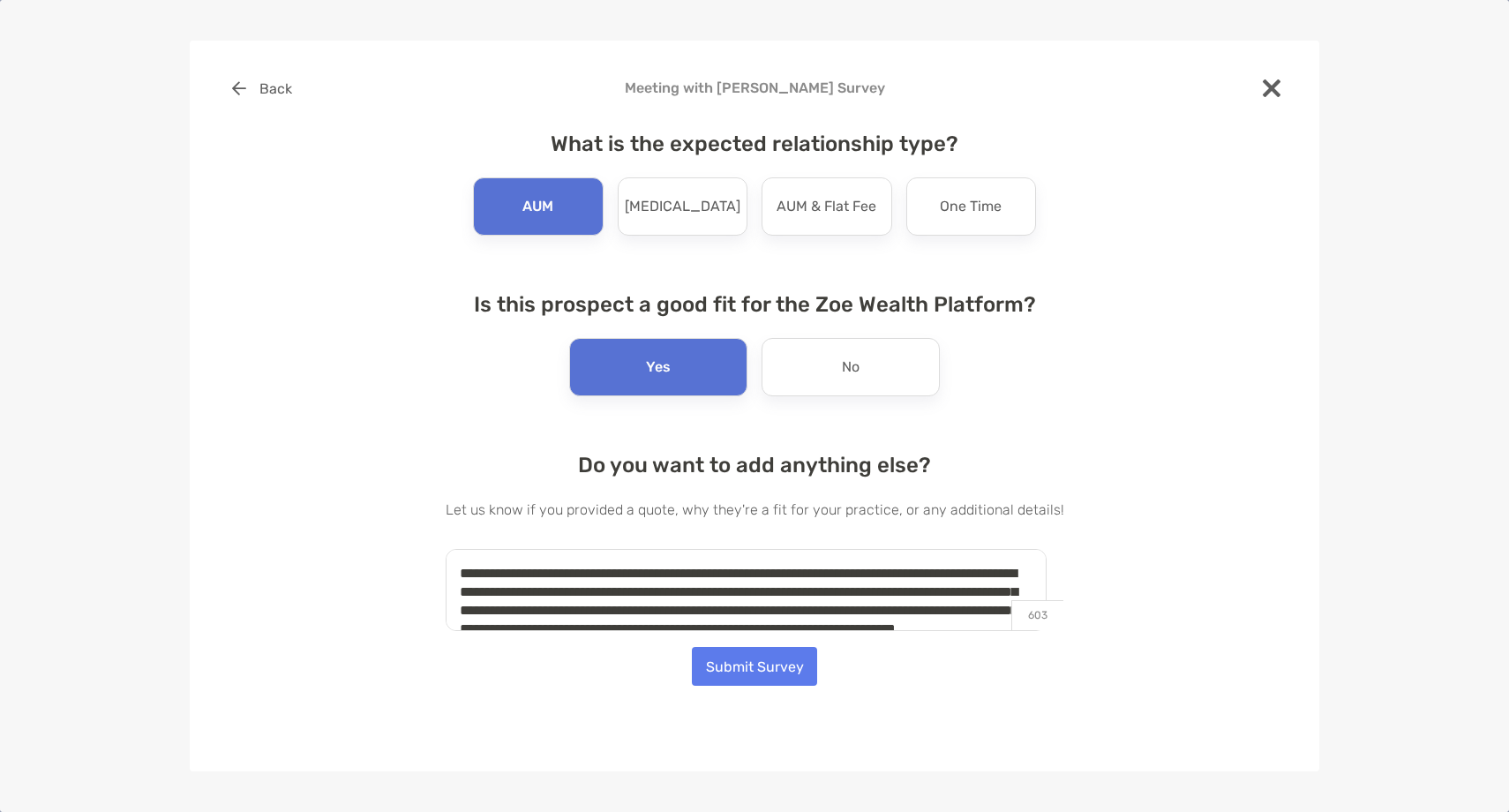
scroll to position [25, 0]
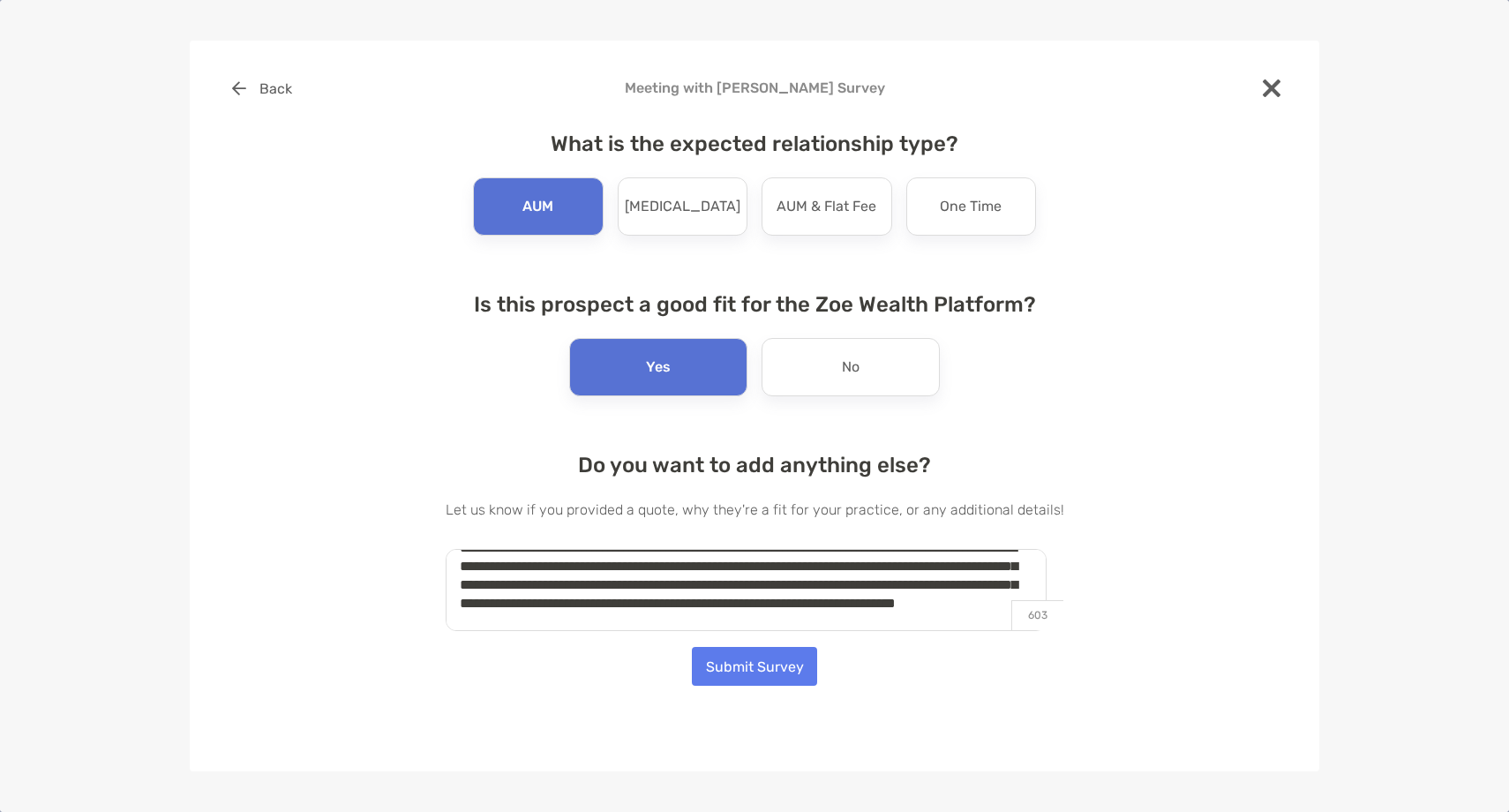
type textarea "**********"
click at [773, 675] on button "Submit Survey" at bounding box center [754, 666] width 125 height 39
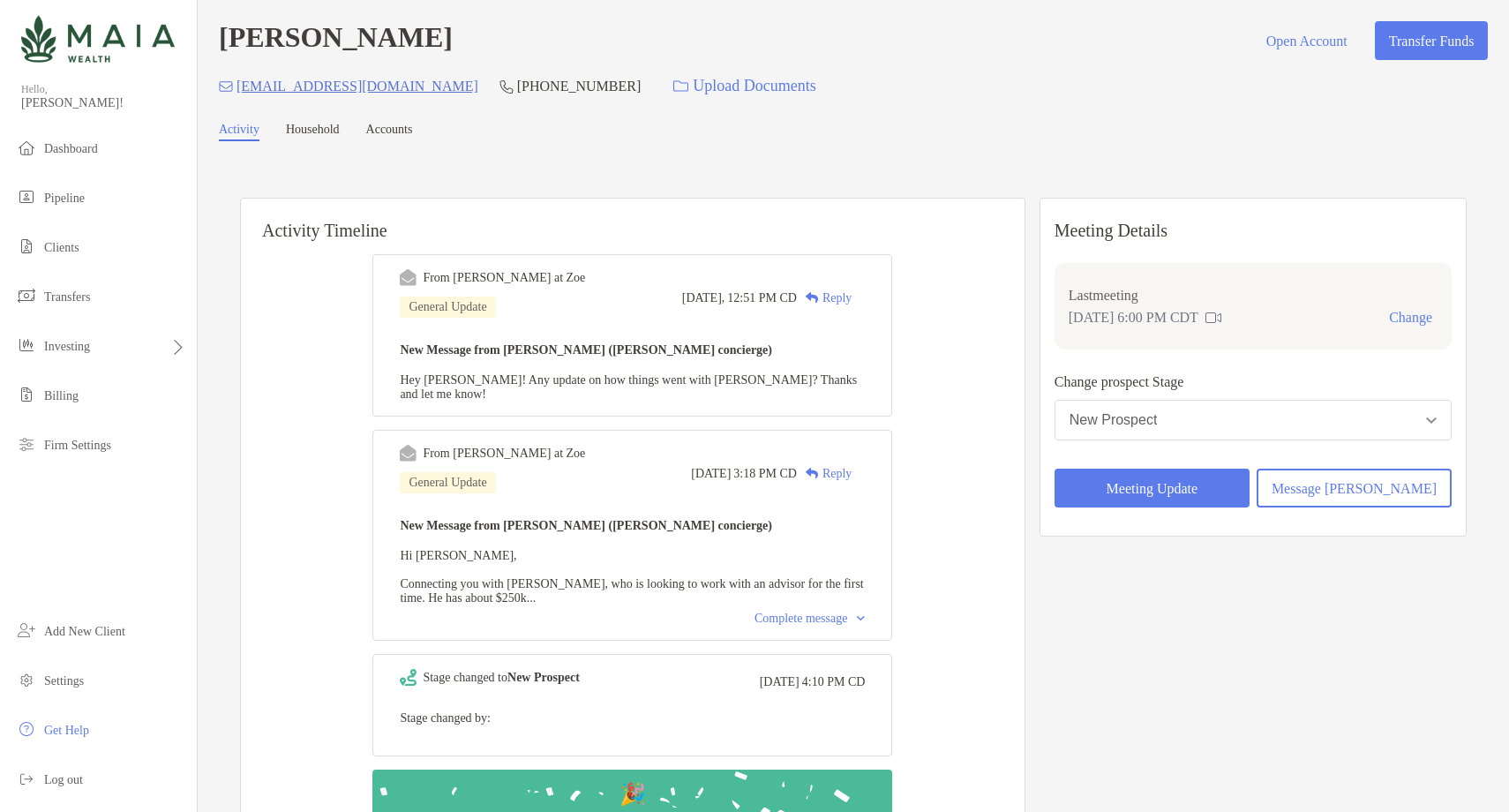
click at [852, 300] on div "Reply" at bounding box center [824, 298] width 55 height 19
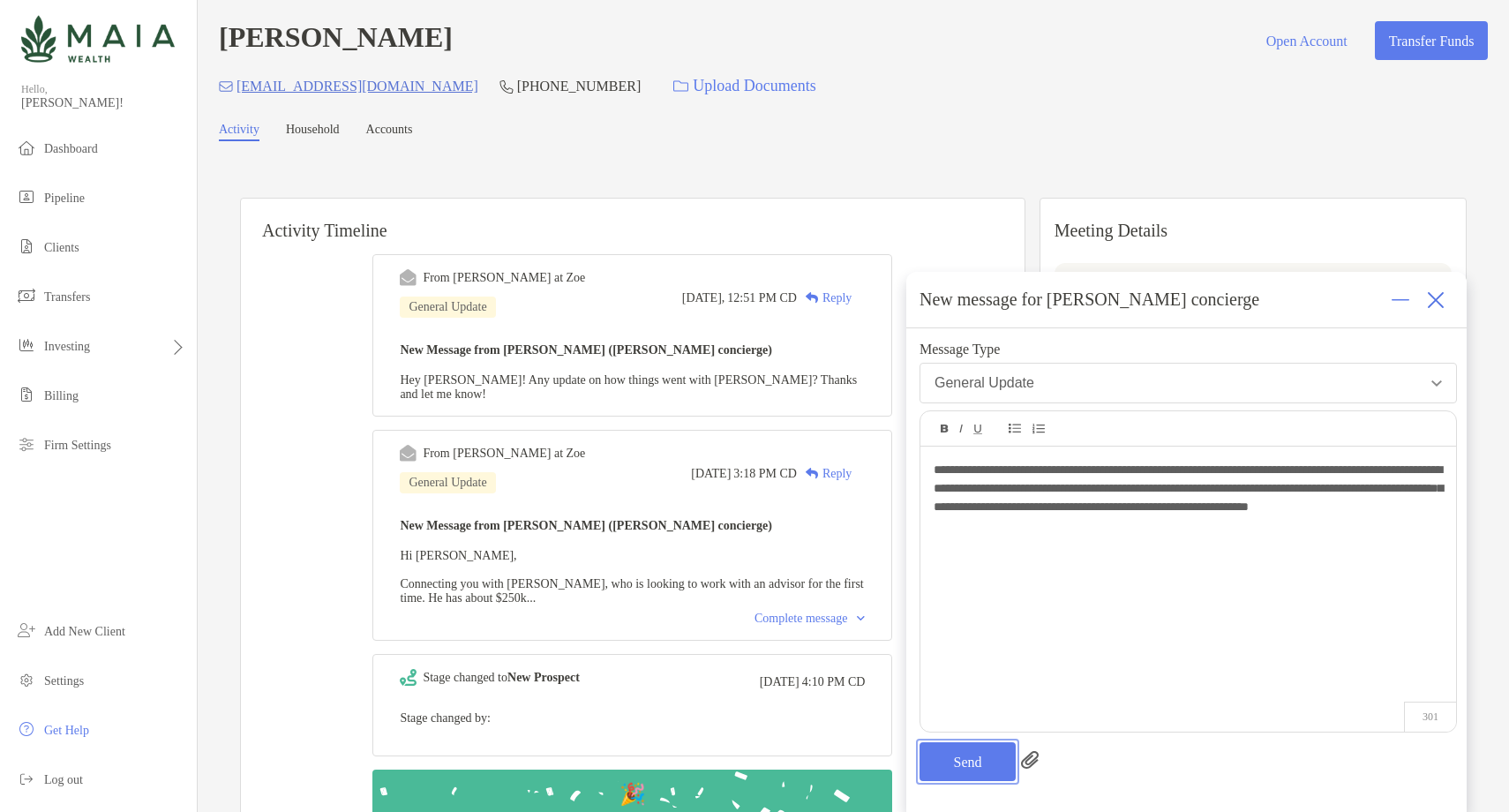
click at [964, 756] on button "Send" at bounding box center [968, 761] width 96 height 39
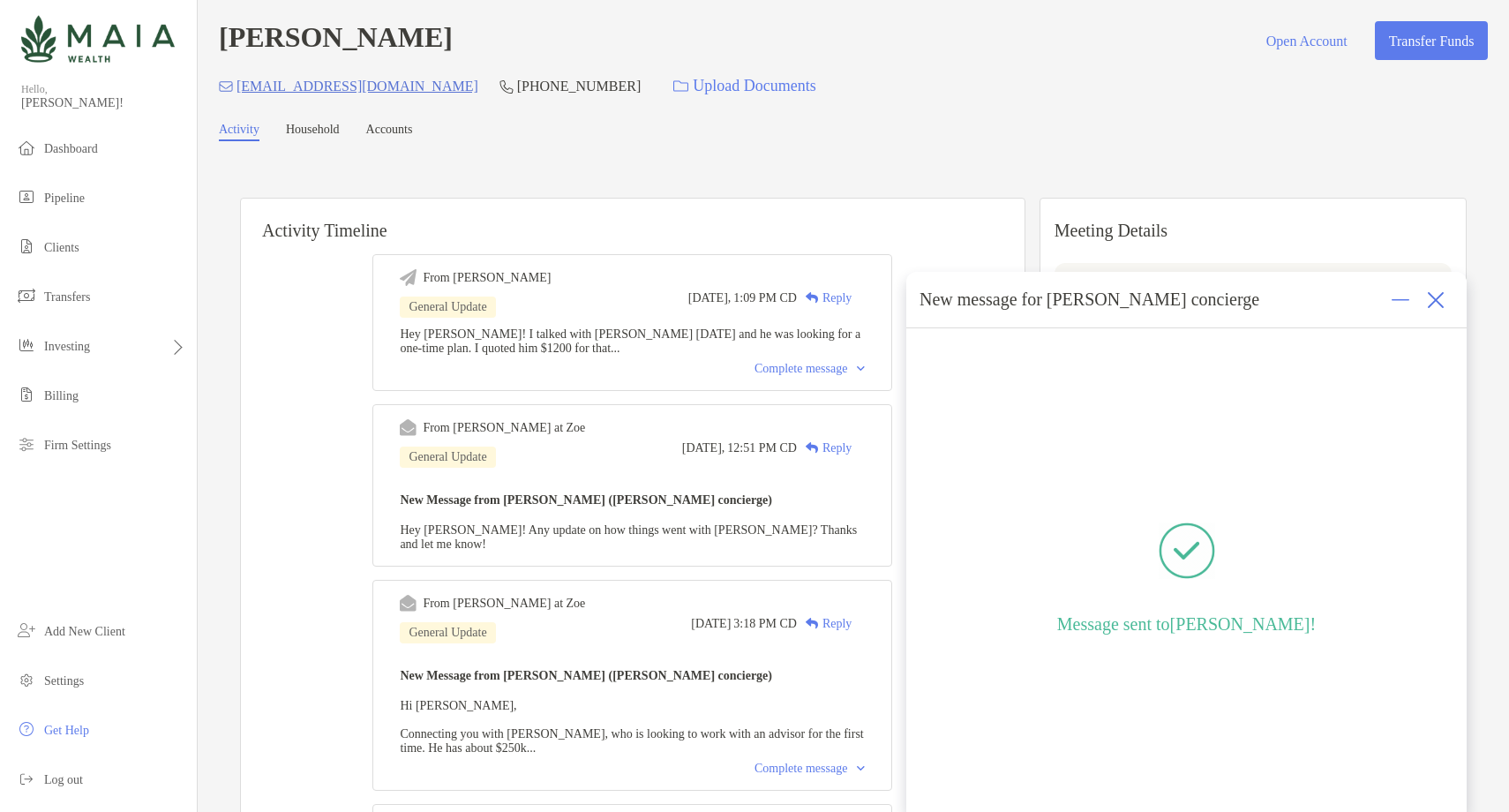
click at [1438, 297] on img at bounding box center [1435, 300] width 18 height 18
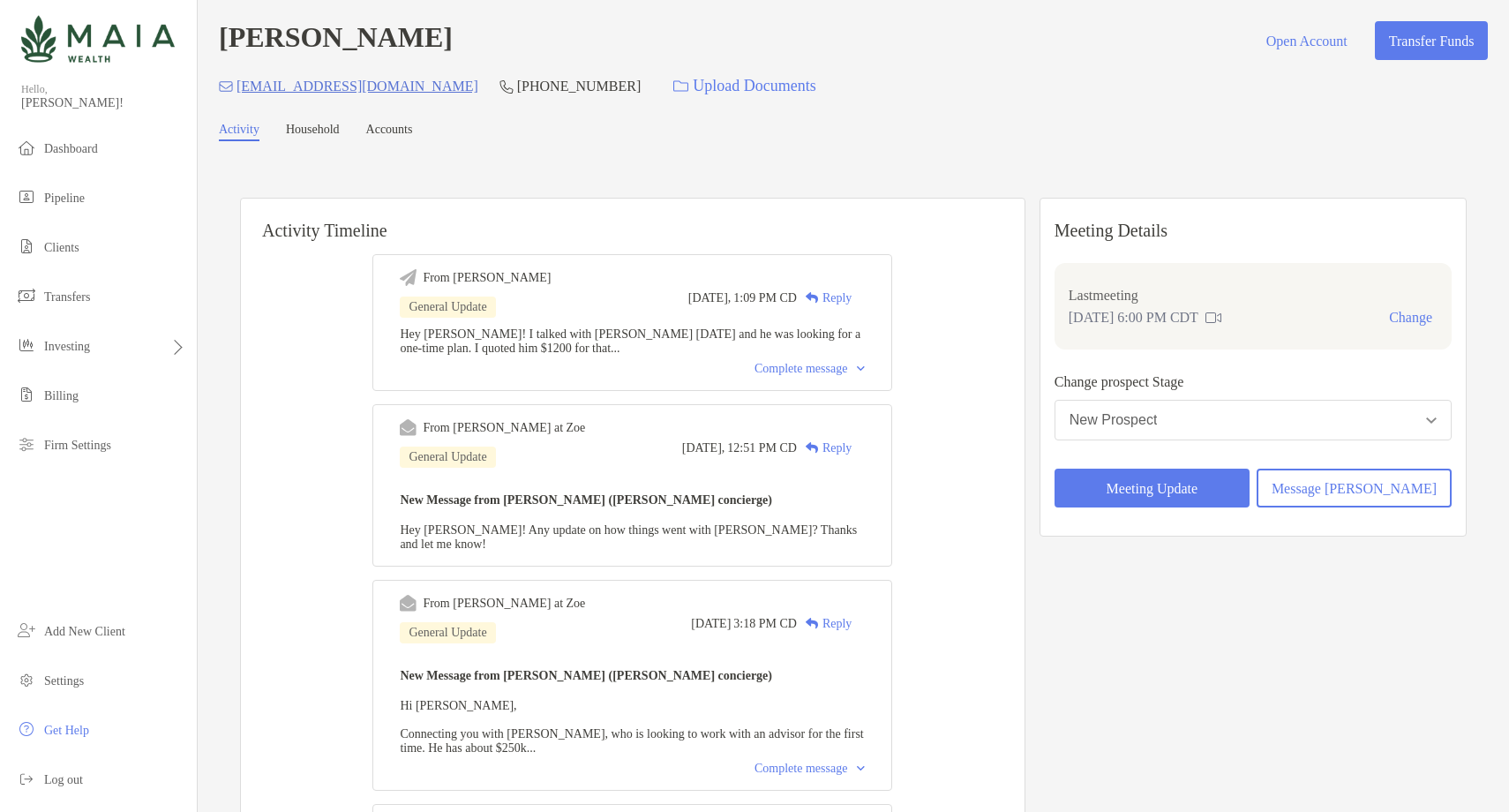
click at [1299, 424] on button "New Prospect" at bounding box center [1252, 420] width 397 height 41
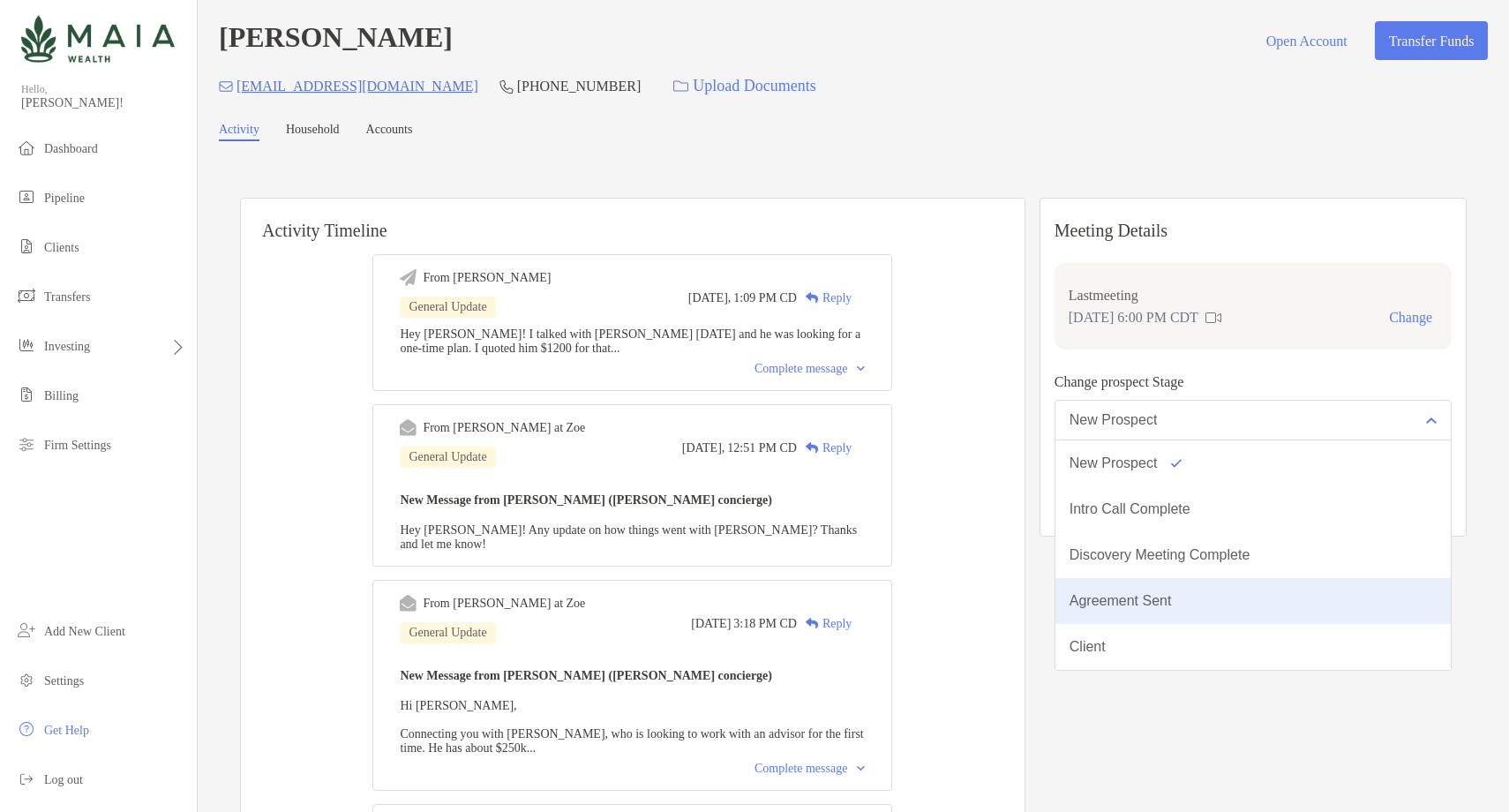
scroll to position [138, 0]
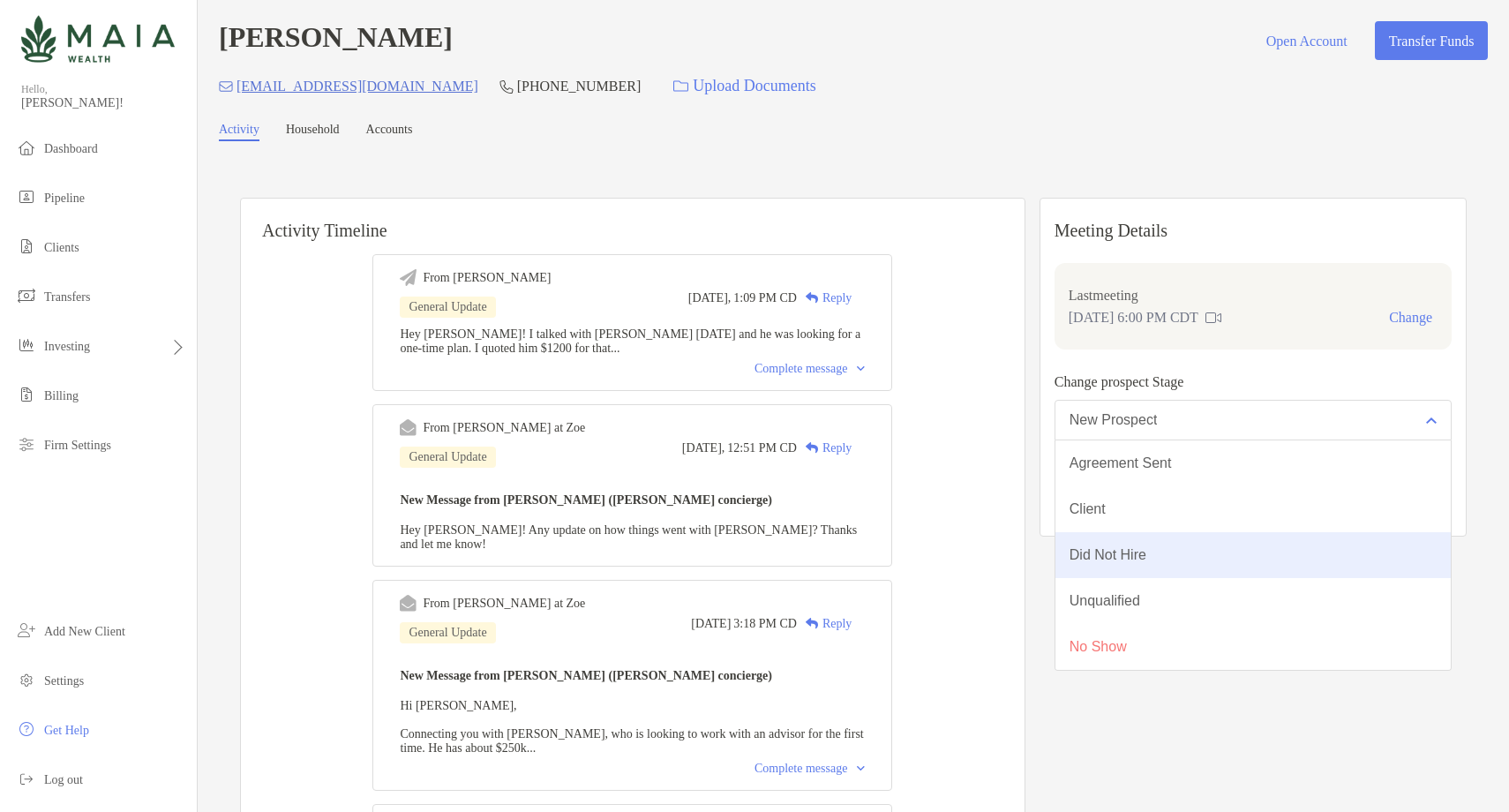
click at [1212, 555] on button "Did Not Hire" at bounding box center [1252, 555] width 395 height 46
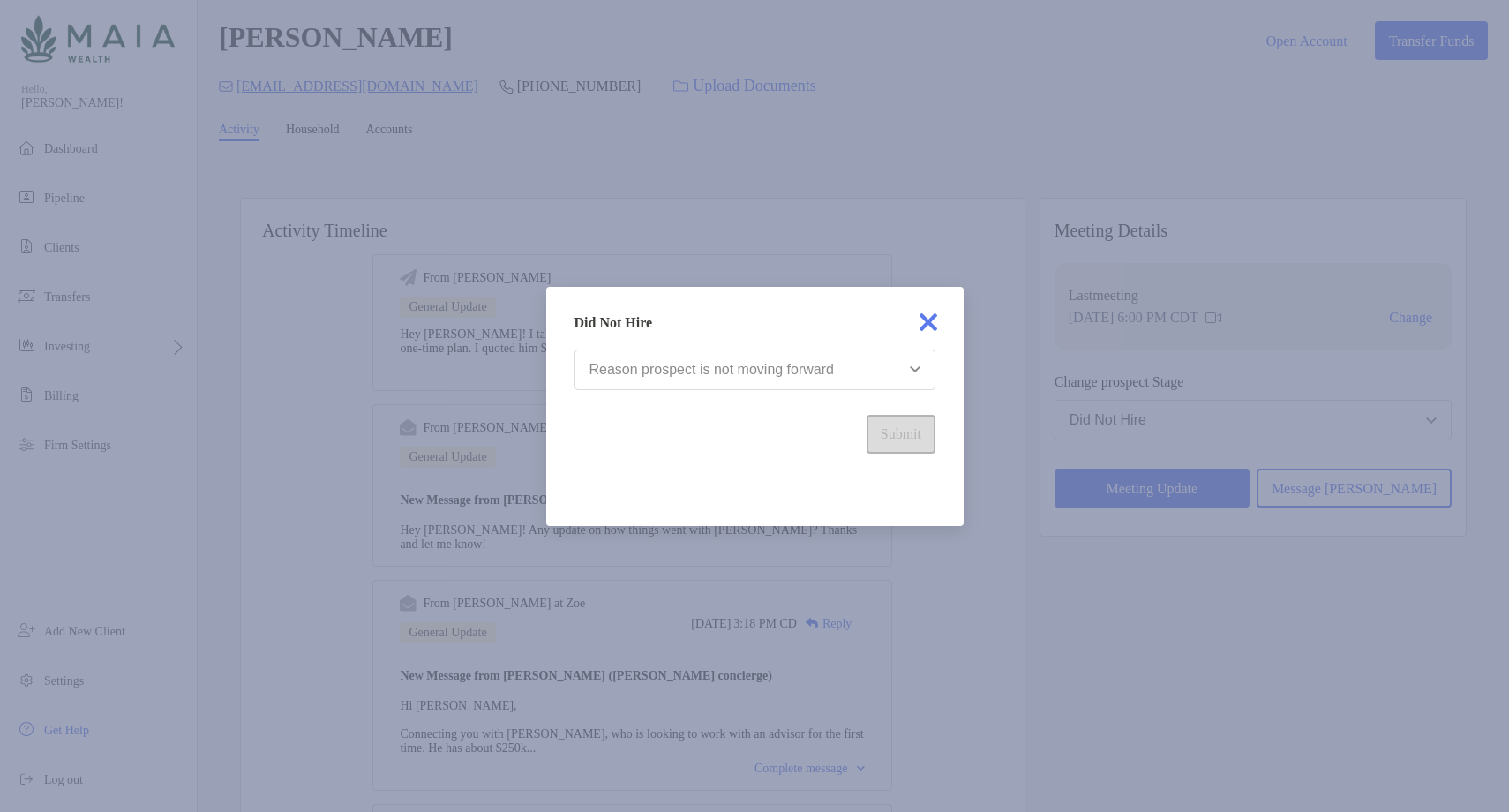
click at [781, 367] on div "Reason prospect is not moving forward" at bounding box center [711, 370] width 244 height 16
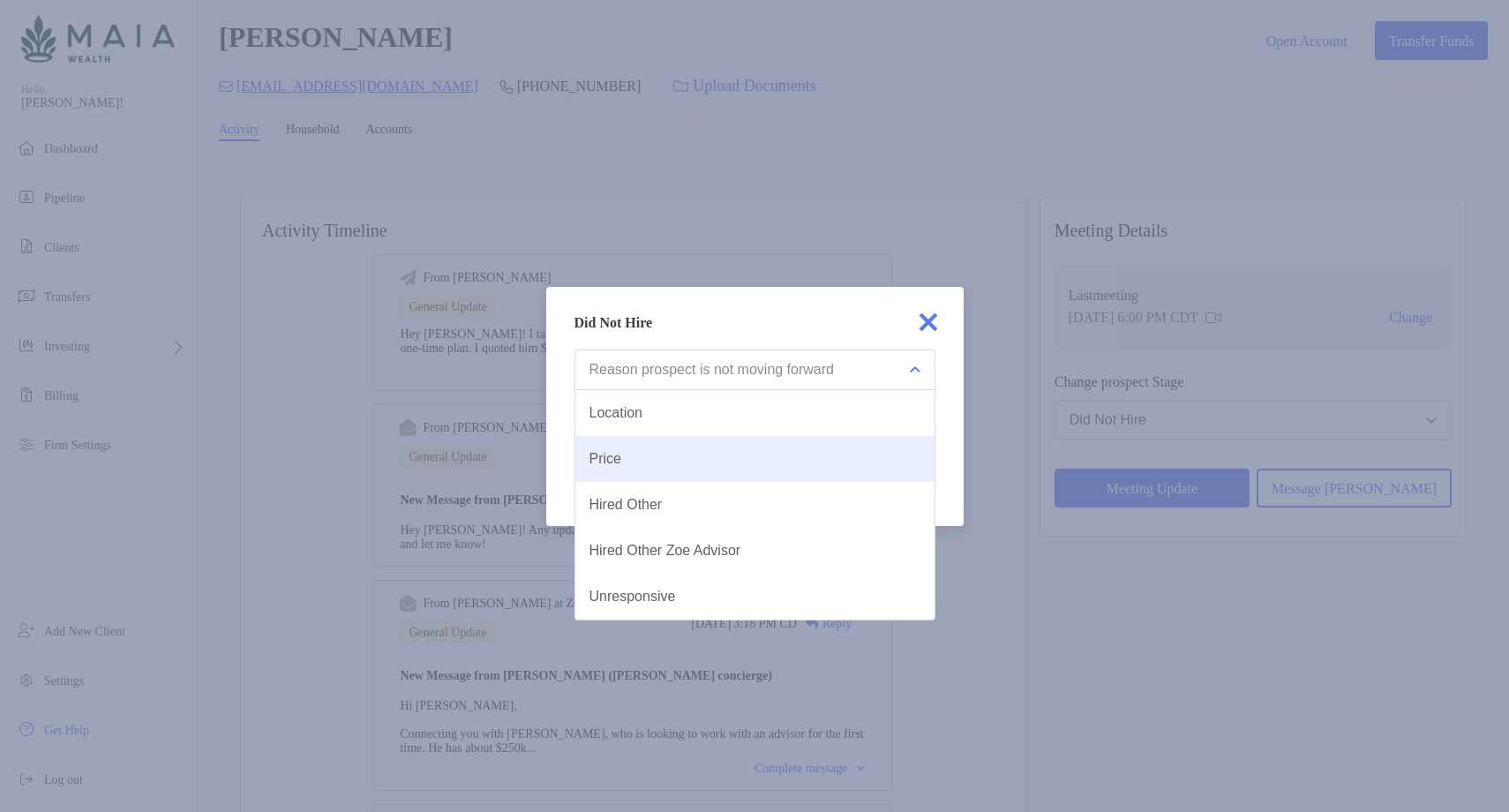
click at [721, 464] on button "Price" at bounding box center [754, 458] width 359 height 46
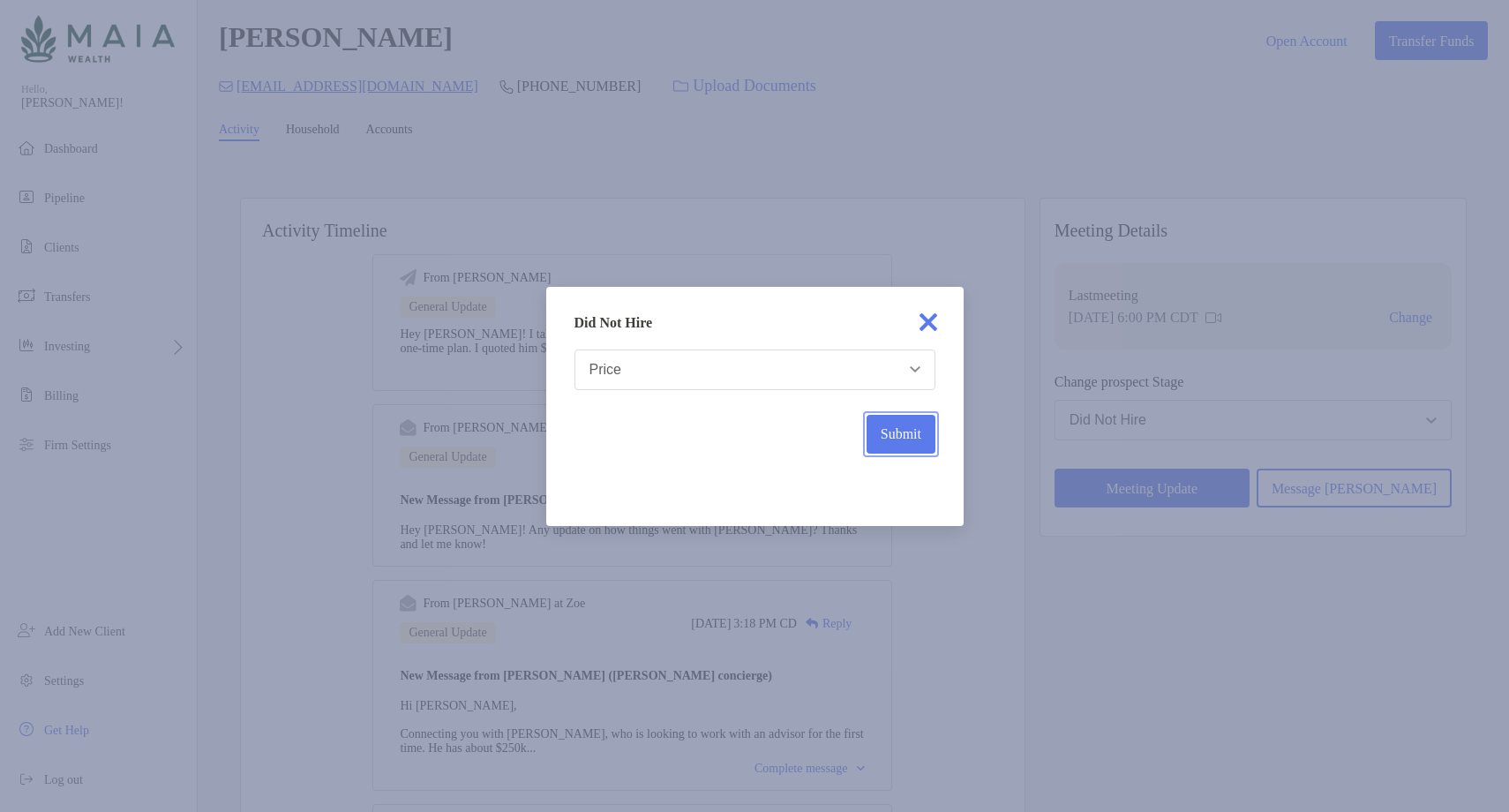
click at [901, 433] on button "Submit" at bounding box center [901, 434] width 68 height 39
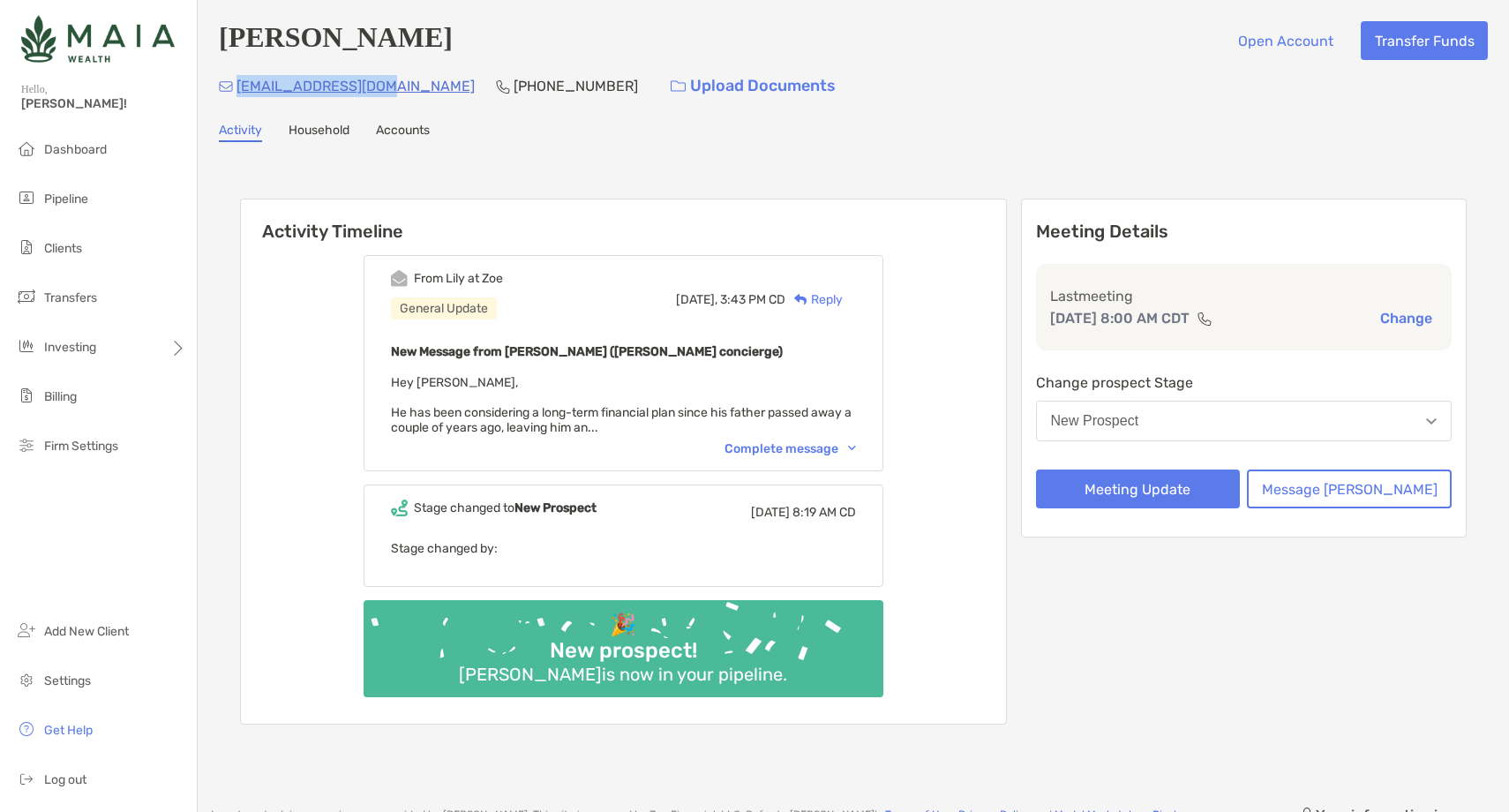
drag, startPoint x: 396, startPoint y: 89, endPoint x: 235, endPoint y: 96, distance: 161.2
click at [235, 96] on div "[EMAIL_ADDRESS][DOMAIN_NAME] [PHONE_NUMBER] Upload Documents" at bounding box center [853, 86] width 1269 height 38
copy p "[EMAIL_ADDRESS][DOMAIN_NAME]"
click at [513, 91] on p "[PHONE_NUMBER]" at bounding box center [575, 86] width 124 height 22
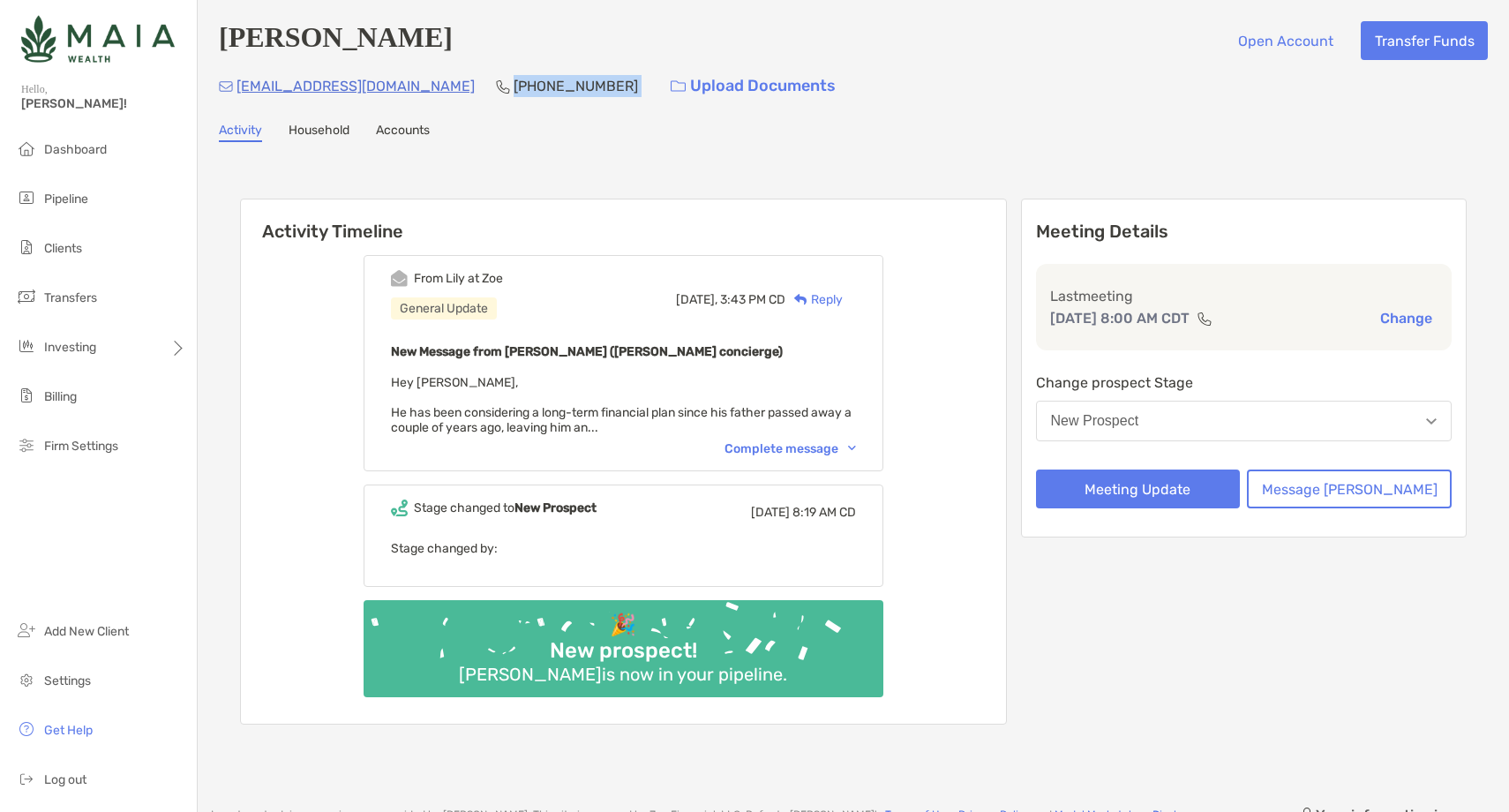
click at [513, 91] on p "(734) 812-5189" at bounding box center [575, 86] width 124 height 22
copy p "(734) 812-5189"
click at [1215, 420] on button "New Prospect" at bounding box center [1244, 421] width 417 height 41
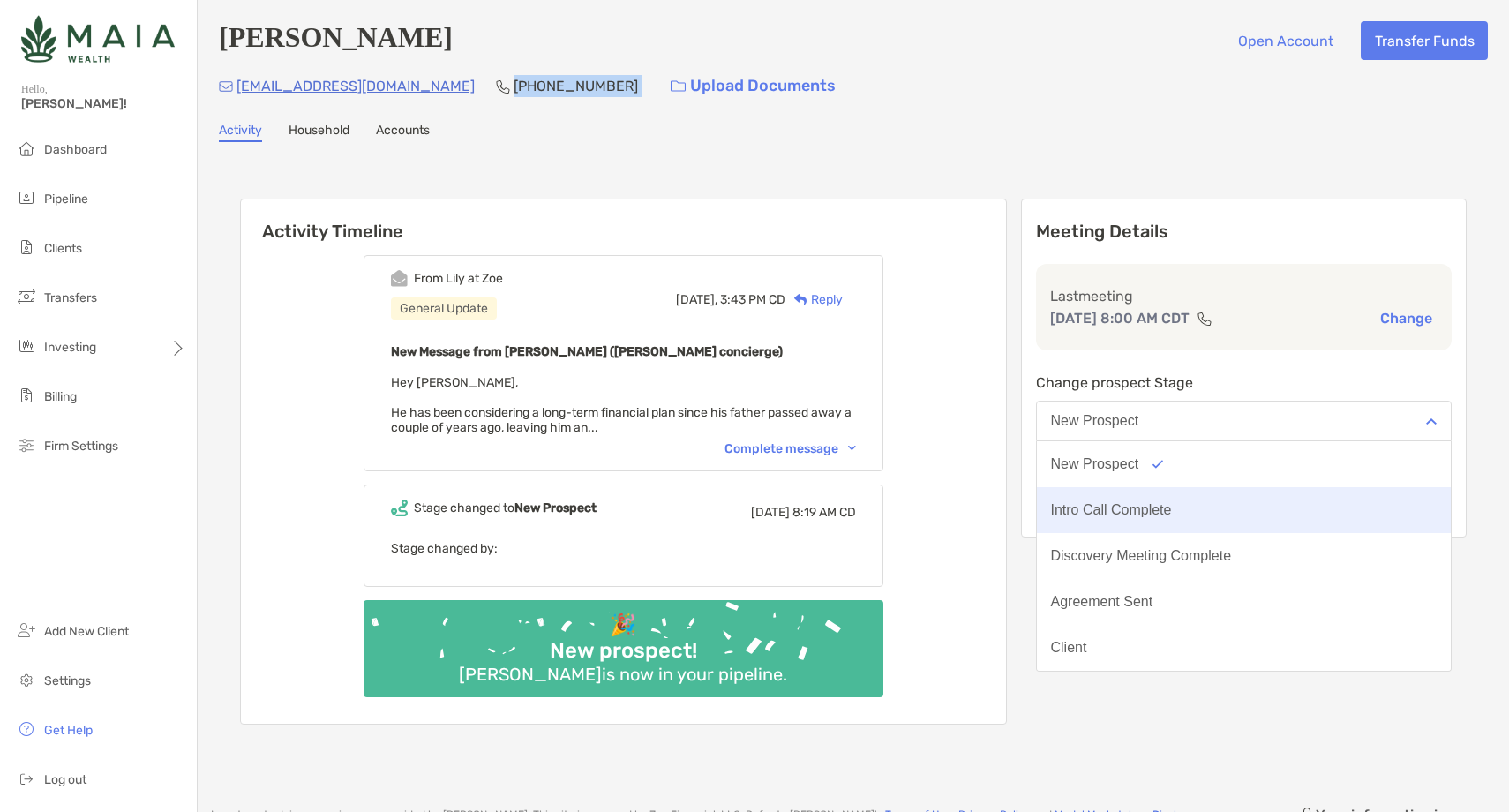
click at [1171, 513] on div "Intro Call Complete" at bounding box center [1111, 509] width 121 height 16
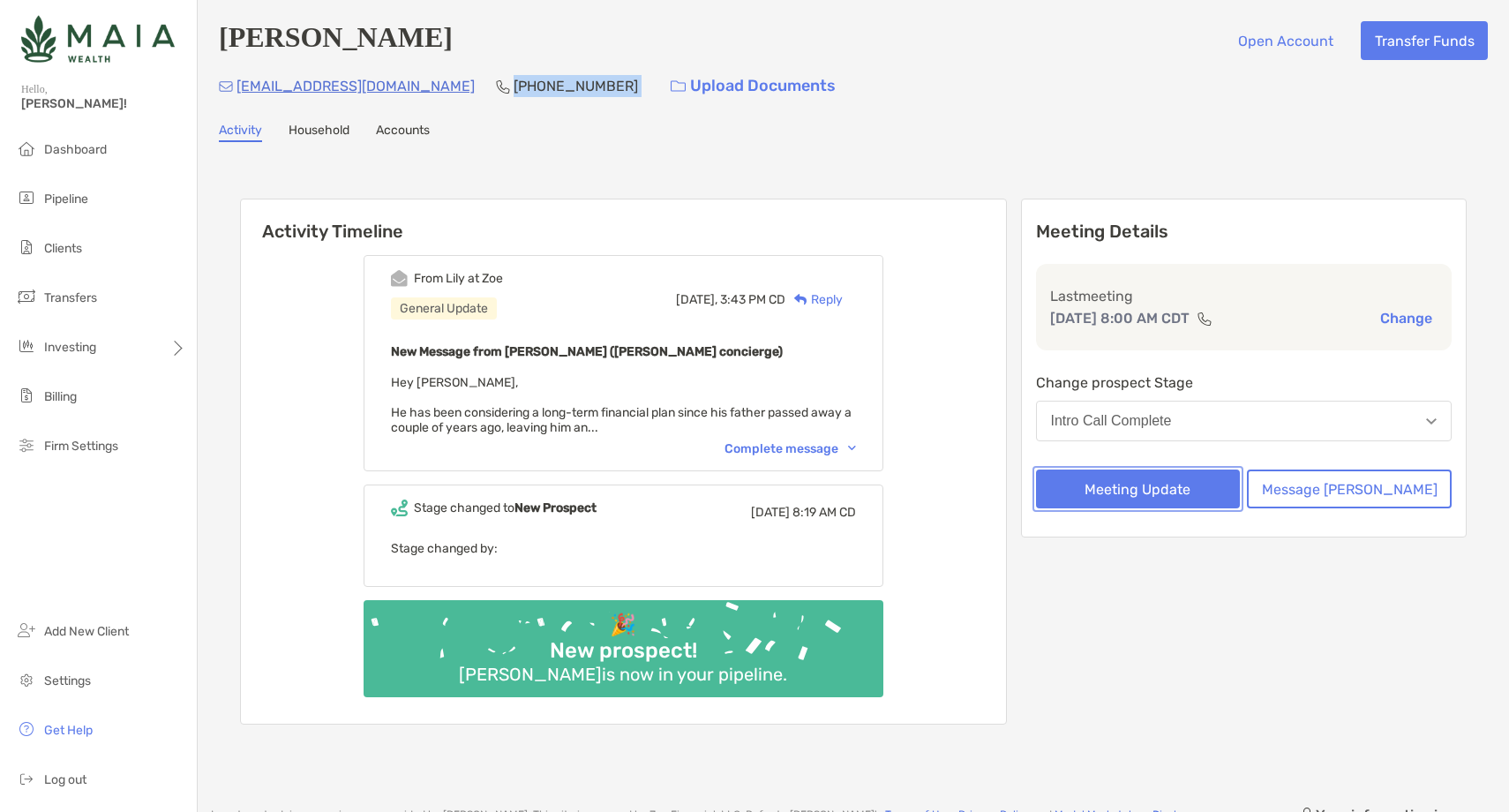
click at [1160, 494] on button "Meeting Update" at bounding box center [1137, 489] width 205 height 39
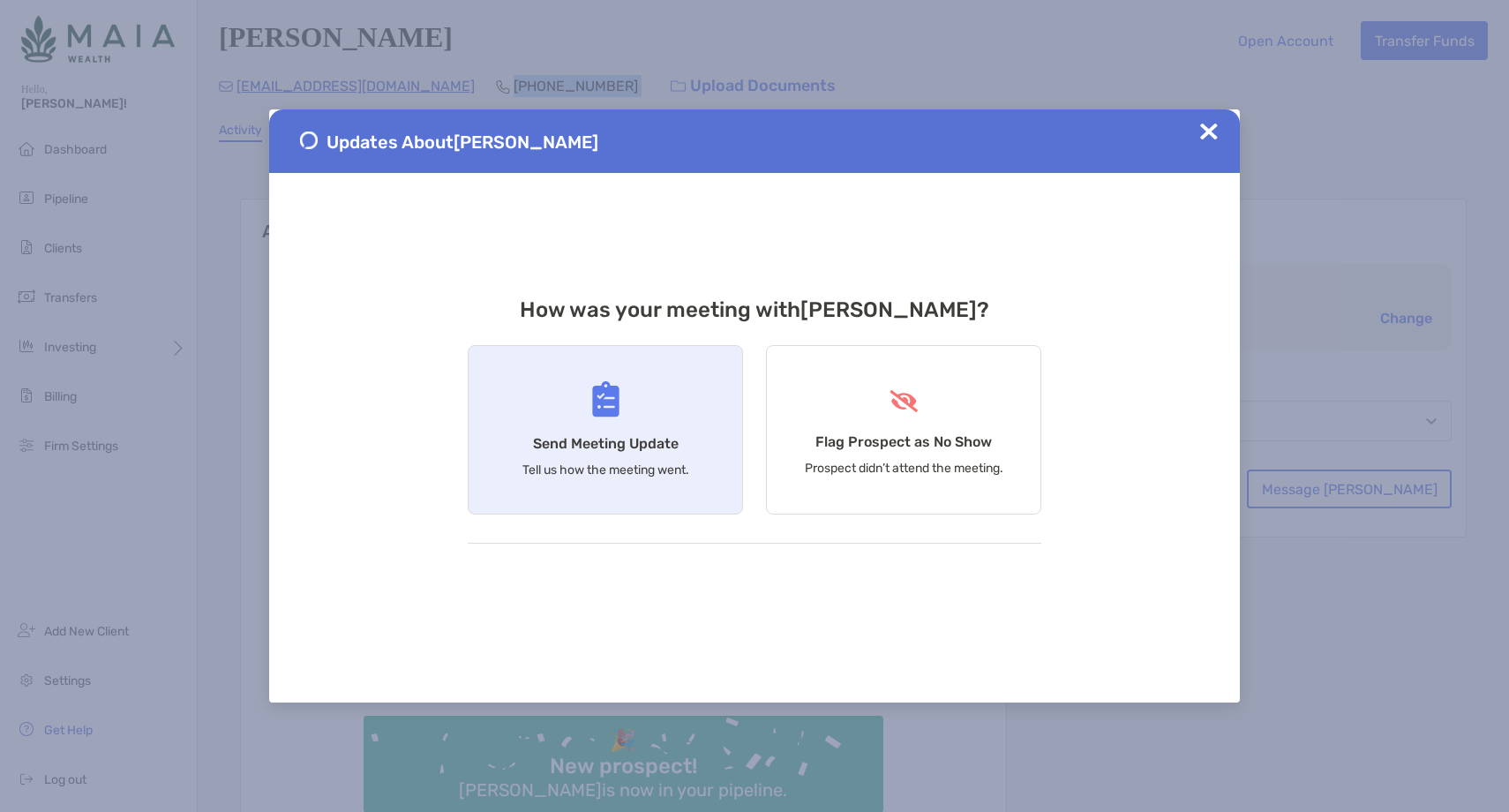
click at [597, 401] on img at bounding box center [605, 399] width 27 height 36
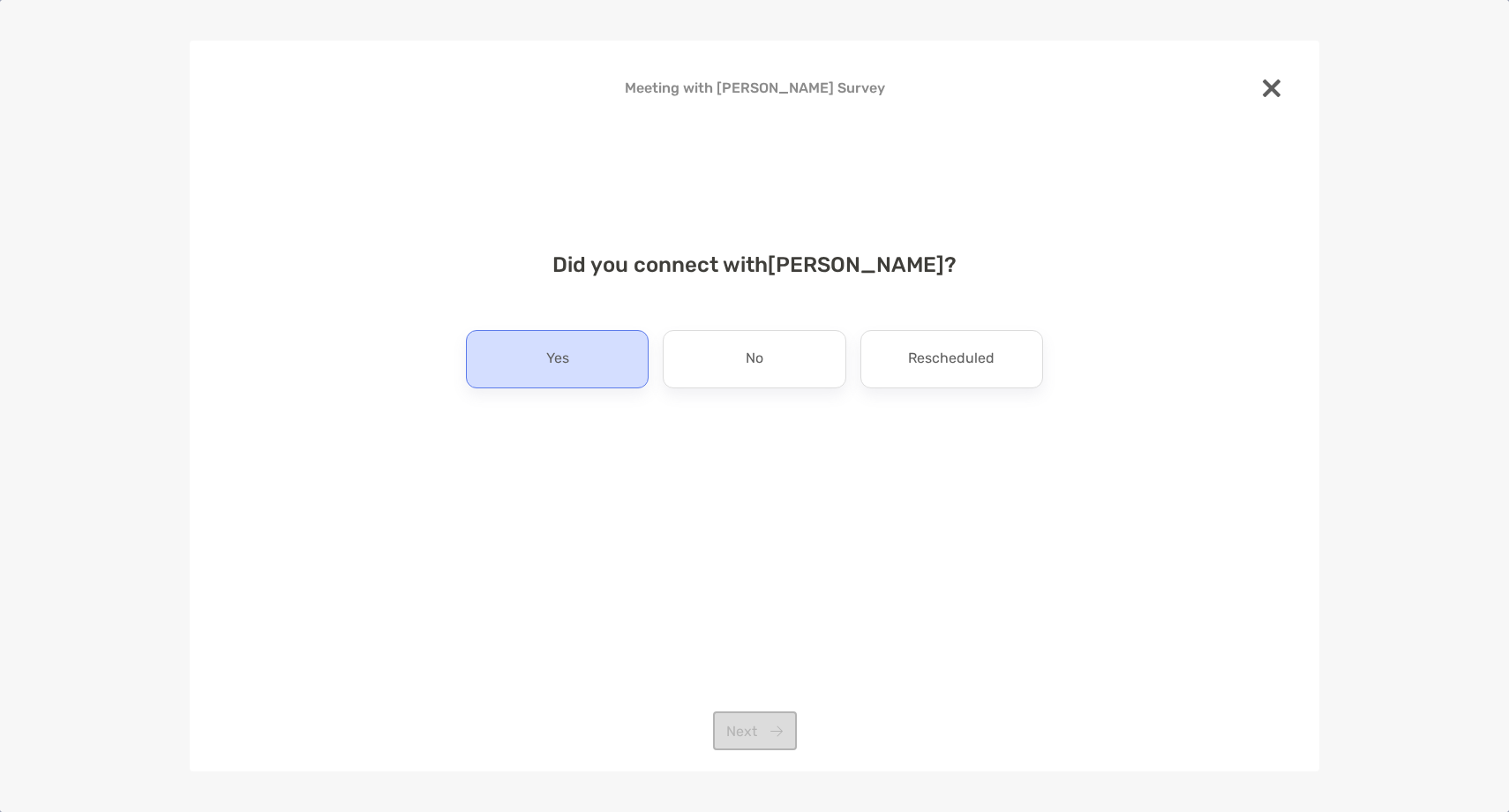
click at [573, 365] on div "Yes" at bounding box center [557, 359] width 183 height 58
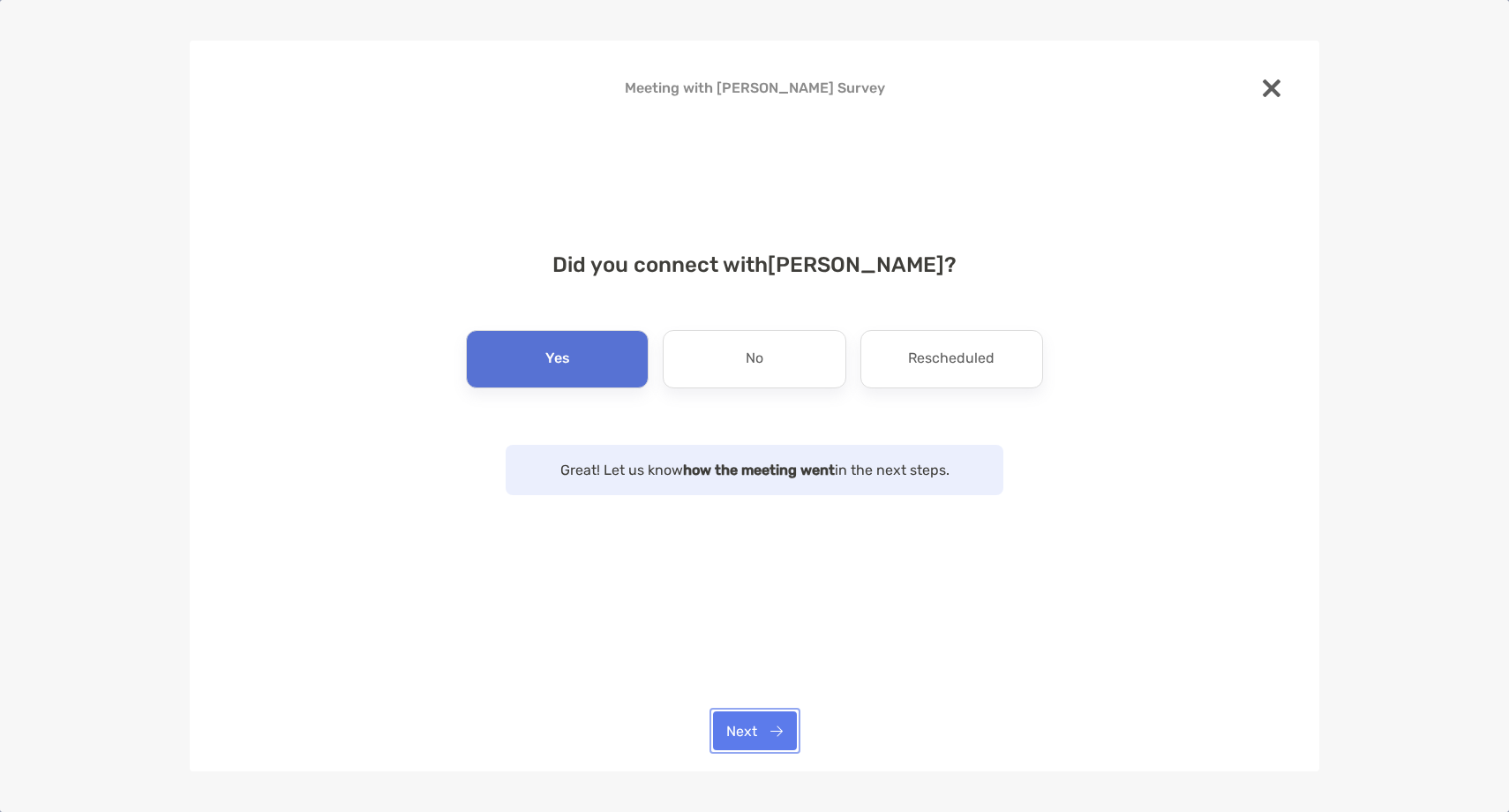
click at [755, 733] on button "Next" at bounding box center [754, 730] width 84 height 39
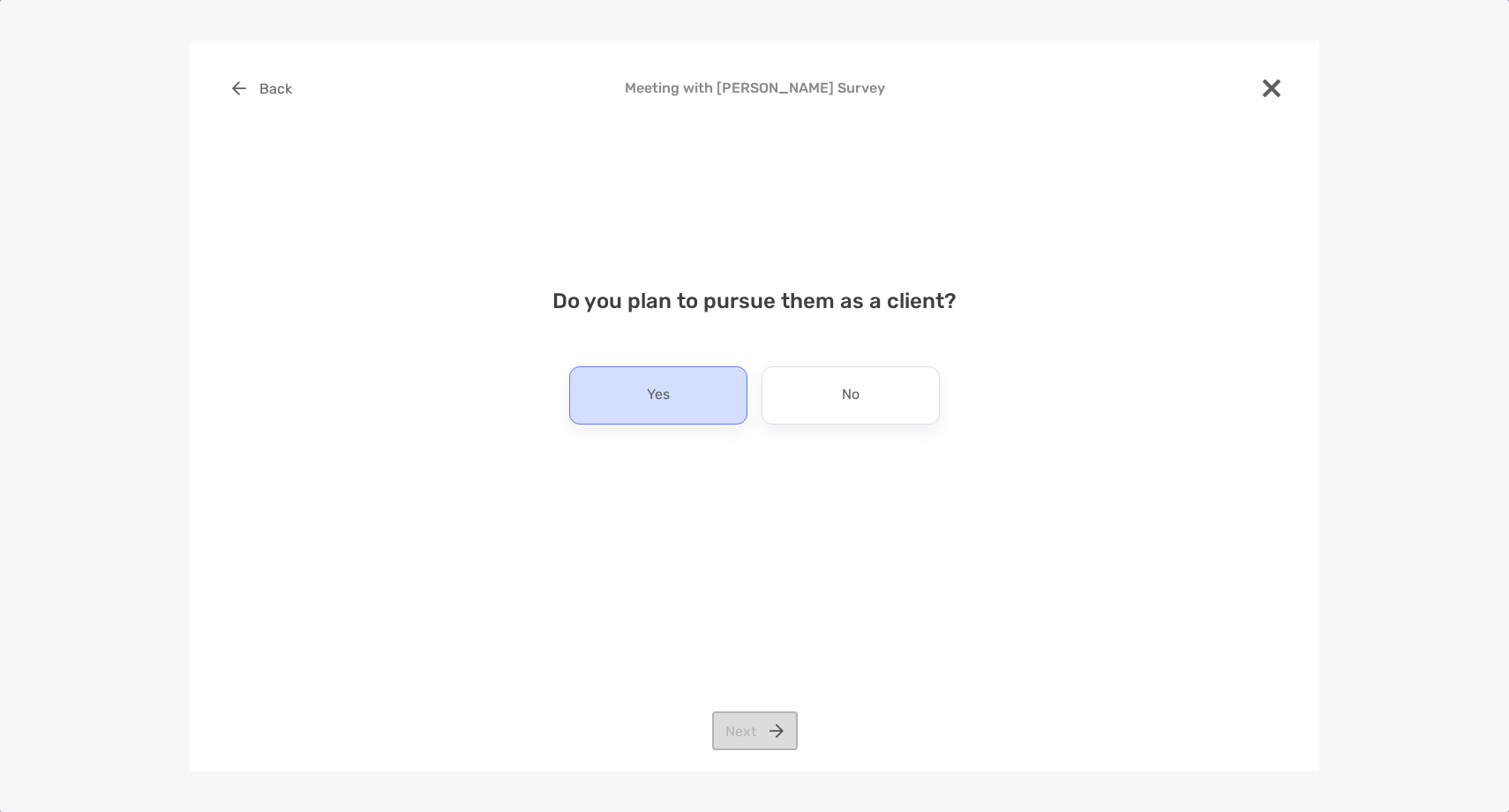
click at [671, 396] on div "Yes" at bounding box center [657, 395] width 178 height 58
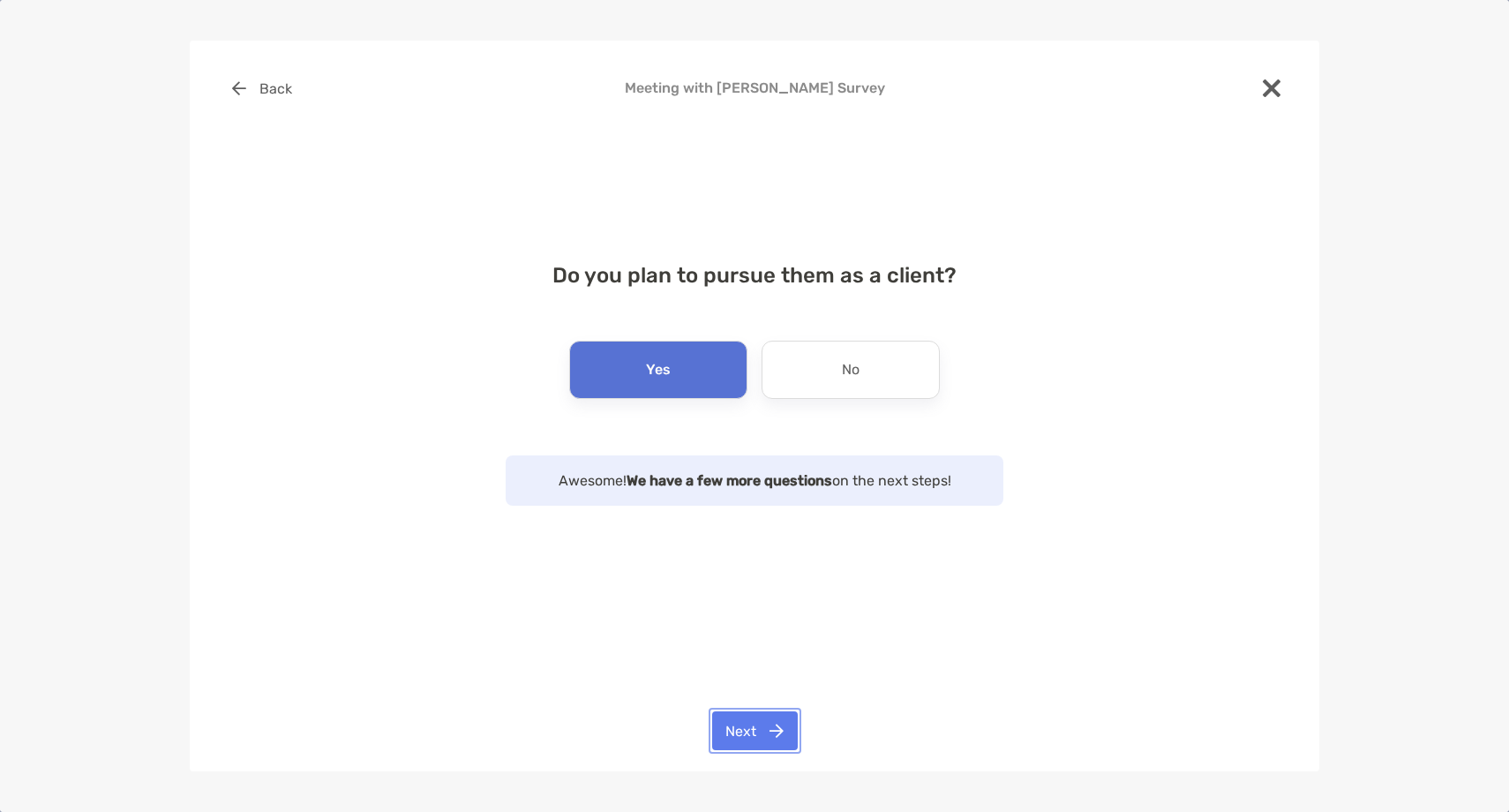
click at [756, 741] on button "Next" at bounding box center [754, 730] width 86 height 39
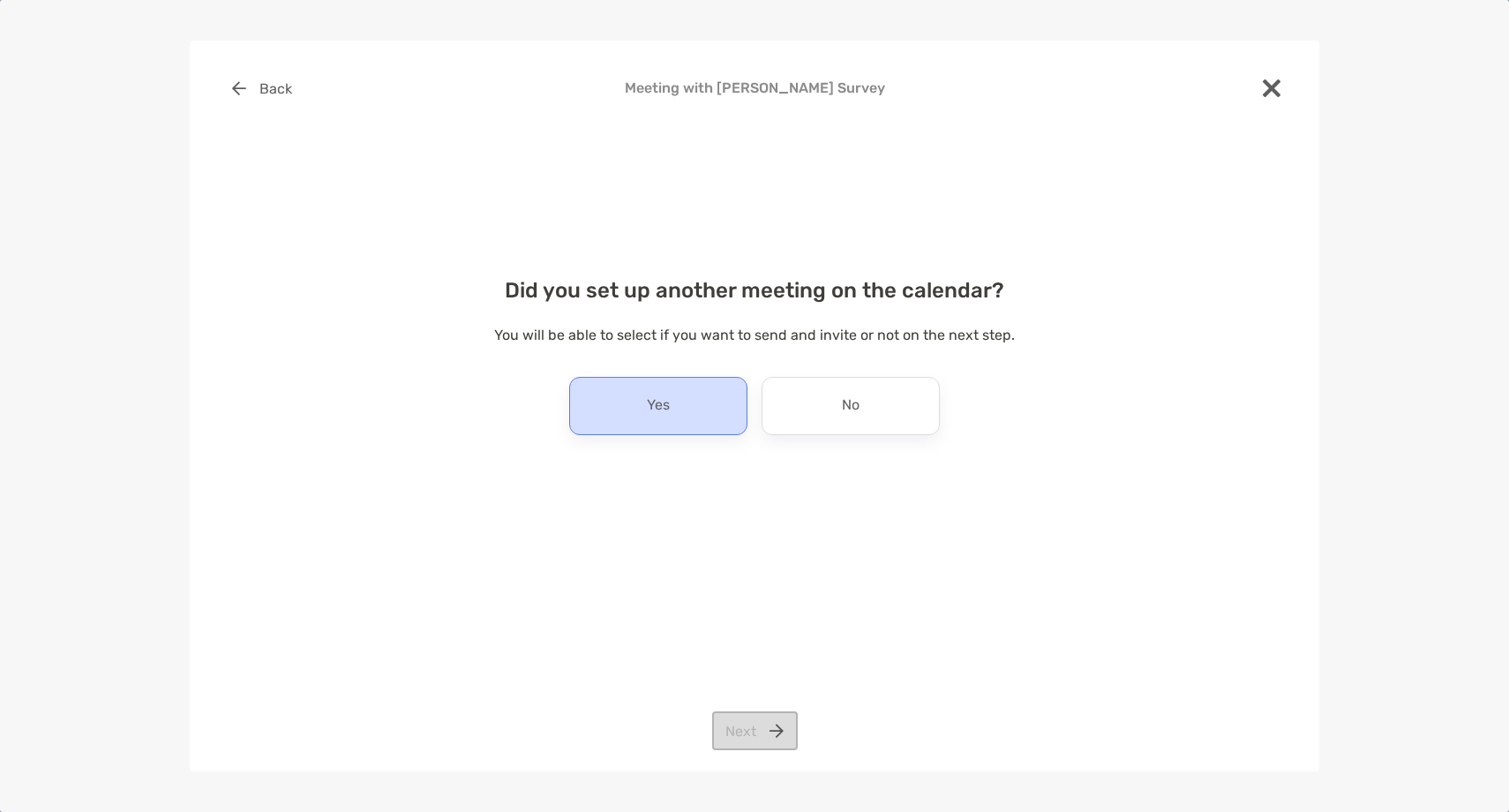
click at [687, 407] on div "Yes" at bounding box center [657, 406] width 178 height 58
click at [758, 720] on button "Next" at bounding box center [754, 730] width 86 height 39
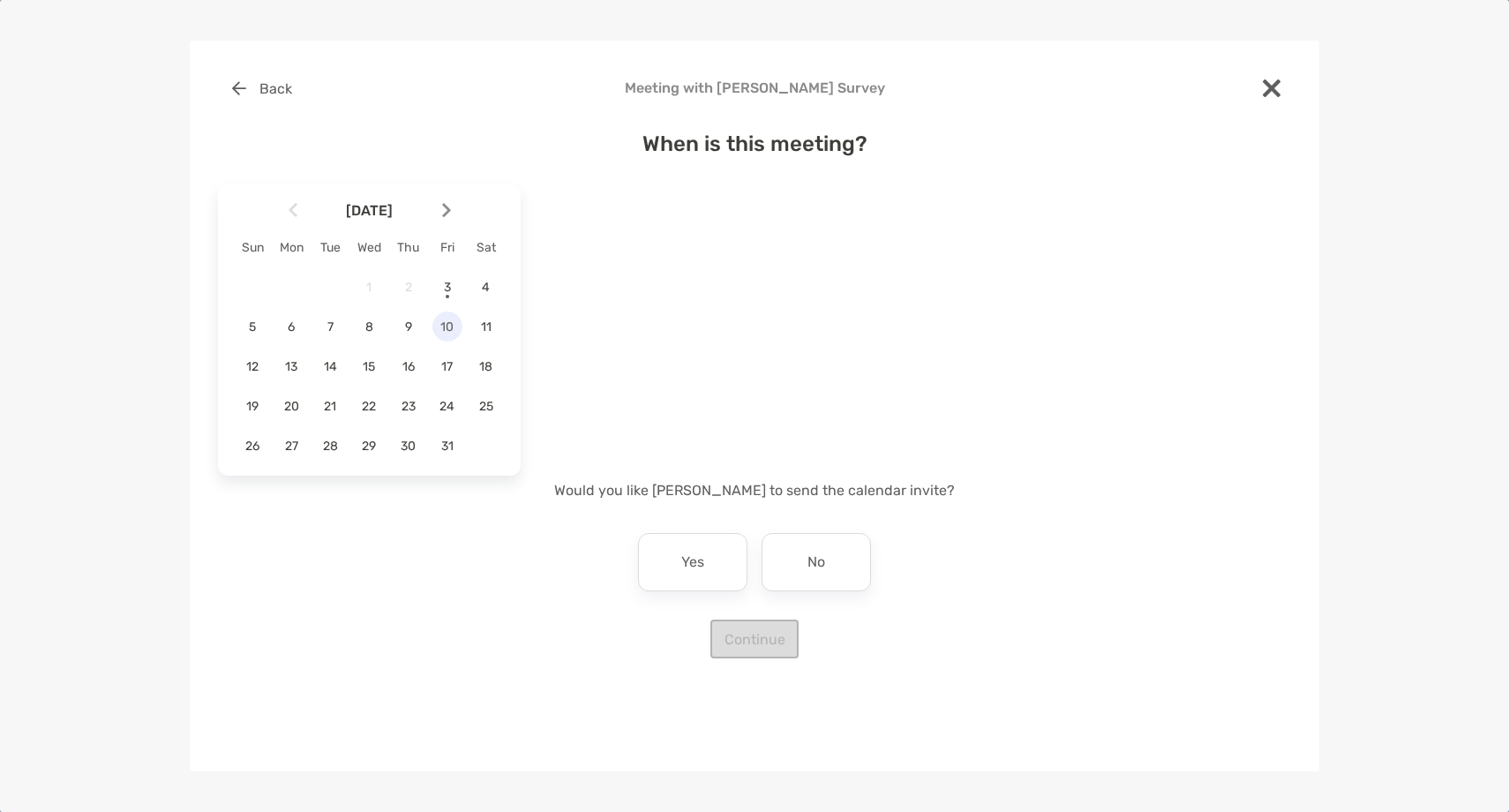
click at [445, 323] on span "10" at bounding box center [447, 327] width 30 height 15
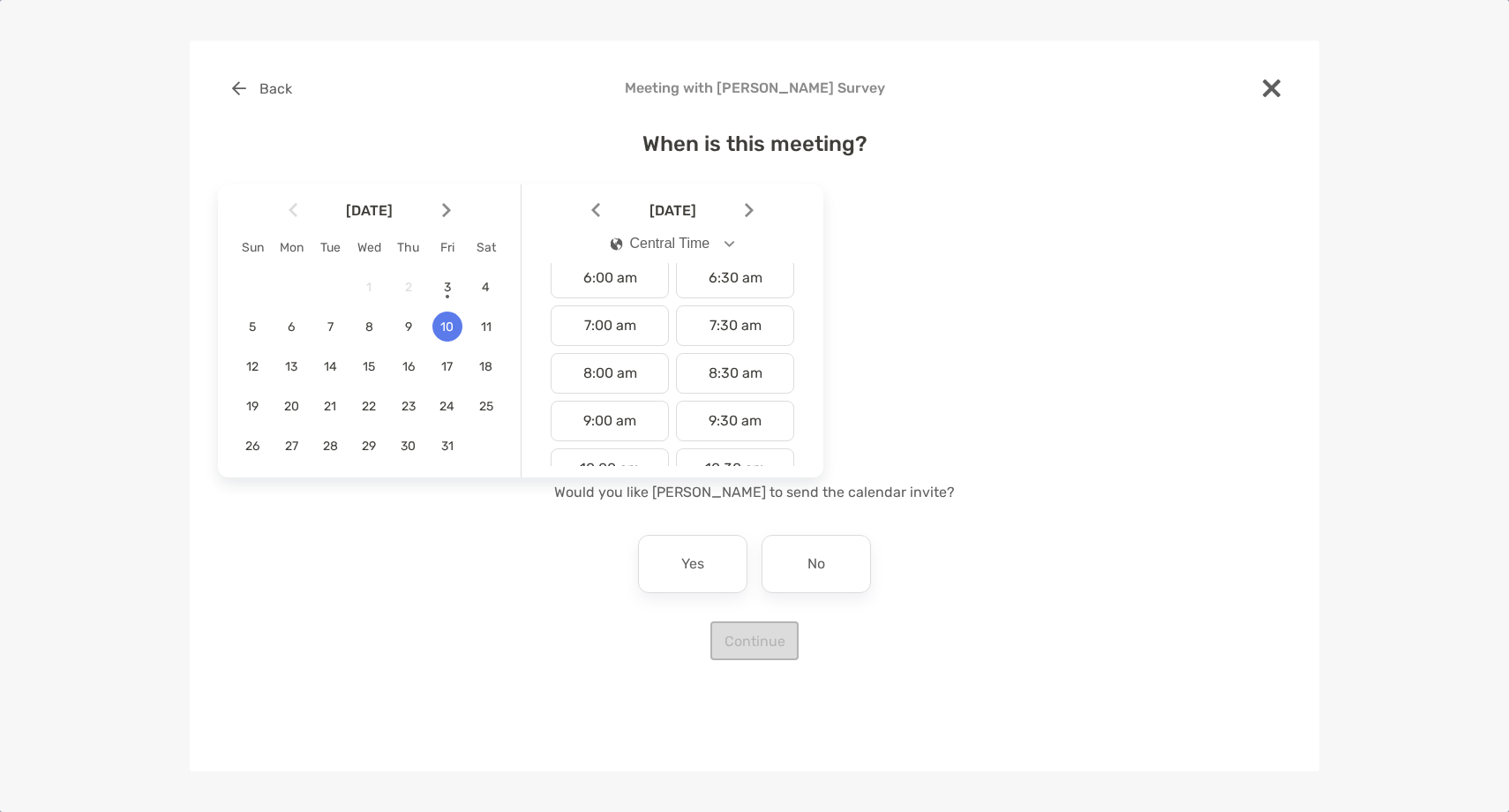
scroll to position [308, 0]
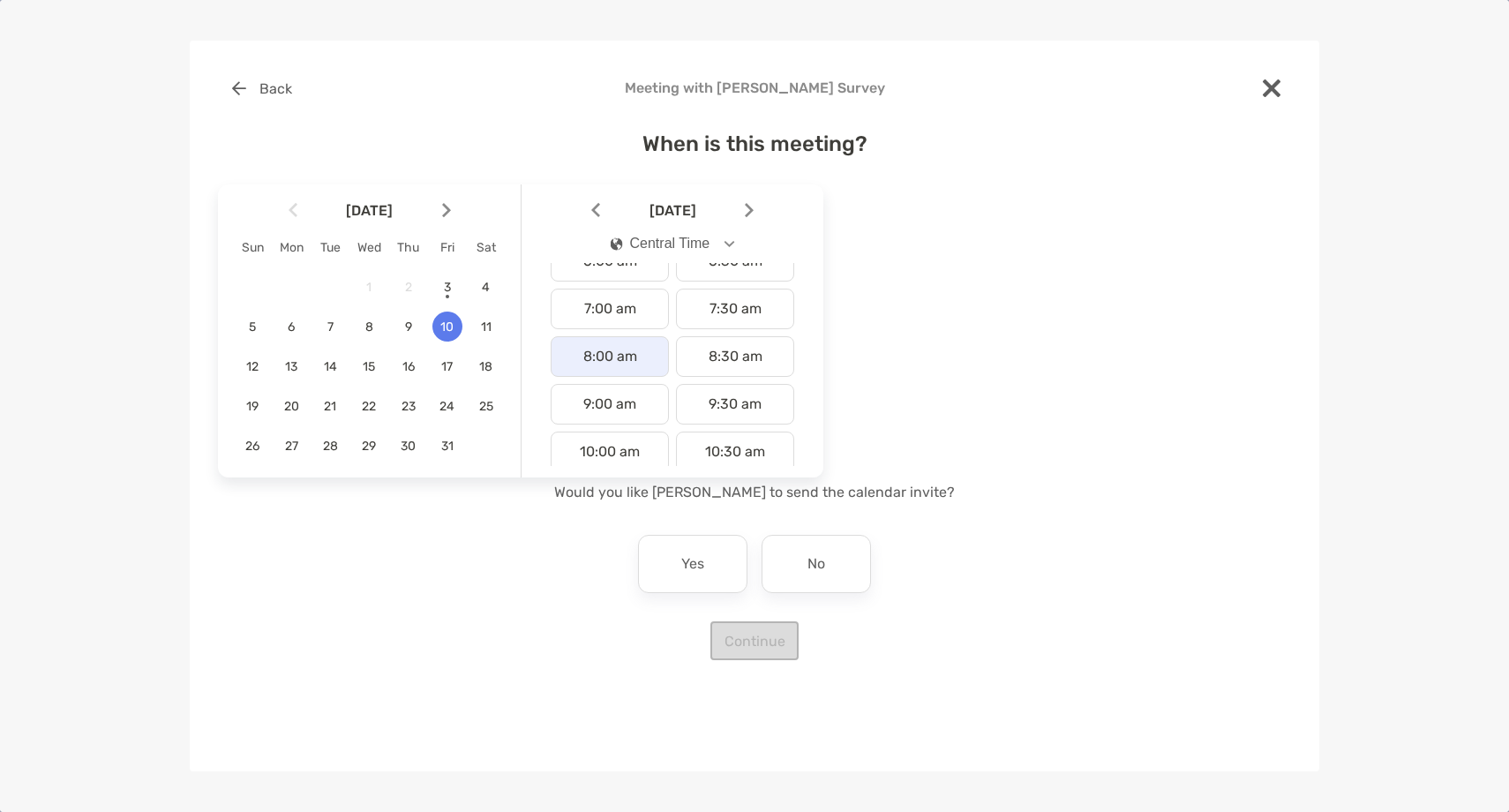
click at [630, 354] on div "8:00 am" at bounding box center [609, 356] width 118 height 41
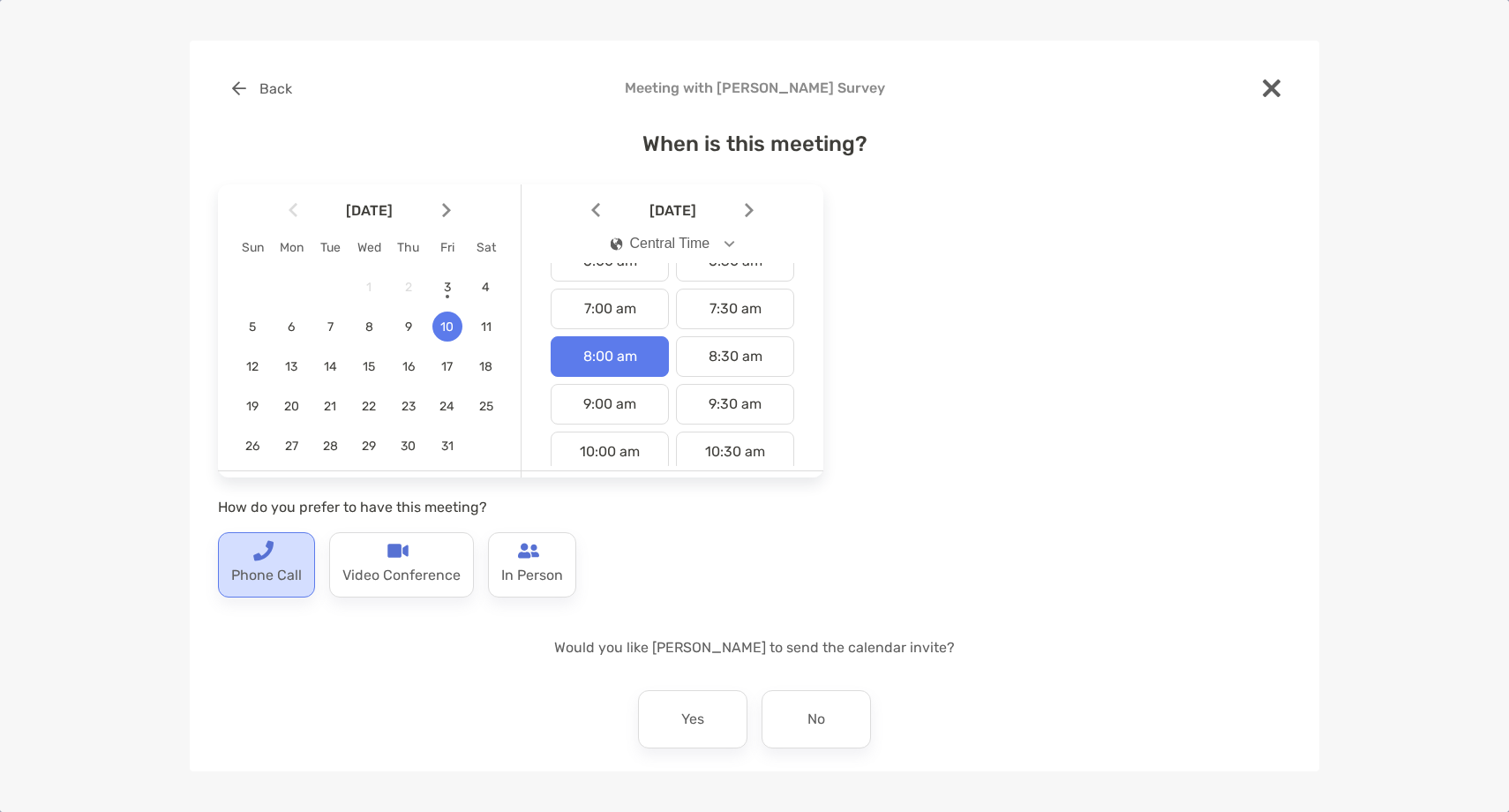
click at [268, 565] on p "Phone Call" at bounding box center [266, 575] width 71 height 28
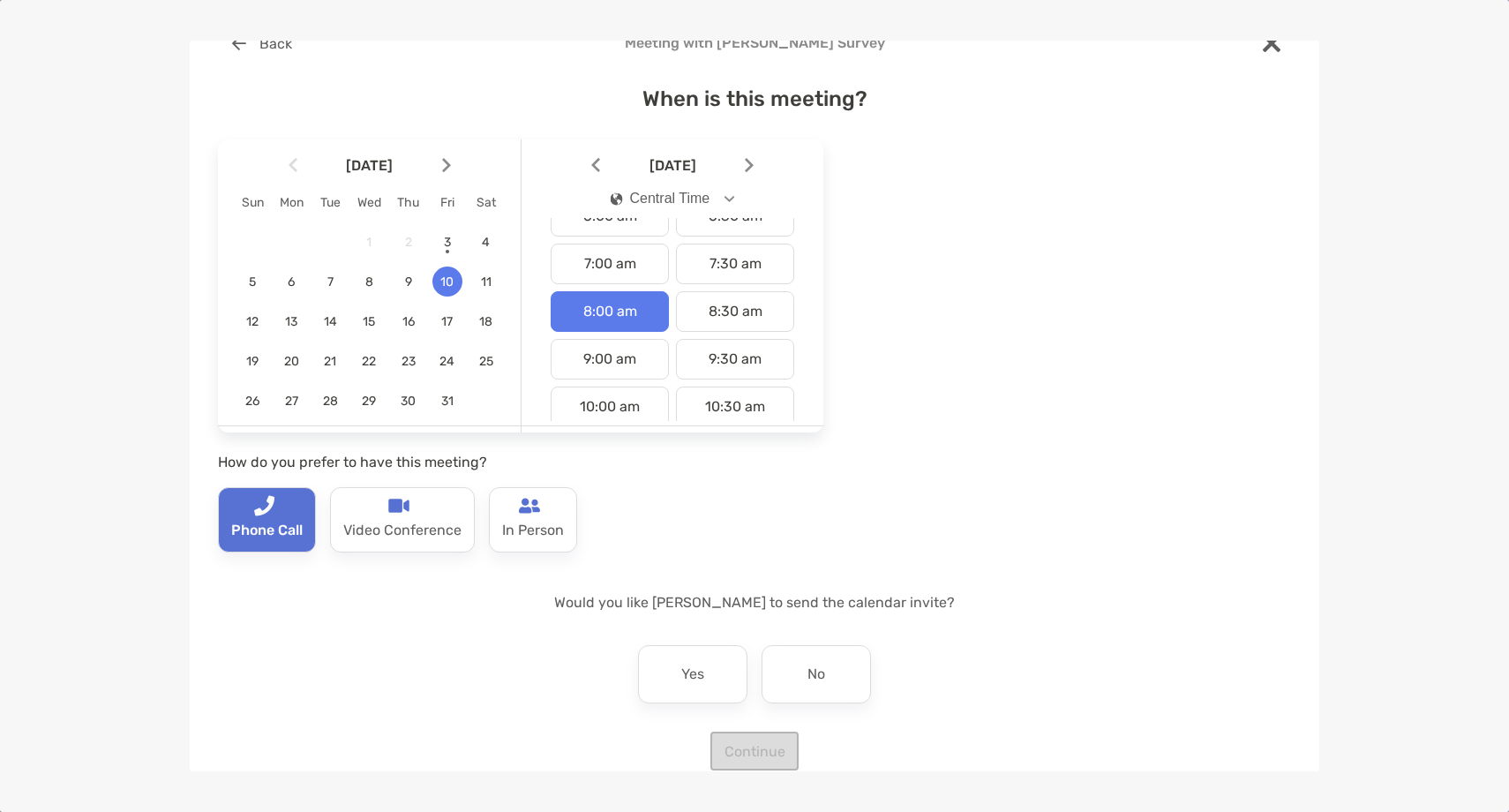
scroll to position [72, 0]
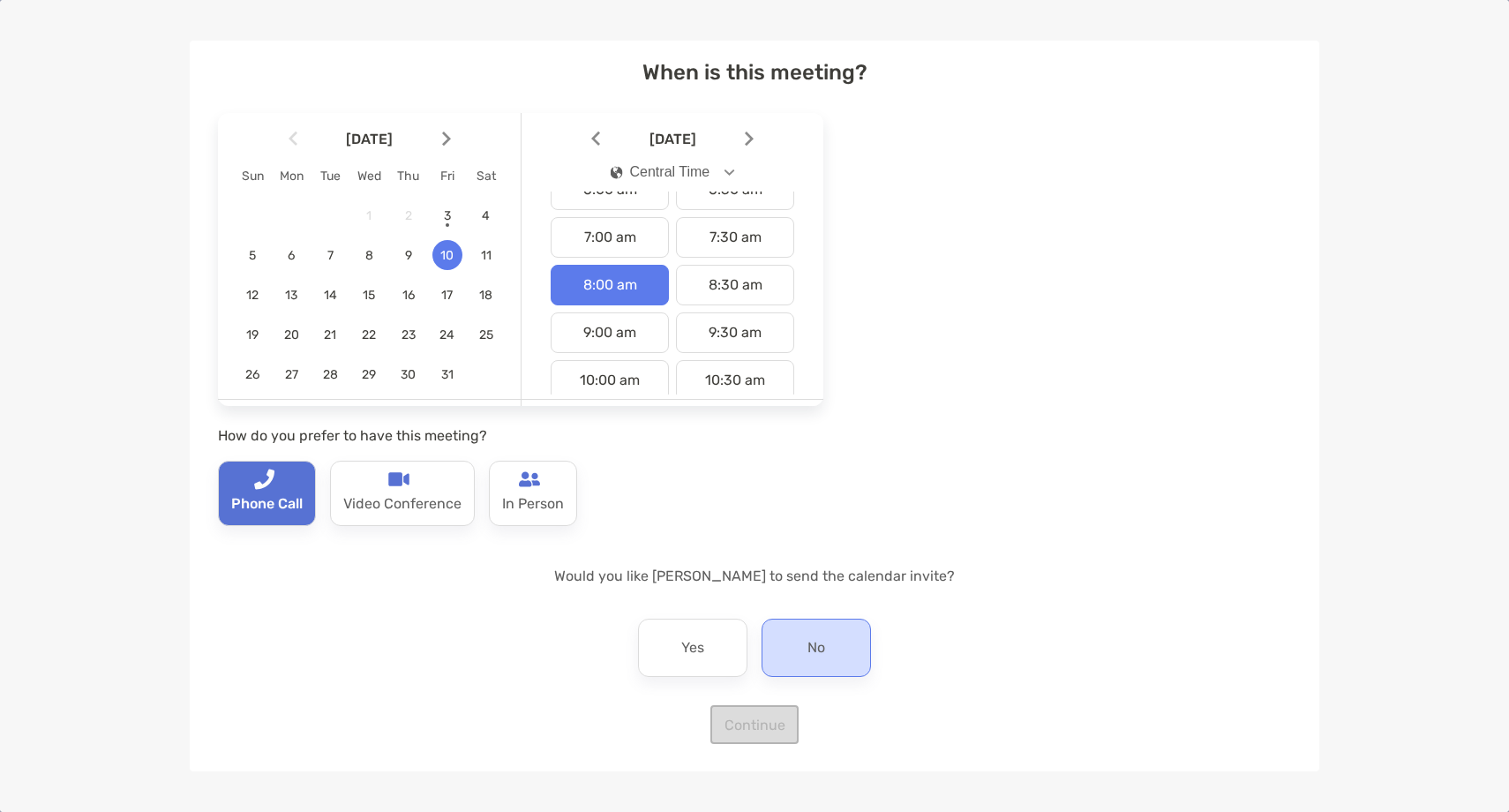
click at [821, 654] on p "No" at bounding box center [816, 648] width 18 height 28
click at [781, 719] on button "Continue" at bounding box center [754, 724] width 89 height 39
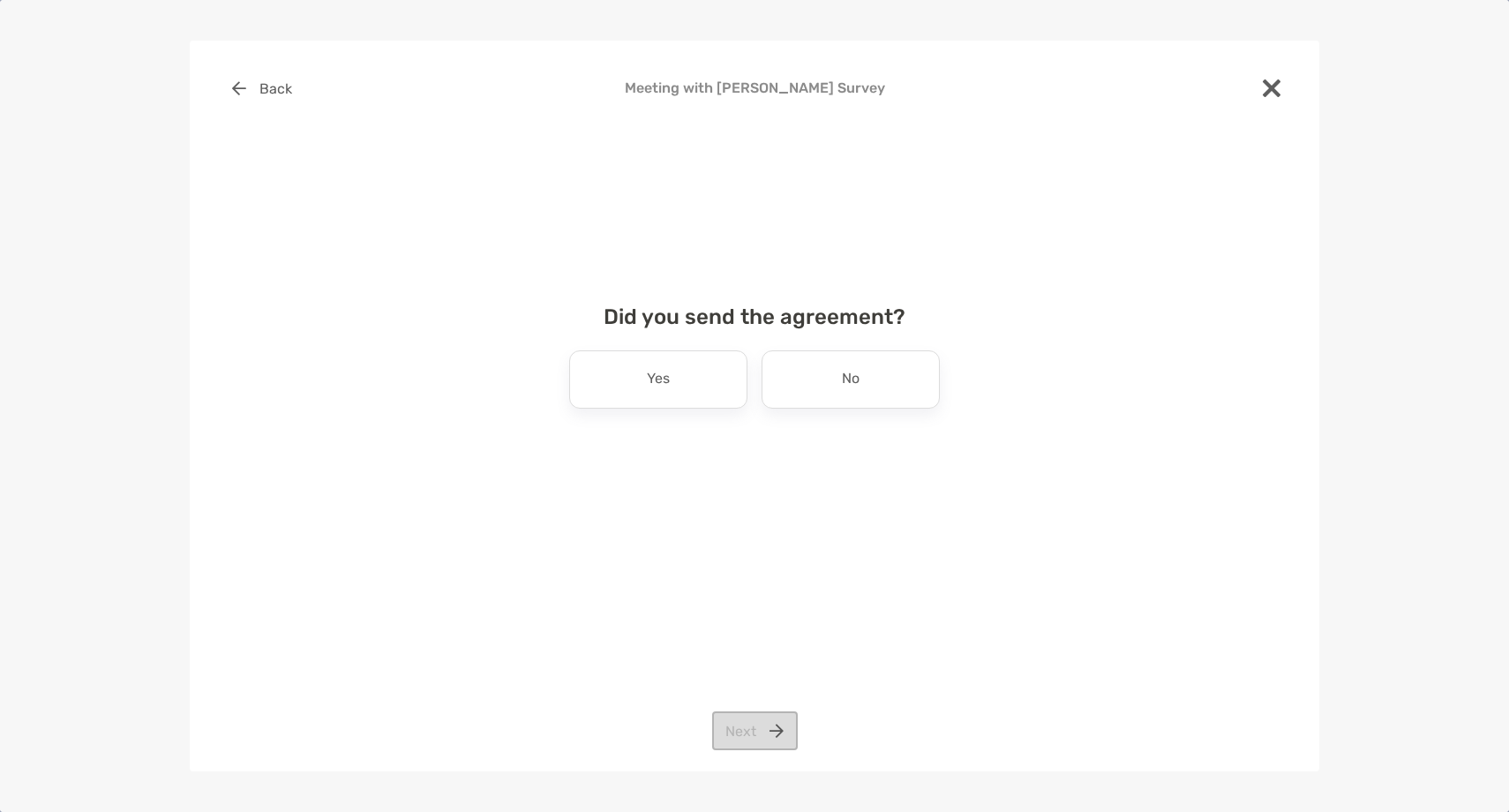
scroll to position [0, 0]
click at [843, 381] on p "No" at bounding box center [851, 379] width 18 height 28
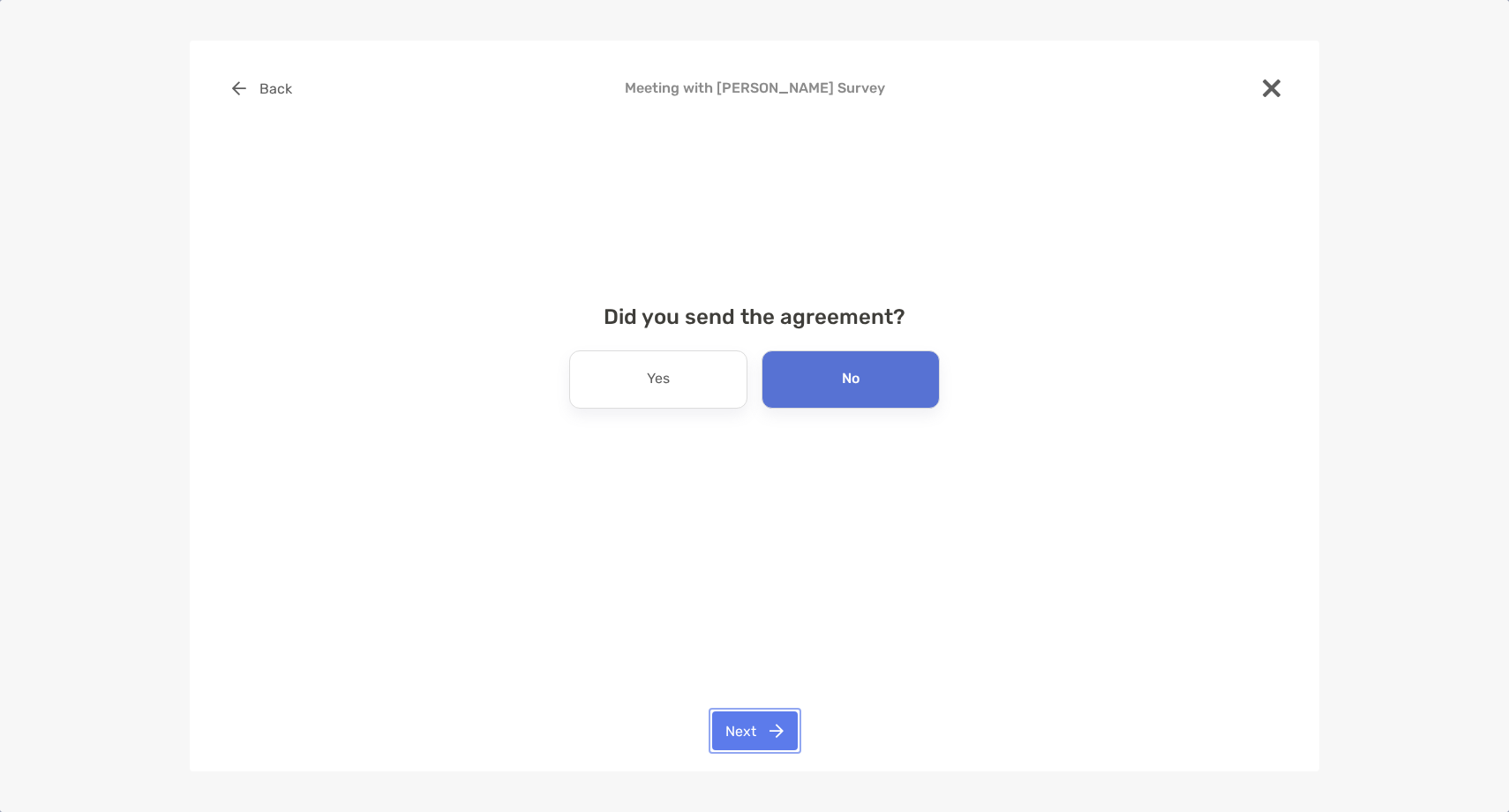
click at [766, 737] on button "Next" at bounding box center [754, 730] width 86 height 39
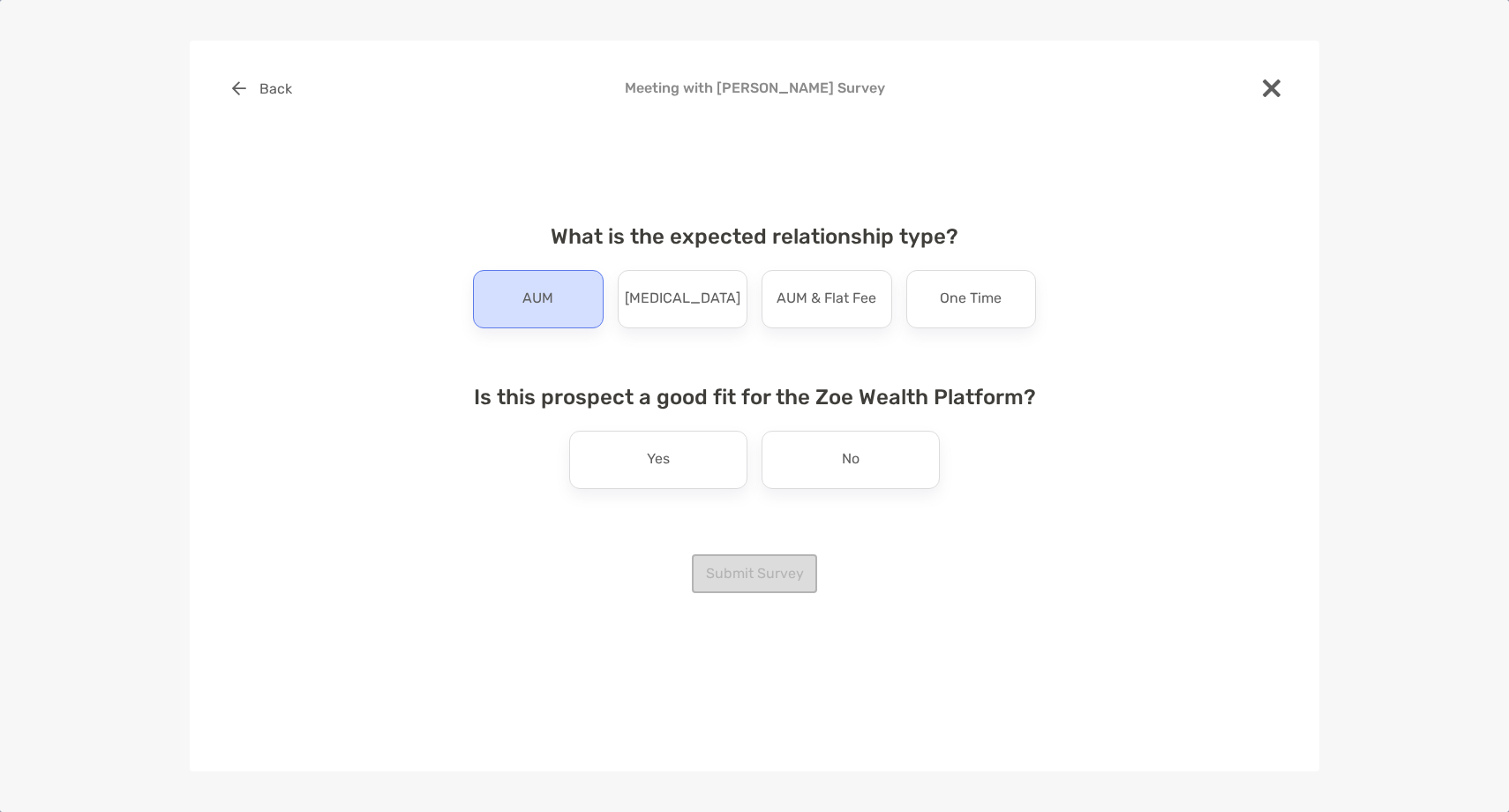
click at [551, 315] on div "AUM" at bounding box center [538, 299] width 130 height 58
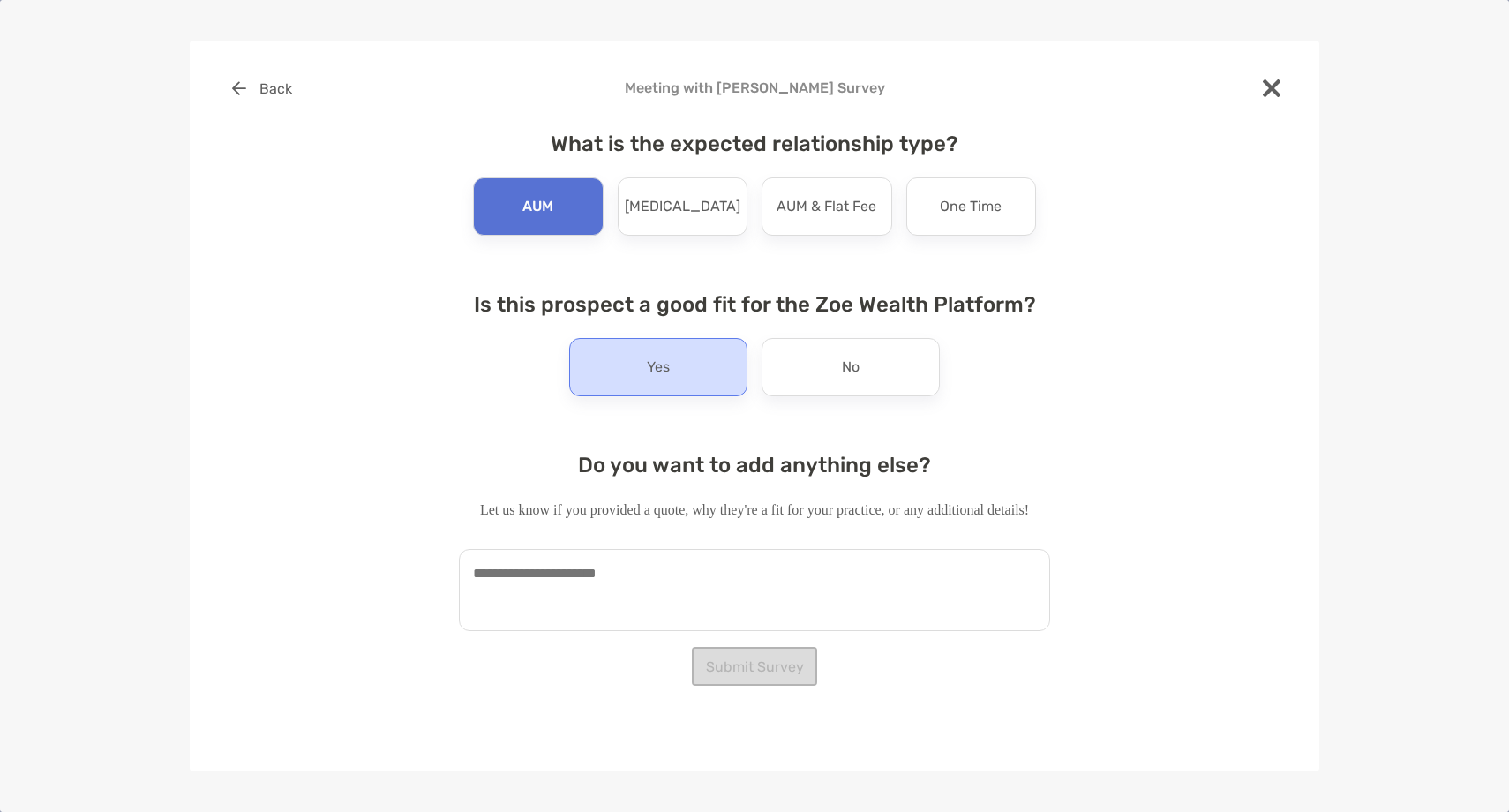
click at [623, 383] on div "Yes" at bounding box center [657, 367] width 178 height 58
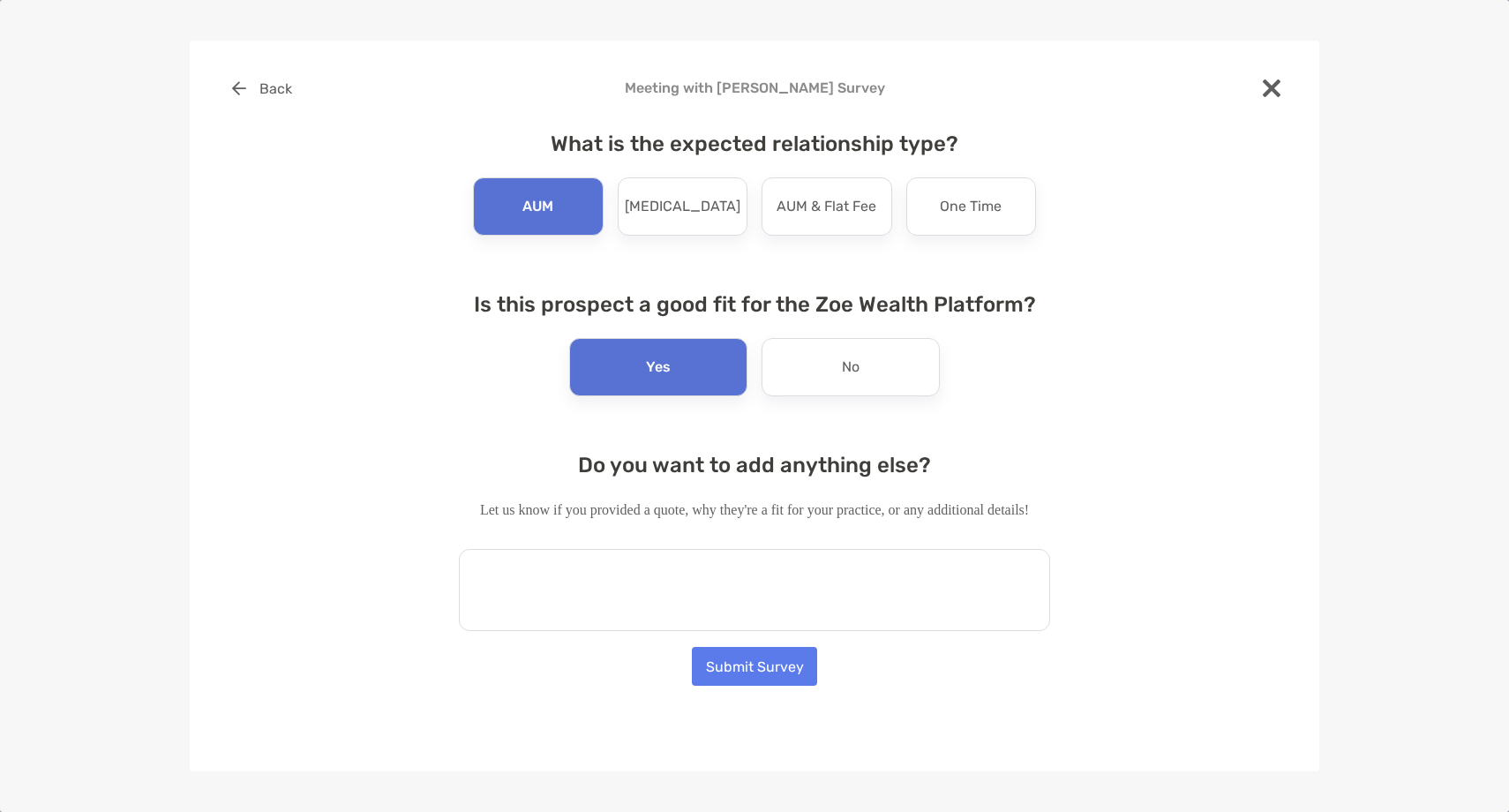
click at [622, 587] on textarea at bounding box center [754, 589] width 591 height 82
paste textarea "**********"
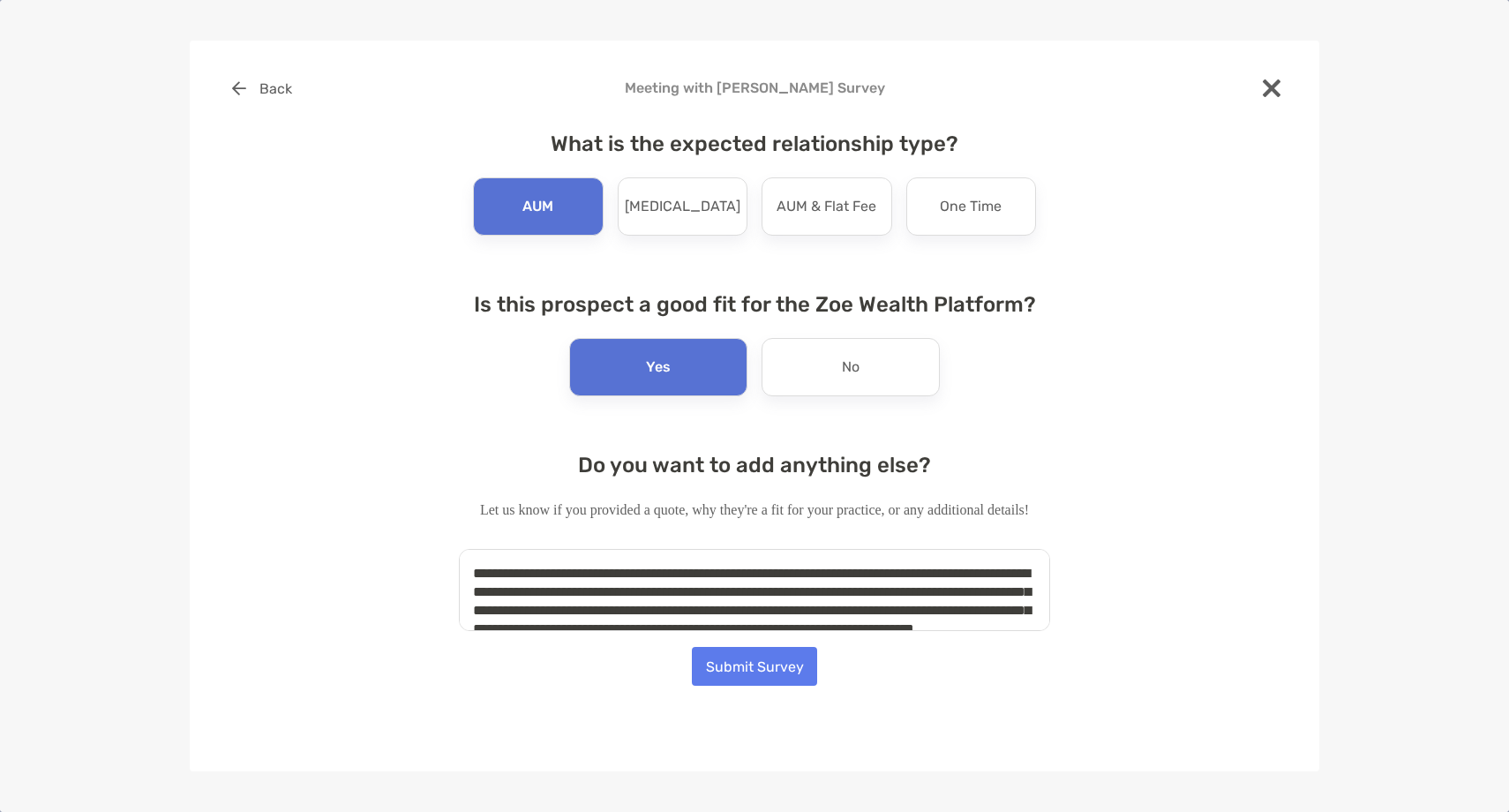
scroll to position [25, 0]
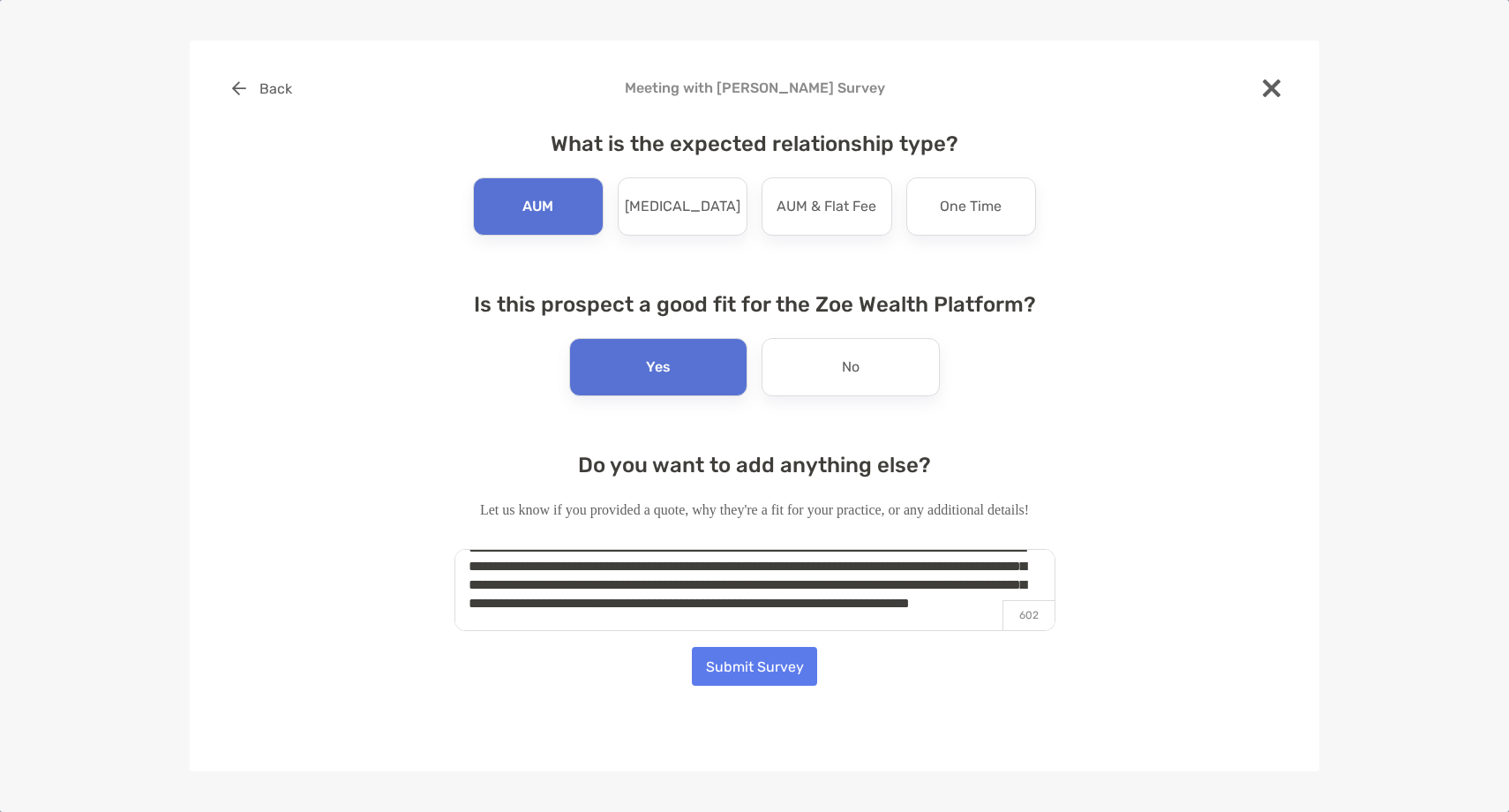
type textarea "**********"
click at [771, 671] on button "Submit Survey" at bounding box center [754, 666] width 125 height 39
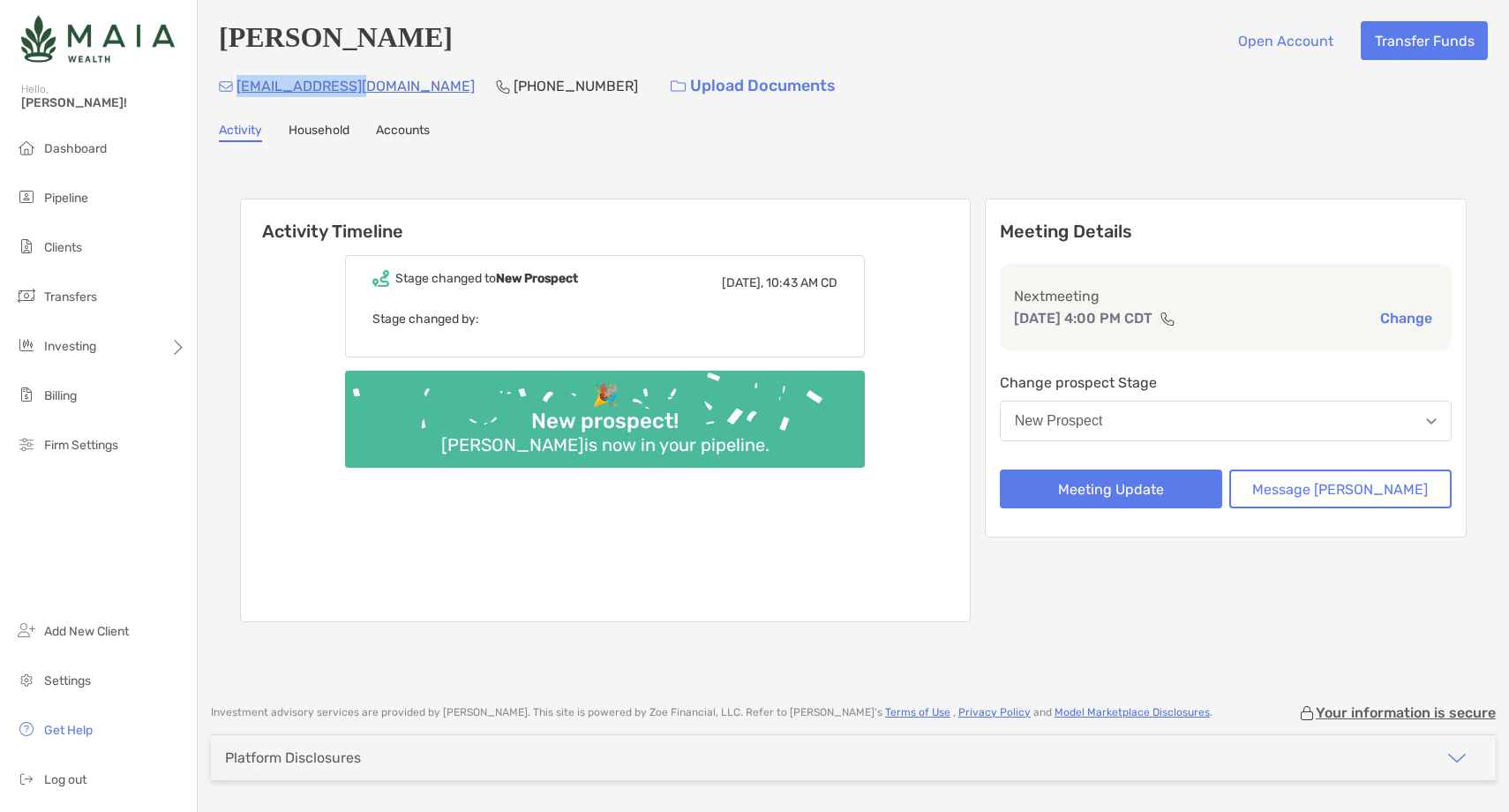
drag, startPoint x: 371, startPoint y: 90, endPoint x: 239, endPoint y: 91, distance: 132.0
click at [239, 91] on div "aa3330@gmail.com (224) 231-9769 Upload Documents" at bounding box center [853, 86] width 1269 height 38
copy p "aa3330@gmail.com"
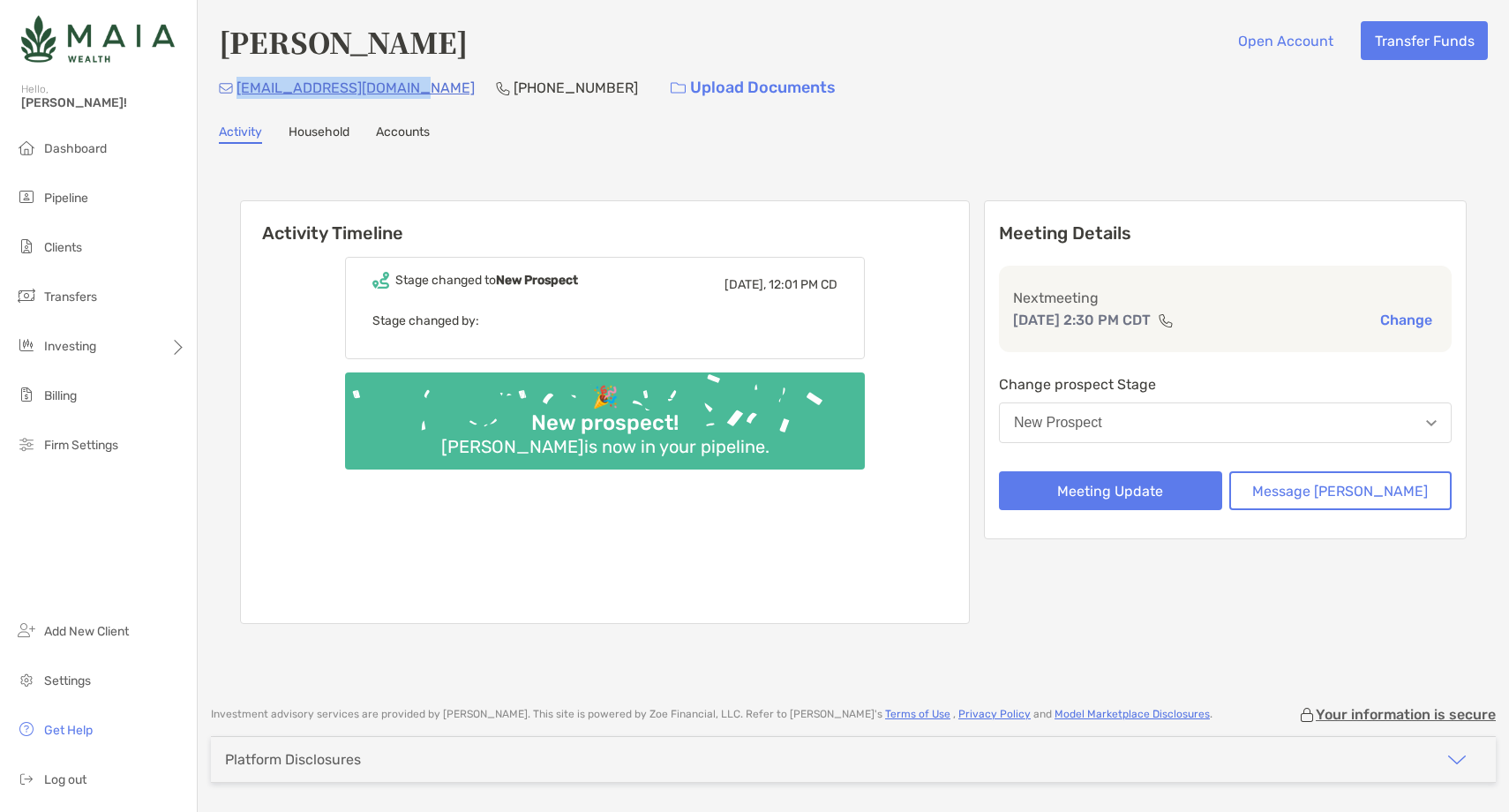
drag, startPoint x: 419, startPoint y: 90, endPoint x: 236, endPoint y: 94, distance: 183.0
click at [236, 94] on div "[EMAIL_ADDRESS][DOMAIN_NAME] [PHONE_NUMBER] Upload Documents" at bounding box center [853, 88] width 1269 height 38
copy p "[EMAIL_ADDRESS][DOMAIN_NAME]"
